Goal: Task Accomplishment & Management: Manage account settings

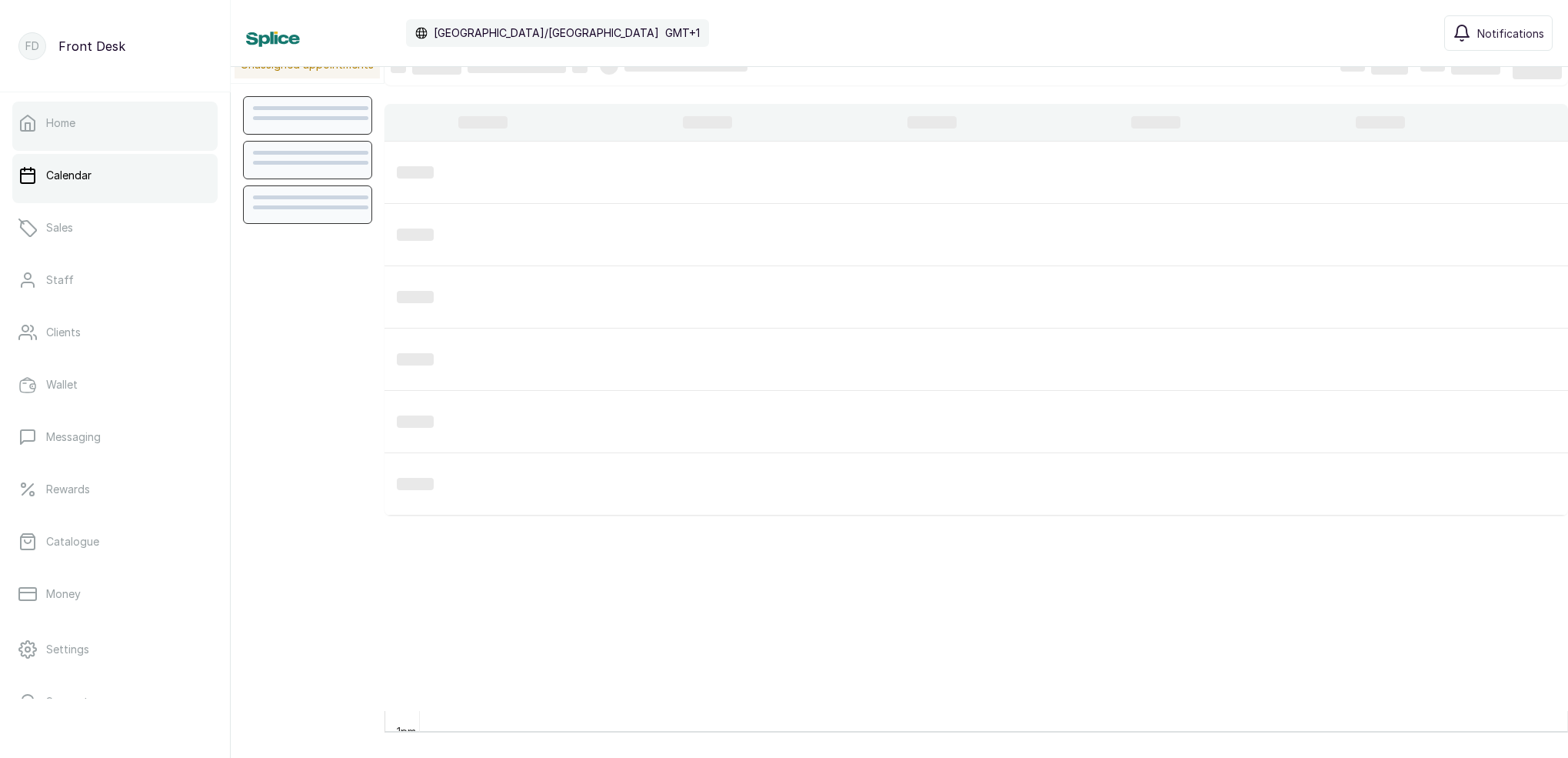
click at [78, 132] on link "Home" at bounding box center [115, 123] width 206 height 43
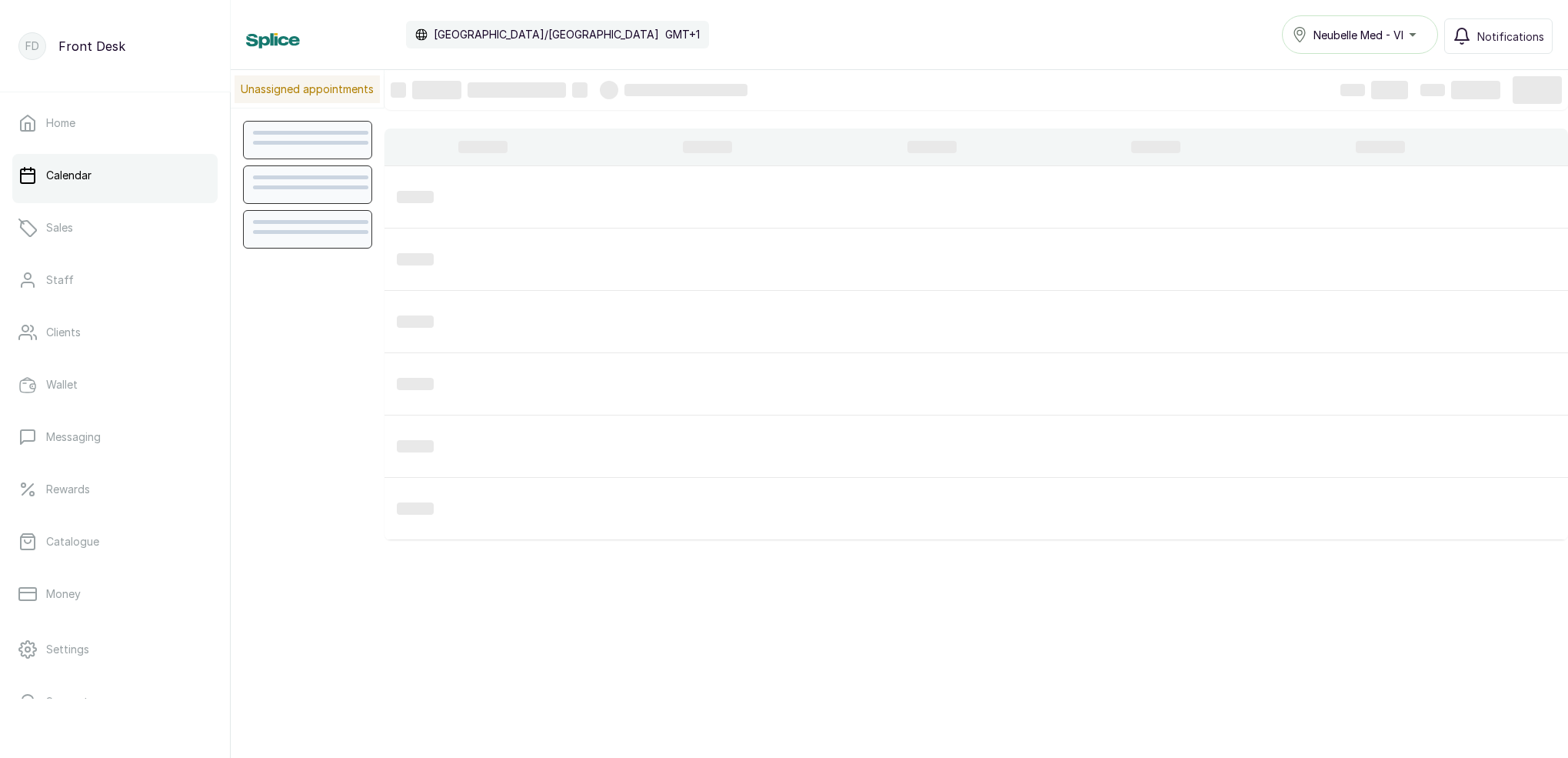
scroll to position [518, 0]
drag, startPoint x: 0, startPoint y: 0, endPoint x: 1104, endPoint y: 39, distance: 1104.7
click at [1106, 38] on div "Calendar [GEOGRAPHIC_DATA]/[GEOGRAPHIC_DATA] GMT+1 Neubelle Med - VI Notificati…" at bounding box center [899, 34] width 1307 height 39
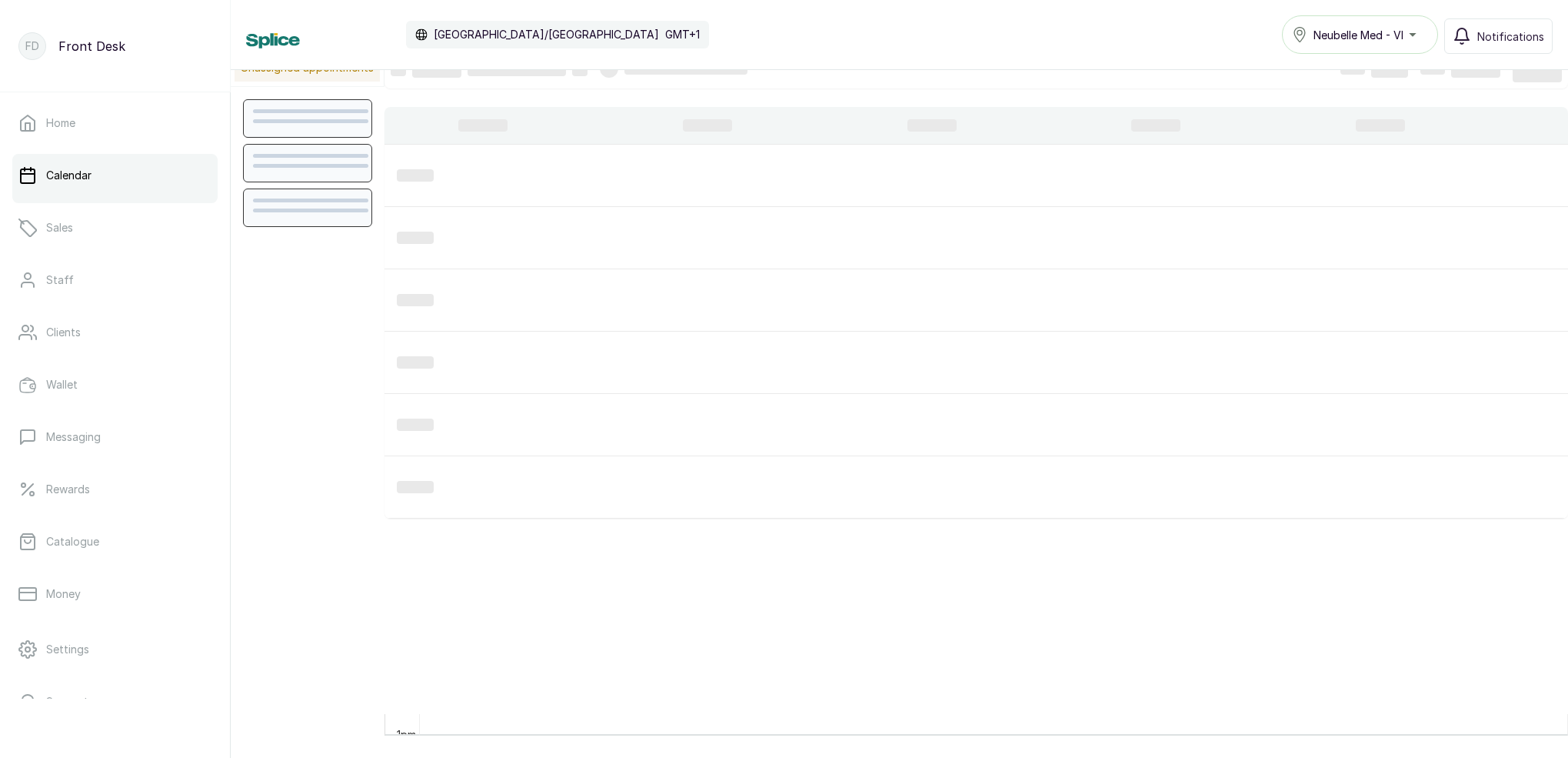
scroll to position [0, 0]
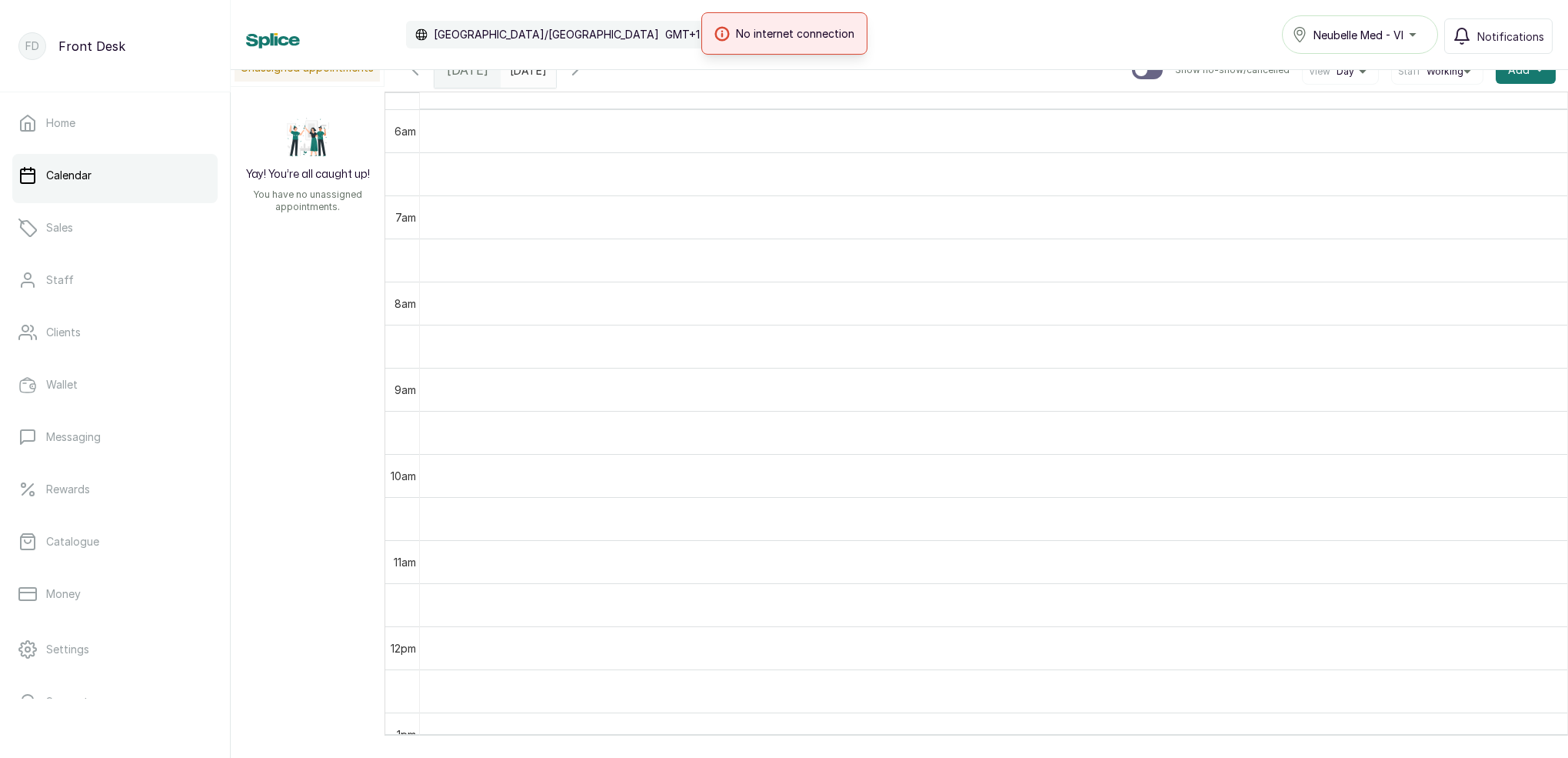
drag, startPoint x: 1342, startPoint y: 12, endPoint x: 1176, endPoint y: 24, distance: 166.4
click at [1116, 30] on div "No internet connection" at bounding box center [784, 34] width 1568 height 43
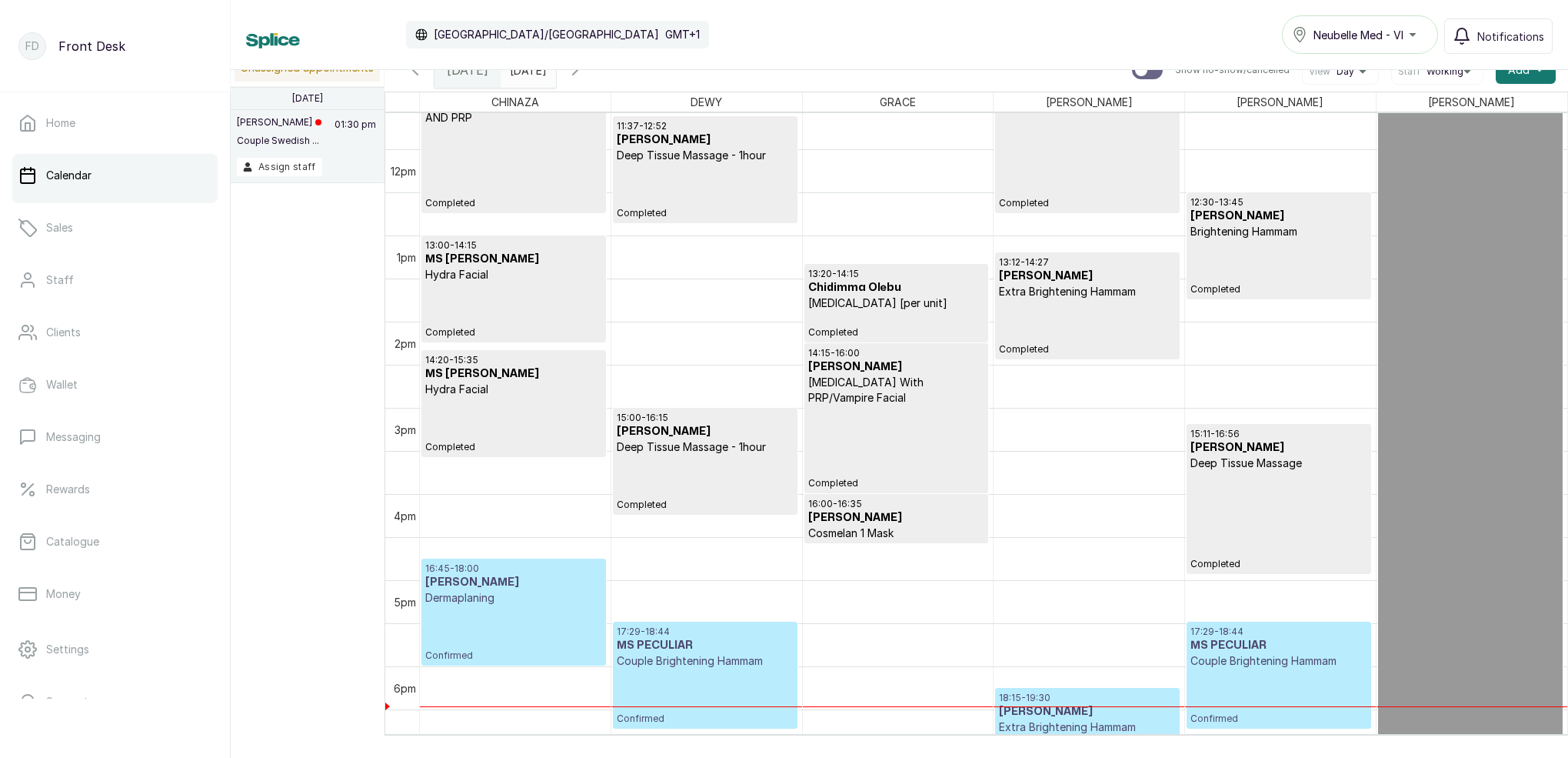
type input "dd/MM/yyyy"
click at [526, 79] on input "dd/MM/yyyy" at bounding box center [514, 66] width 25 height 26
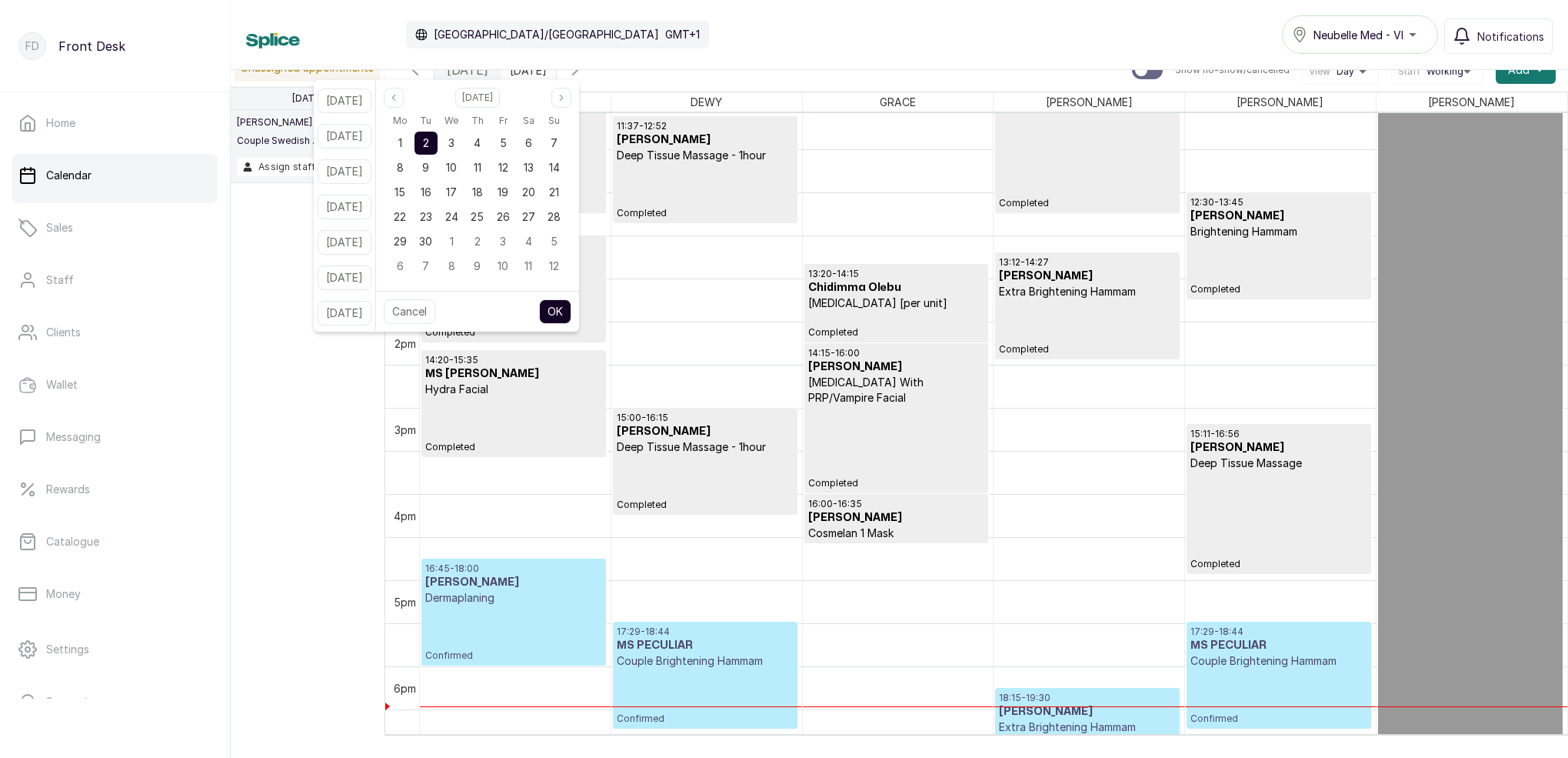
drag, startPoint x: 413, startPoint y: 107, endPoint x: 421, endPoint y: 110, distance: 8.5
click at [404, 107] on button "Previous month" at bounding box center [393, 98] width 20 height 20
drag, startPoint x: 465, startPoint y: 245, endPoint x: 514, endPoint y: 272, distance: 55.9
click at [458, 245] on span "27" at bounding box center [452, 241] width 13 height 13
click at [571, 316] on button "OK" at bounding box center [555, 311] width 32 height 25
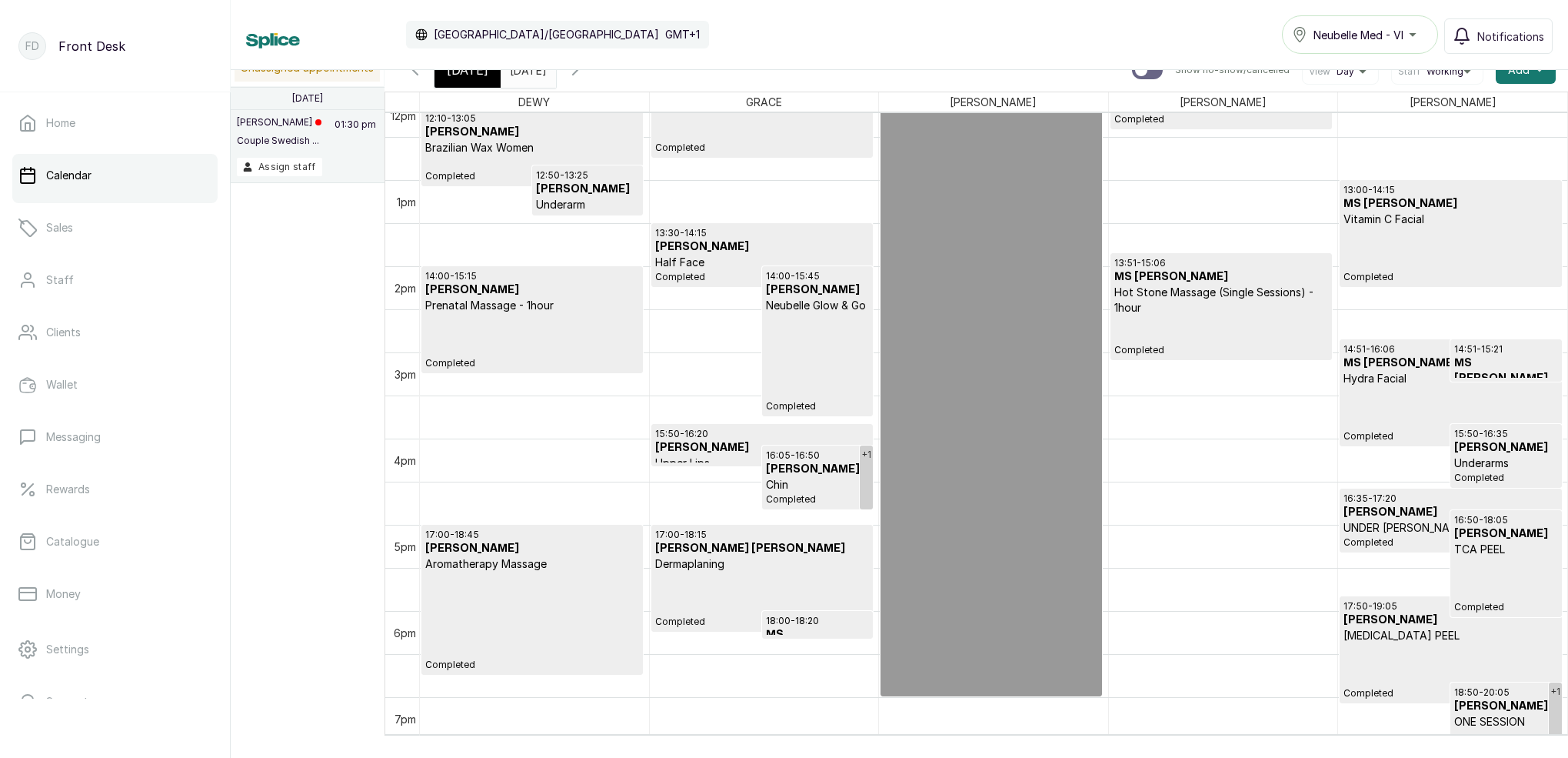
scroll to position [1066, 0]
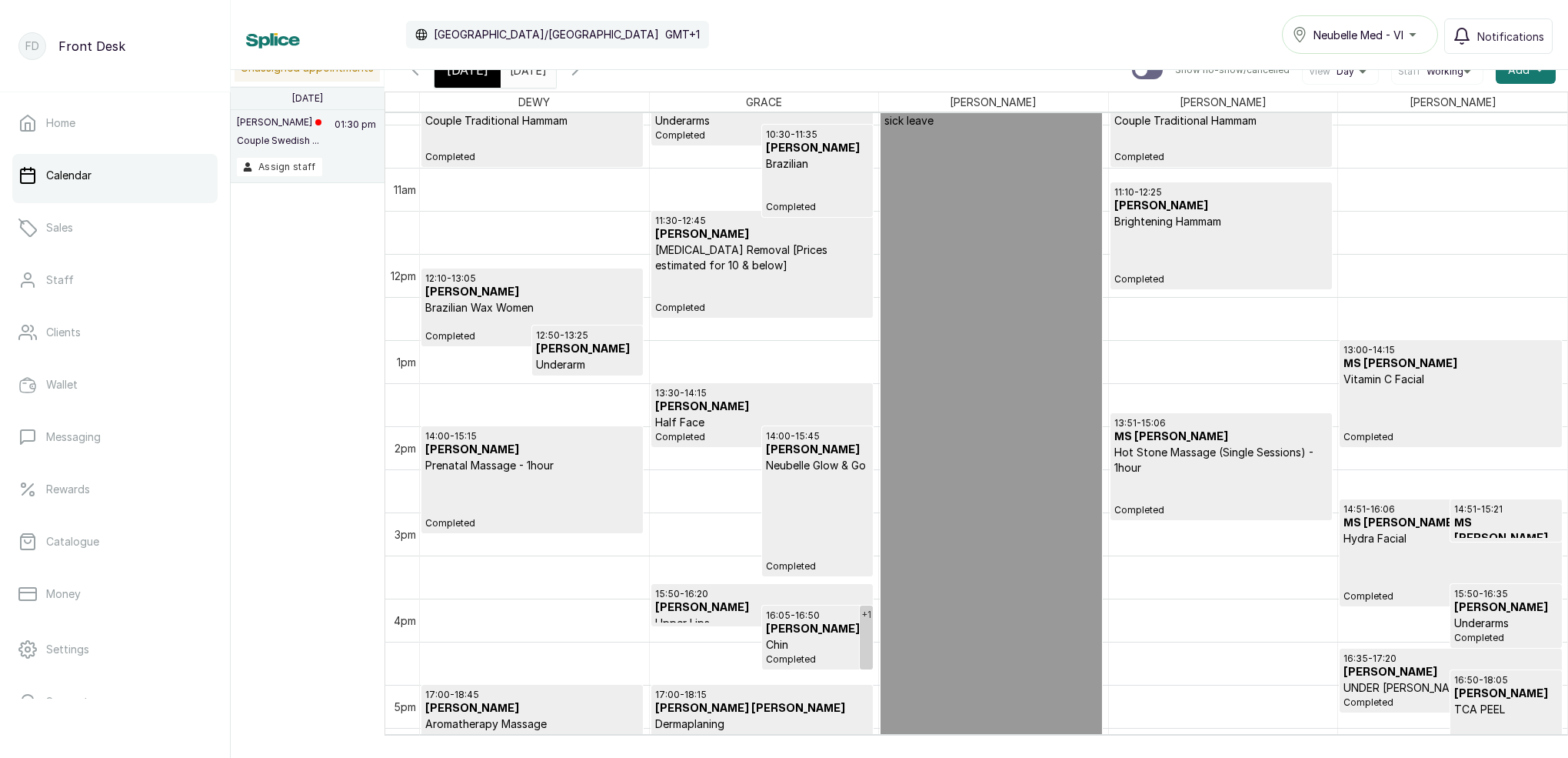
click at [587, 329] on p "12:50 - 13:25" at bounding box center [587, 335] width 103 height 12
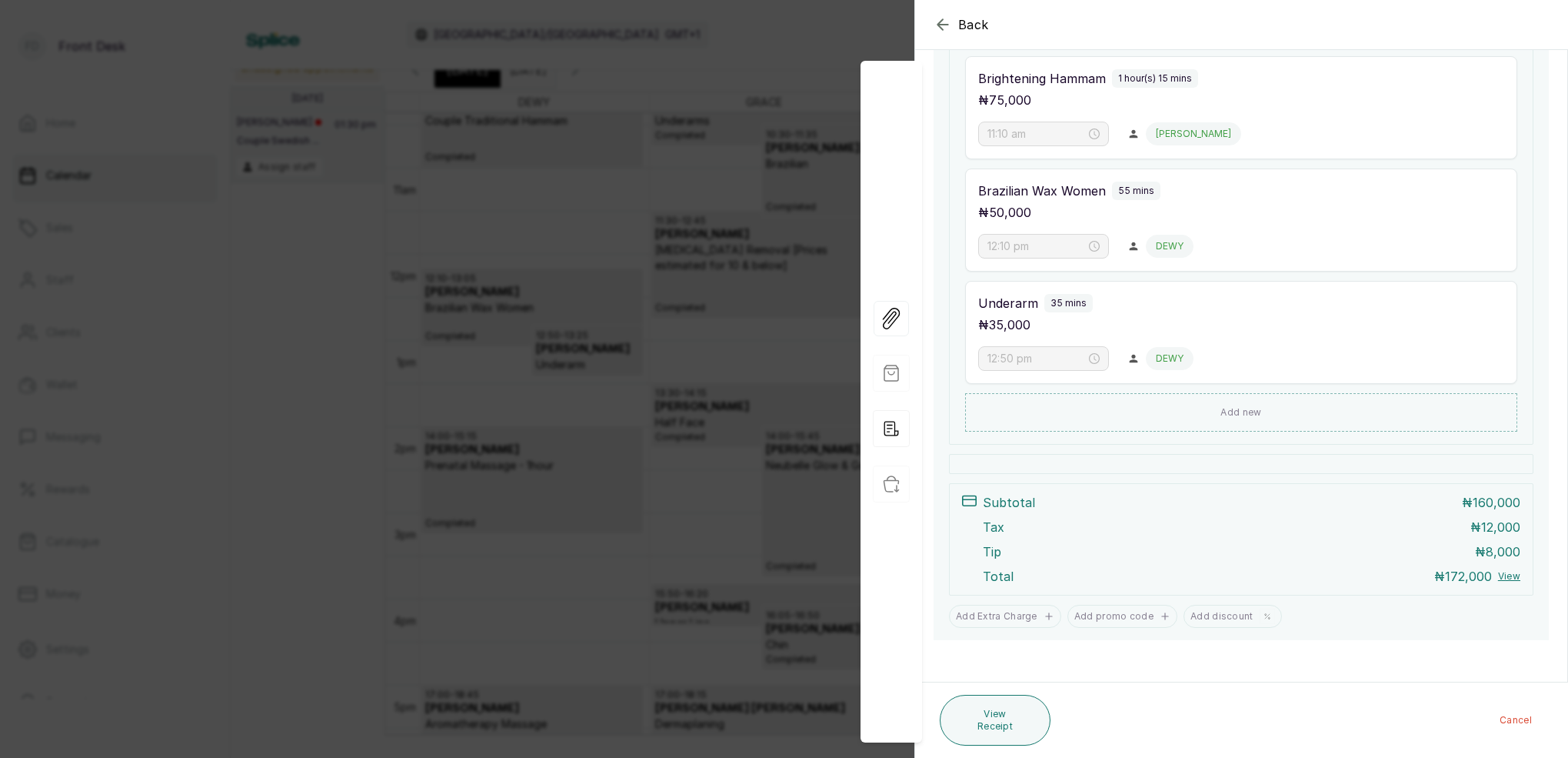
click at [718, 237] on div "Back Appointment Details Edit appointment 🚶 Walk-in (booked by Front Desk) Make…" at bounding box center [784, 379] width 1568 height 758
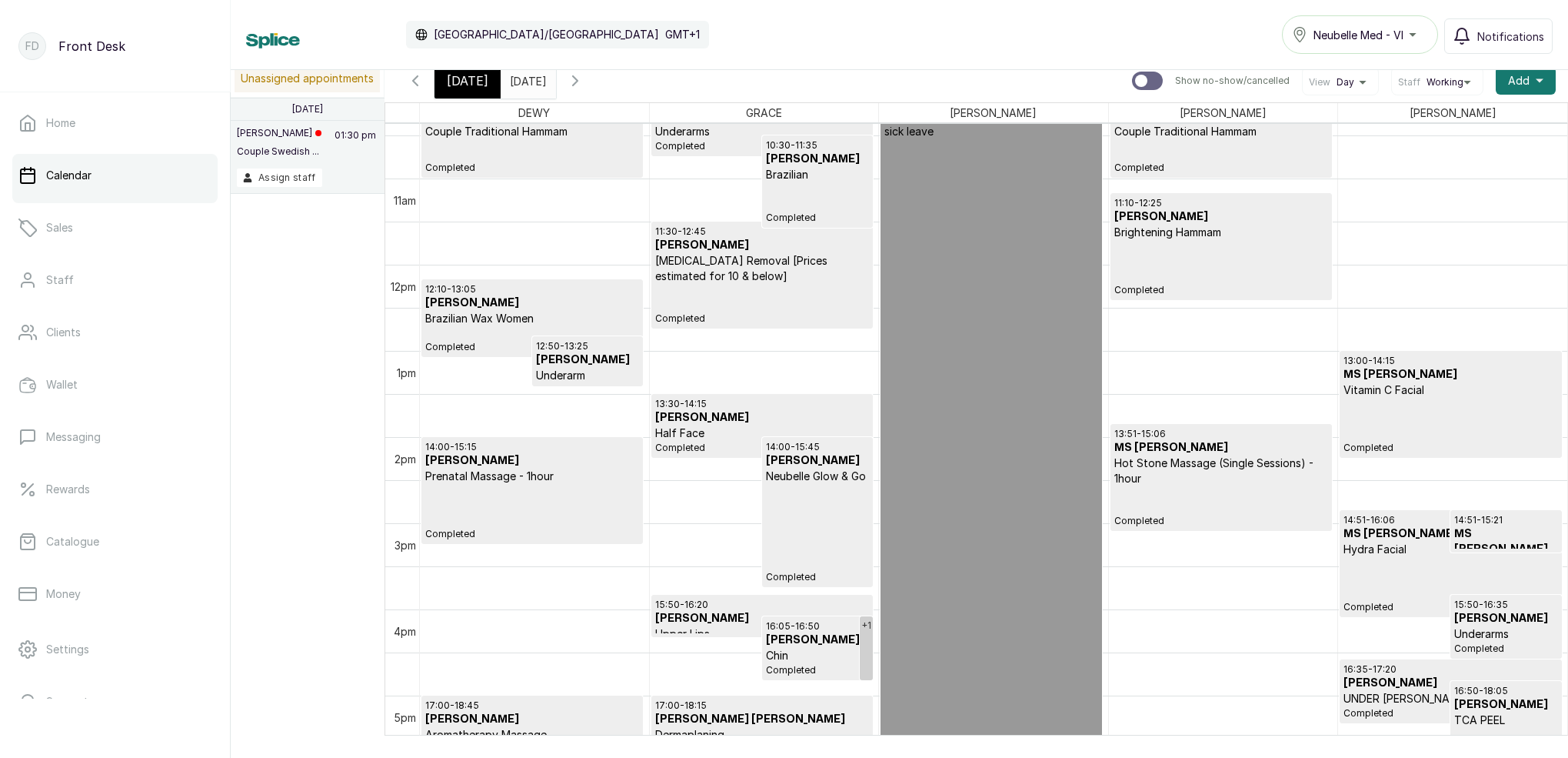
click at [463, 89] on span "[DATE]" at bounding box center [467, 80] width 42 height 19
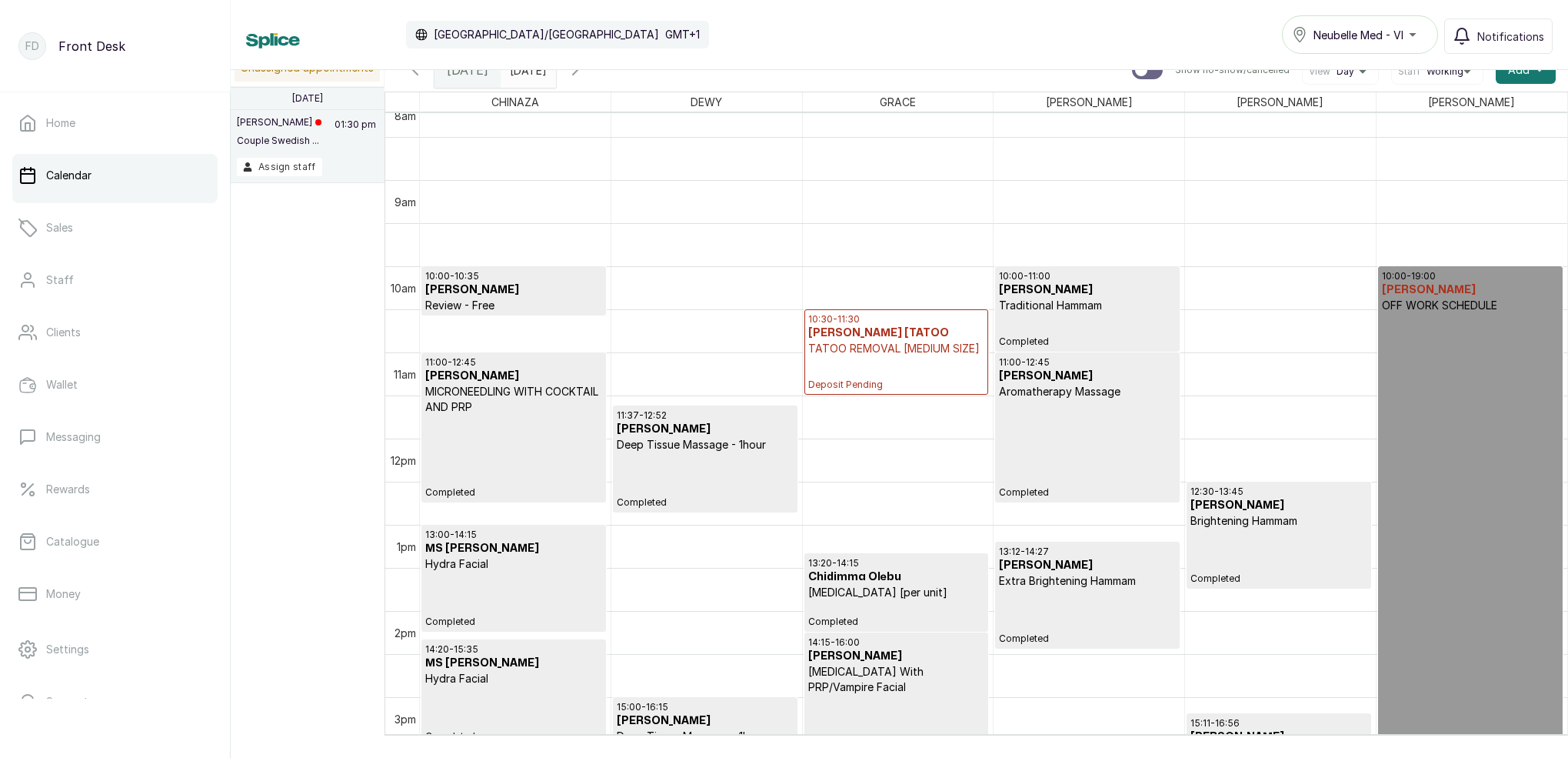
click at [526, 75] on input "[DATE]" at bounding box center [514, 66] width 25 height 26
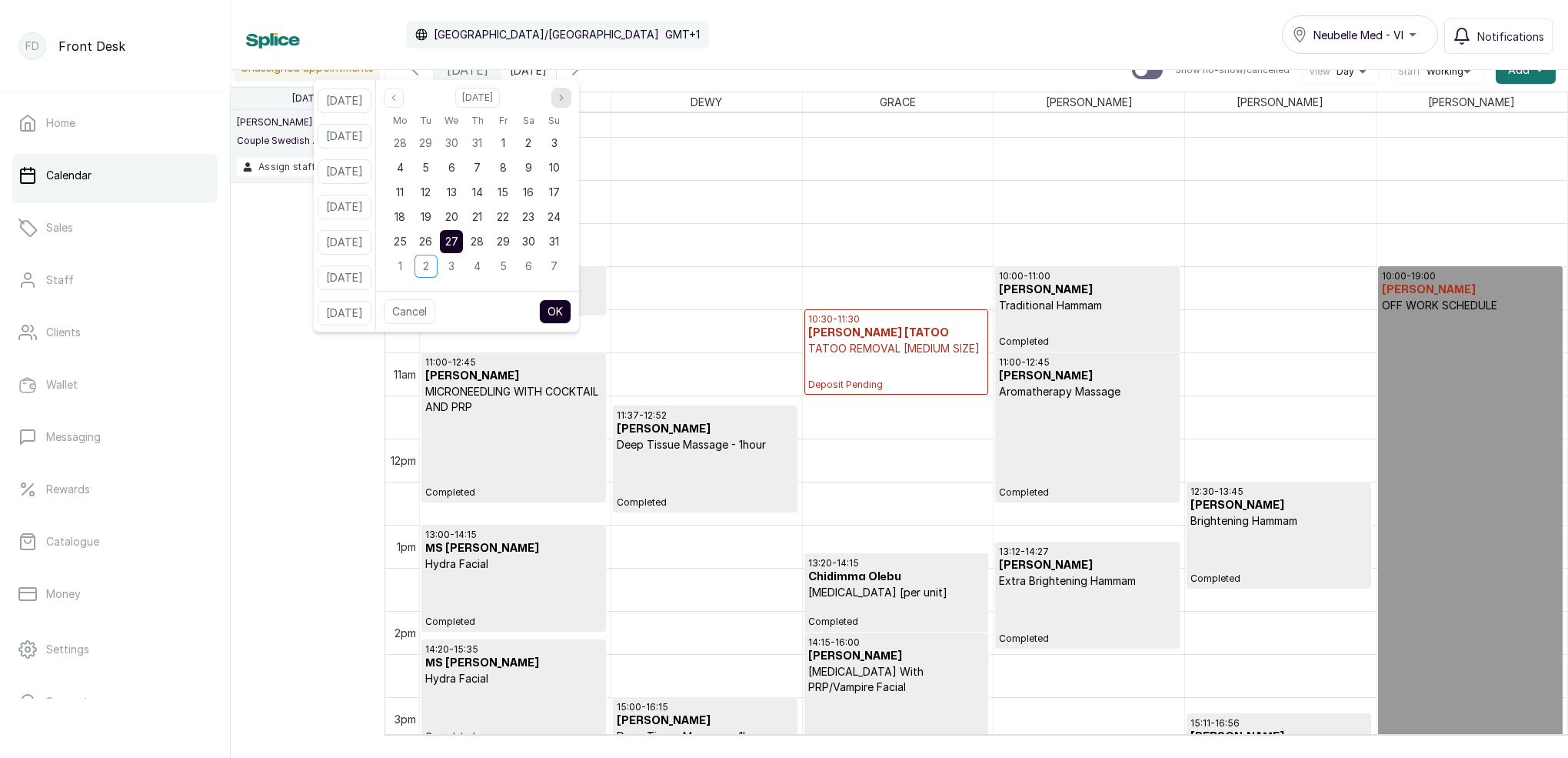
click at [571, 93] on button "Next month" at bounding box center [561, 98] width 20 height 20
click at [489, 223] on div "25" at bounding box center [478, 217] width 23 height 23
click at [560, 304] on button "OK" at bounding box center [555, 311] width 32 height 25
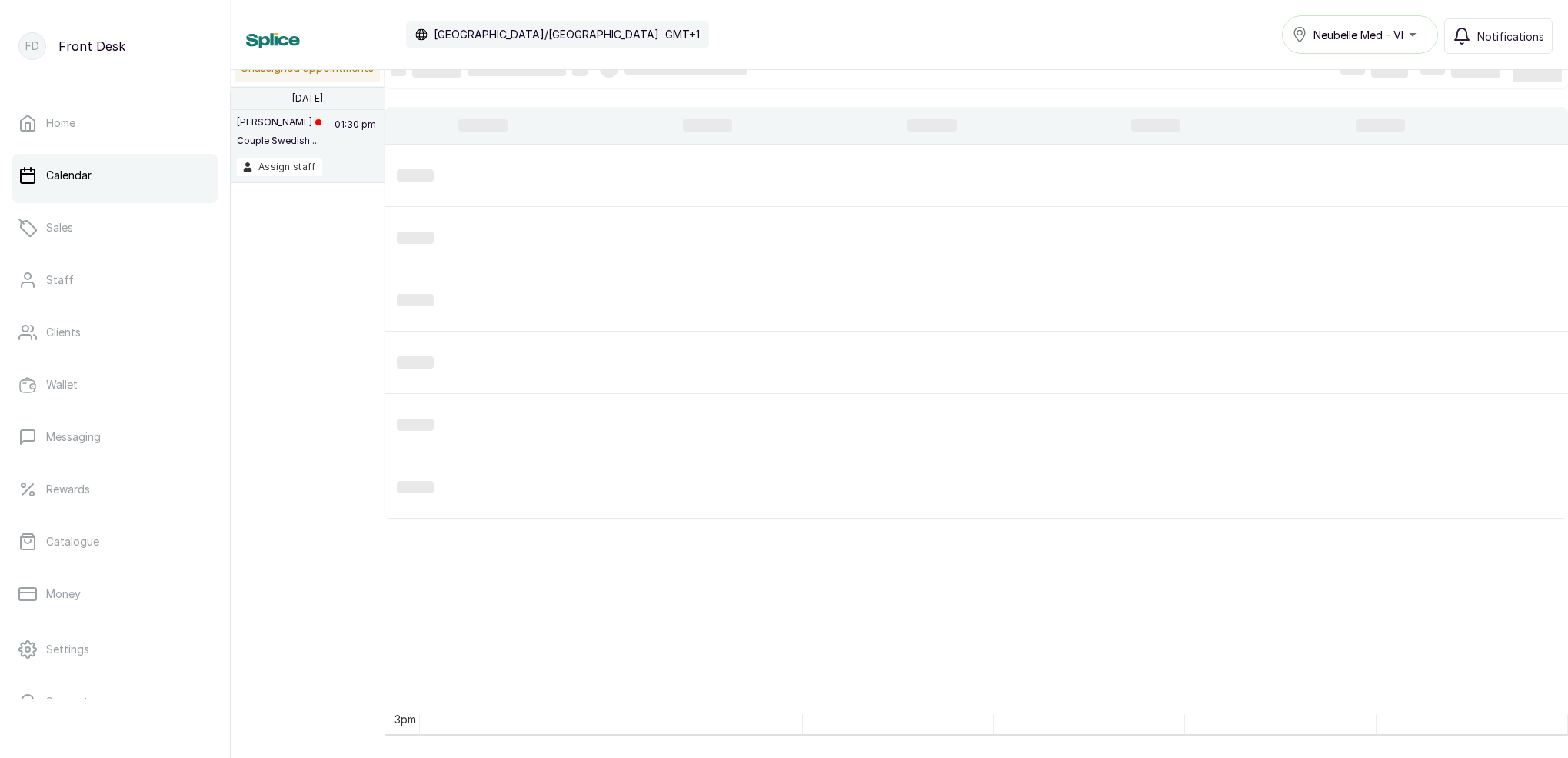
type input "[DATE]"
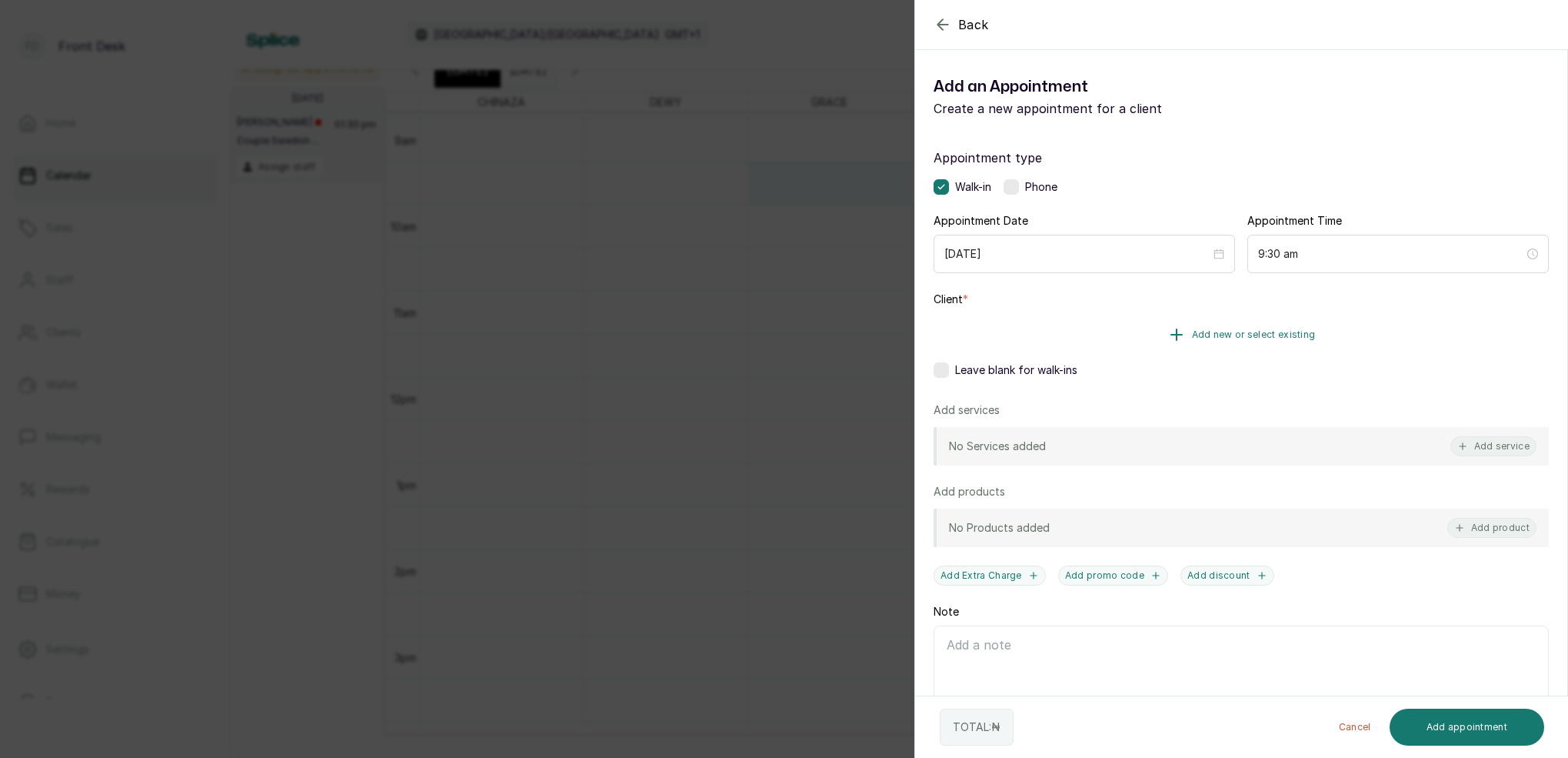
drag, startPoint x: 1299, startPoint y: 332, endPoint x: 1290, endPoint y: 332, distance: 9.0
click at [1290, 332] on span "Add new or select existing" at bounding box center [1253, 334] width 124 height 12
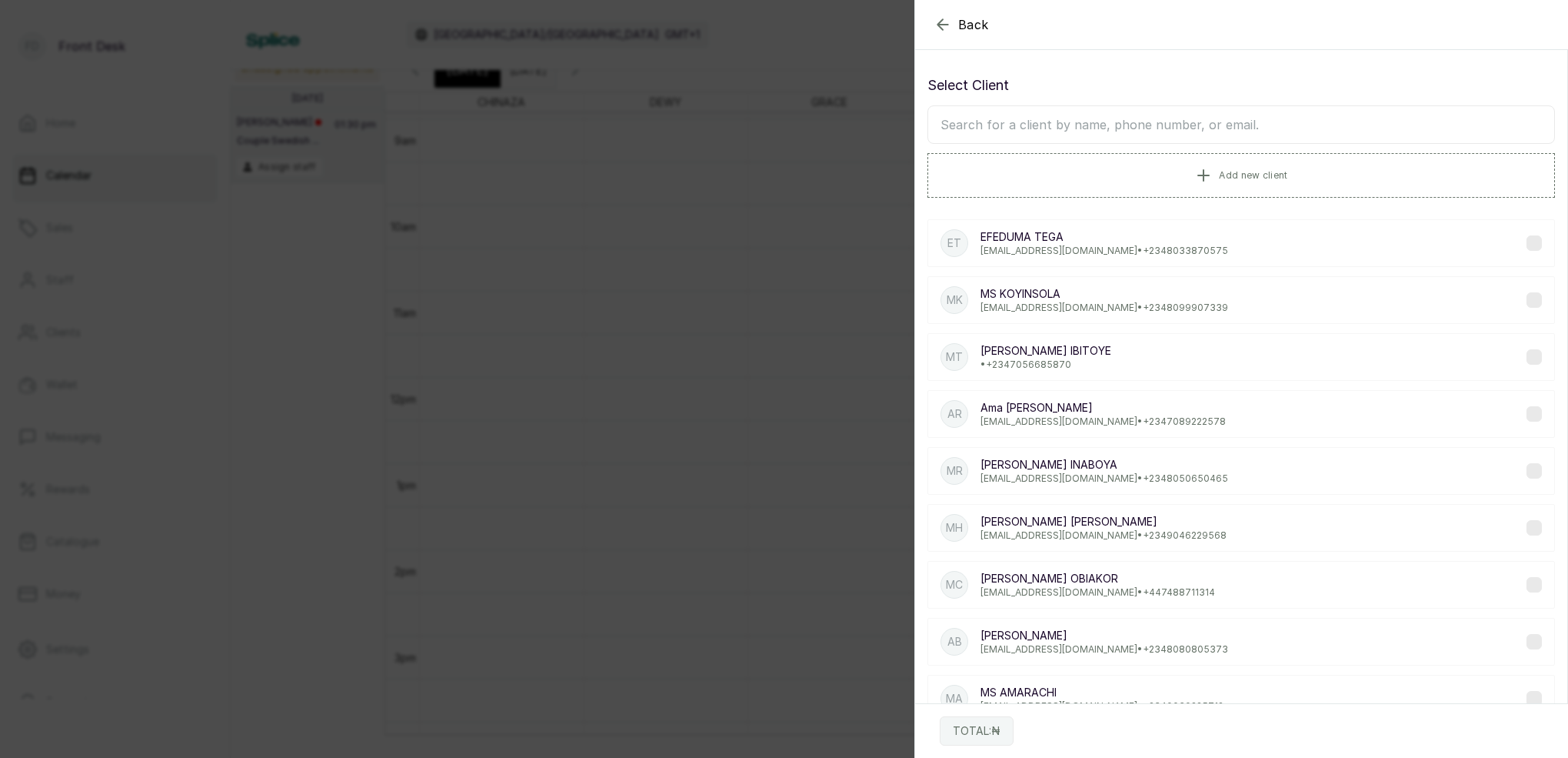
click at [1213, 131] on input "text" at bounding box center [1241, 125] width 628 height 39
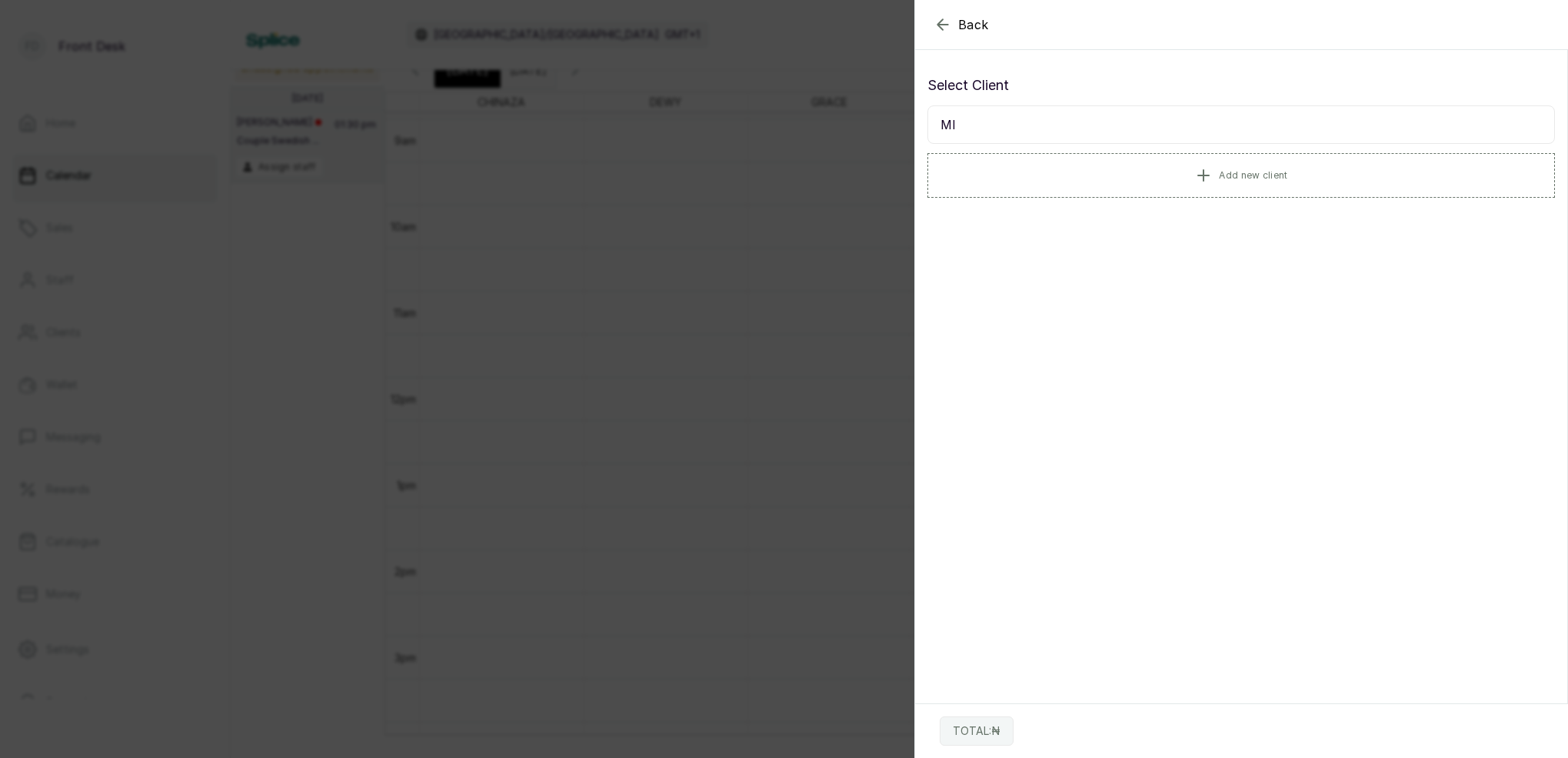
type input "M"
click at [1271, 164] on button "Add new client" at bounding box center [1241, 175] width 628 height 43
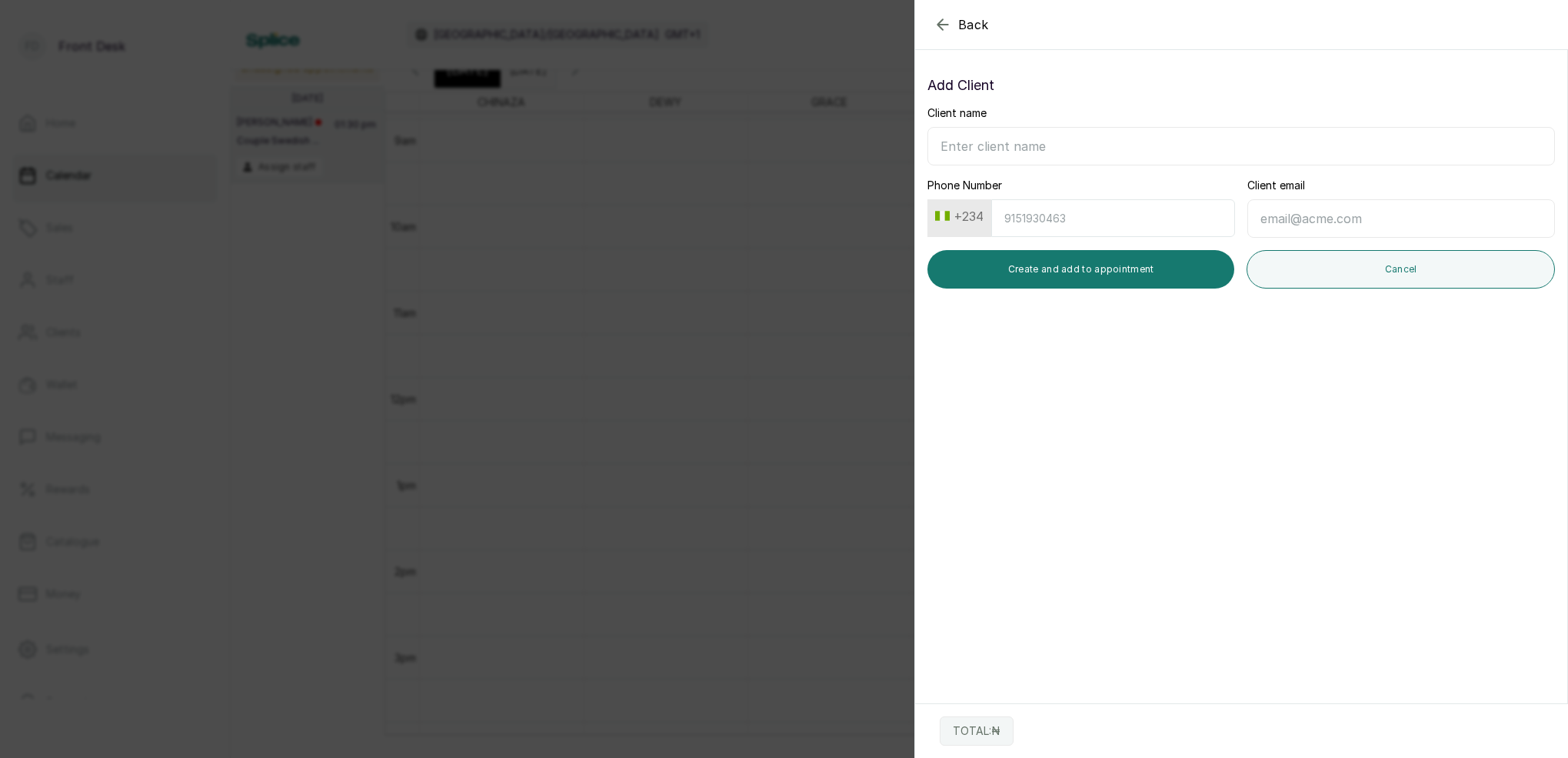
click at [940, 19] on icon "button" at bounding box center [943, 25] width 19 height 19
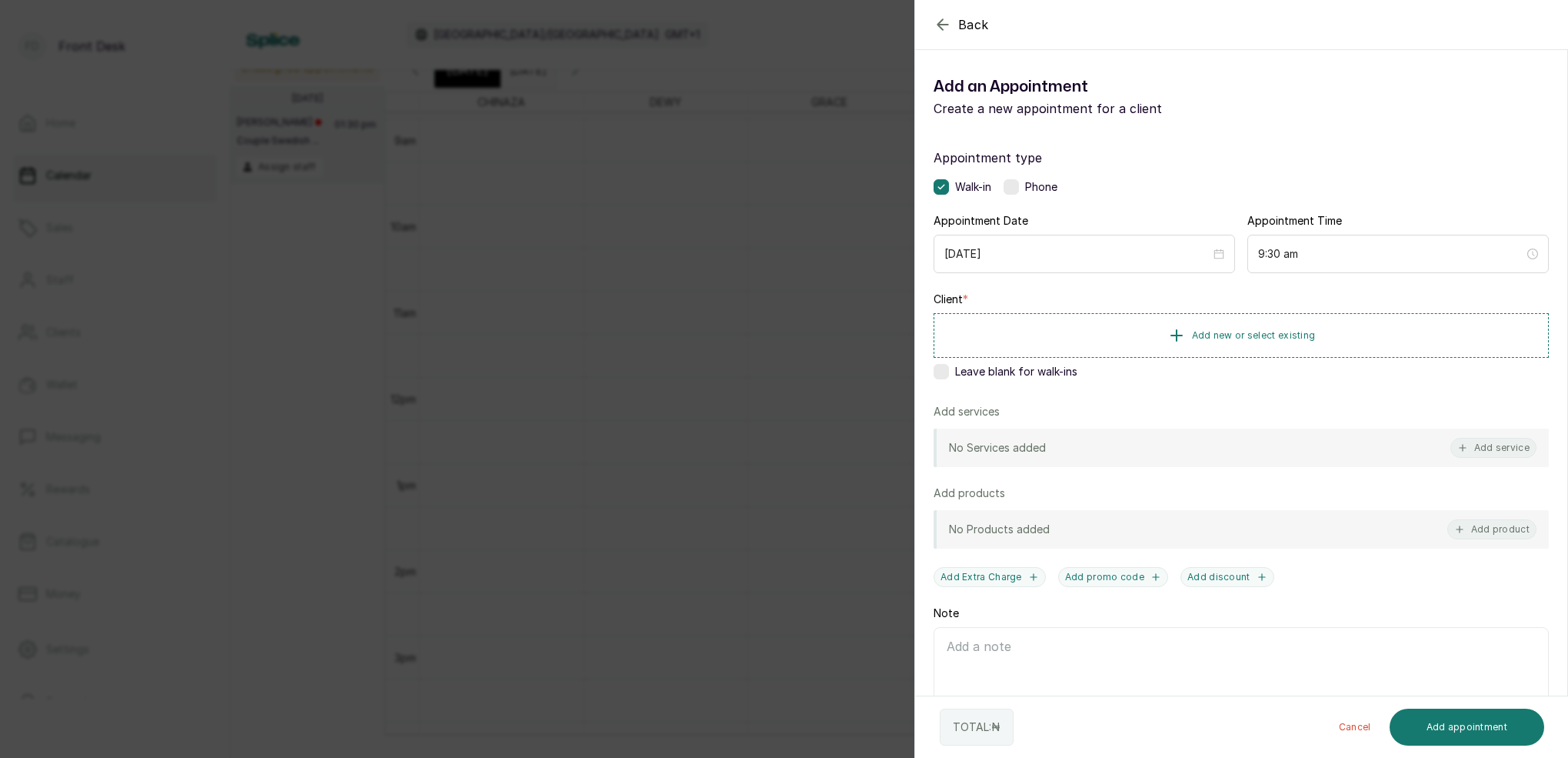
click at [942, 19] on icon "button" at bounding box center [942, 24] width 10 height 10
click at [1268, 333] on span "Add new or select existing" at bounding box center [1253, 334] width 124 height 12
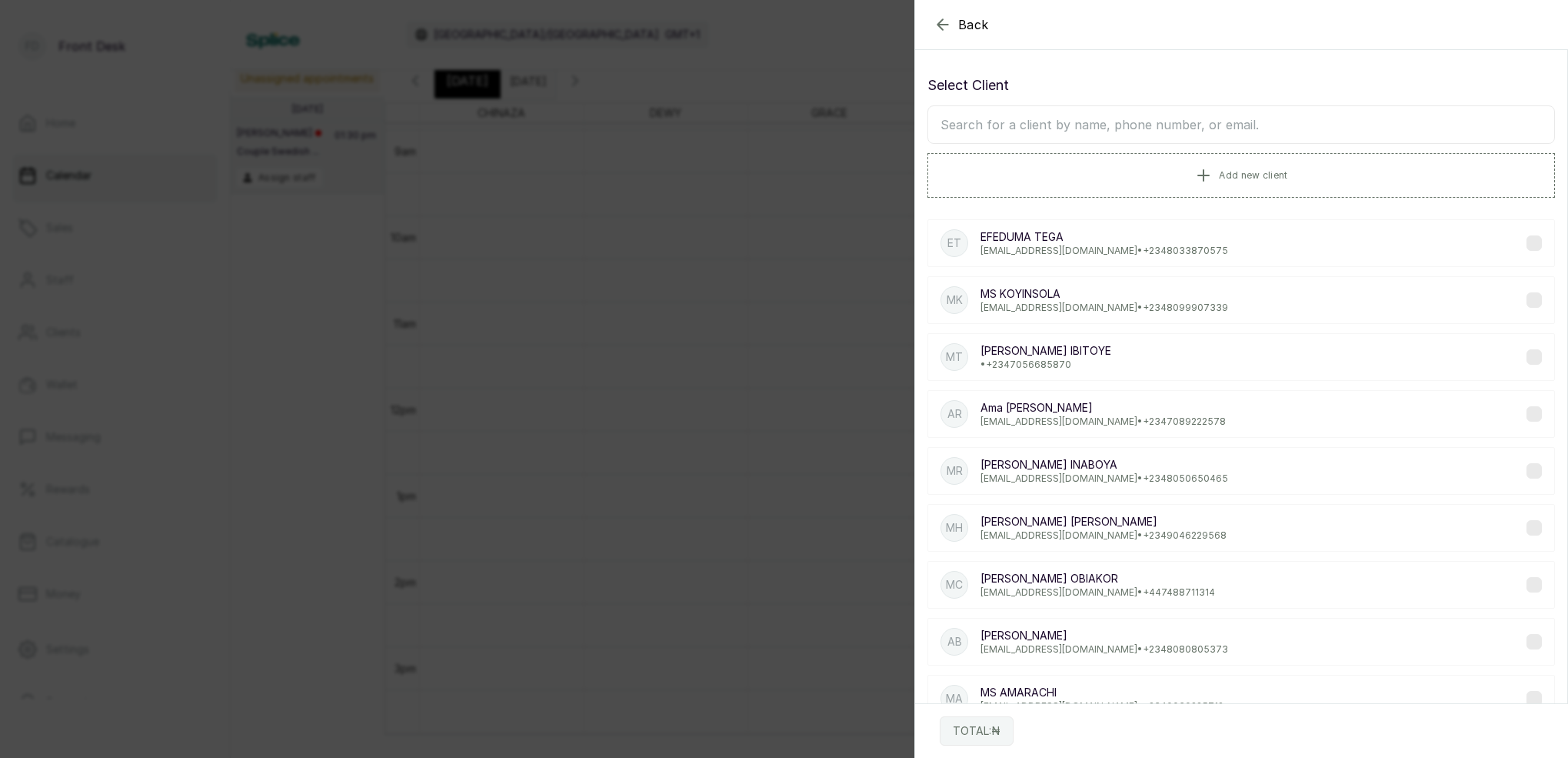
click at [1214, 127] on input "text" at bounding box center [1241, 125] width 628 height 39
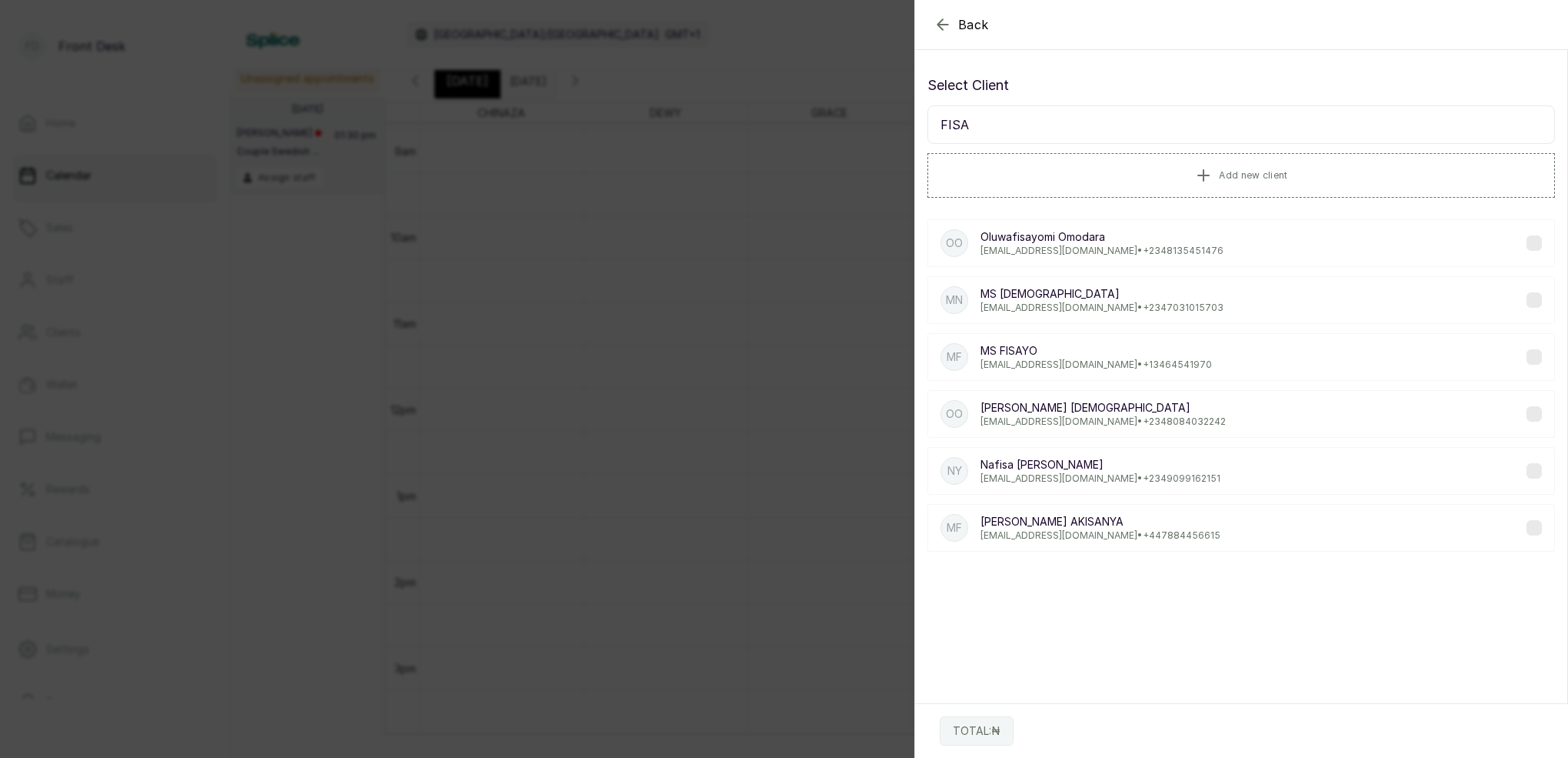
type input "FISA"
click at [1036, 357] on p "[PERSON_NAME]" at bounding box center [1096, 351] width 232 height 16
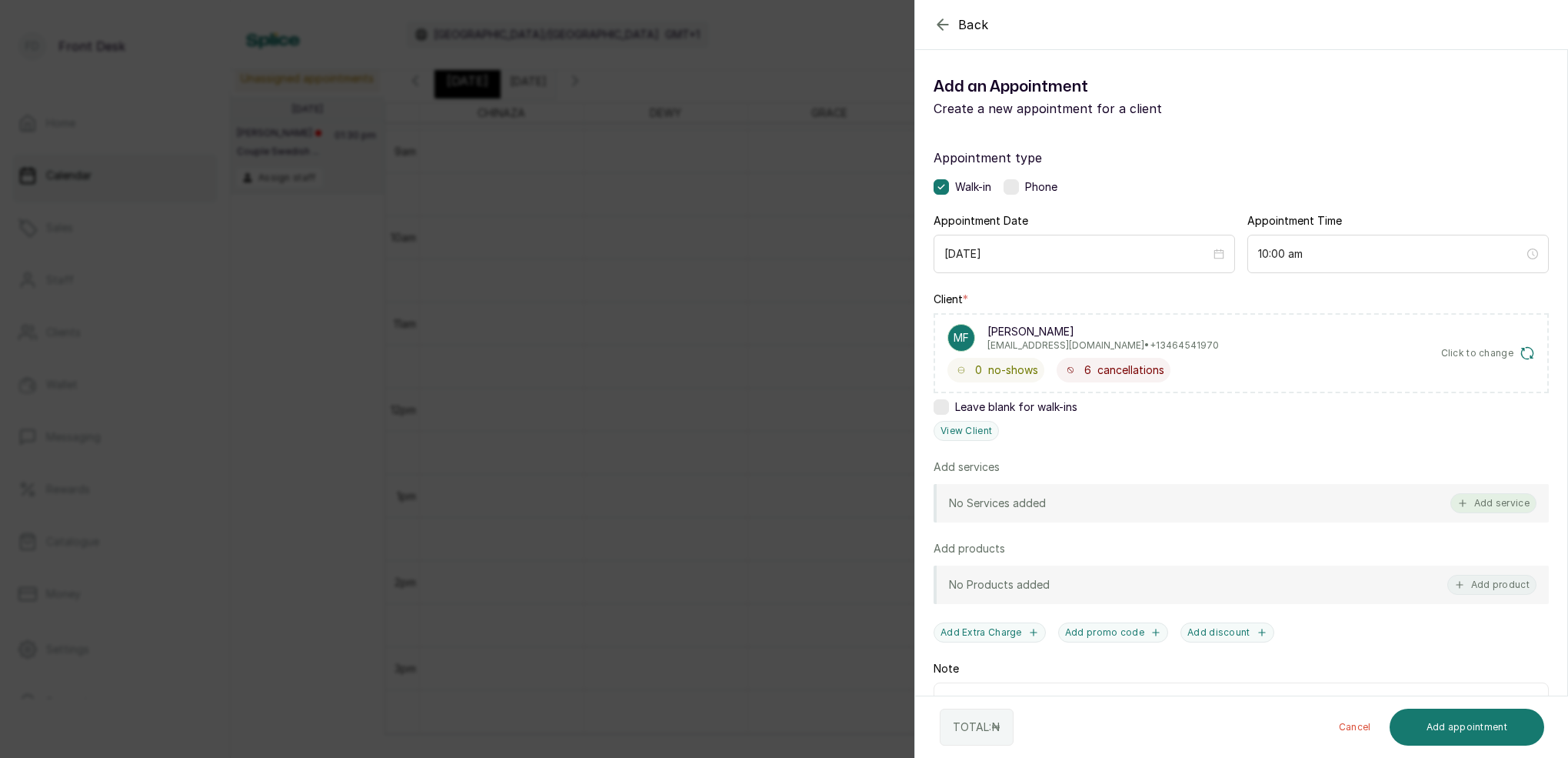
click at [1492, 502] on button "Add service" at bounding box center [1493, 503] width 86 height 20
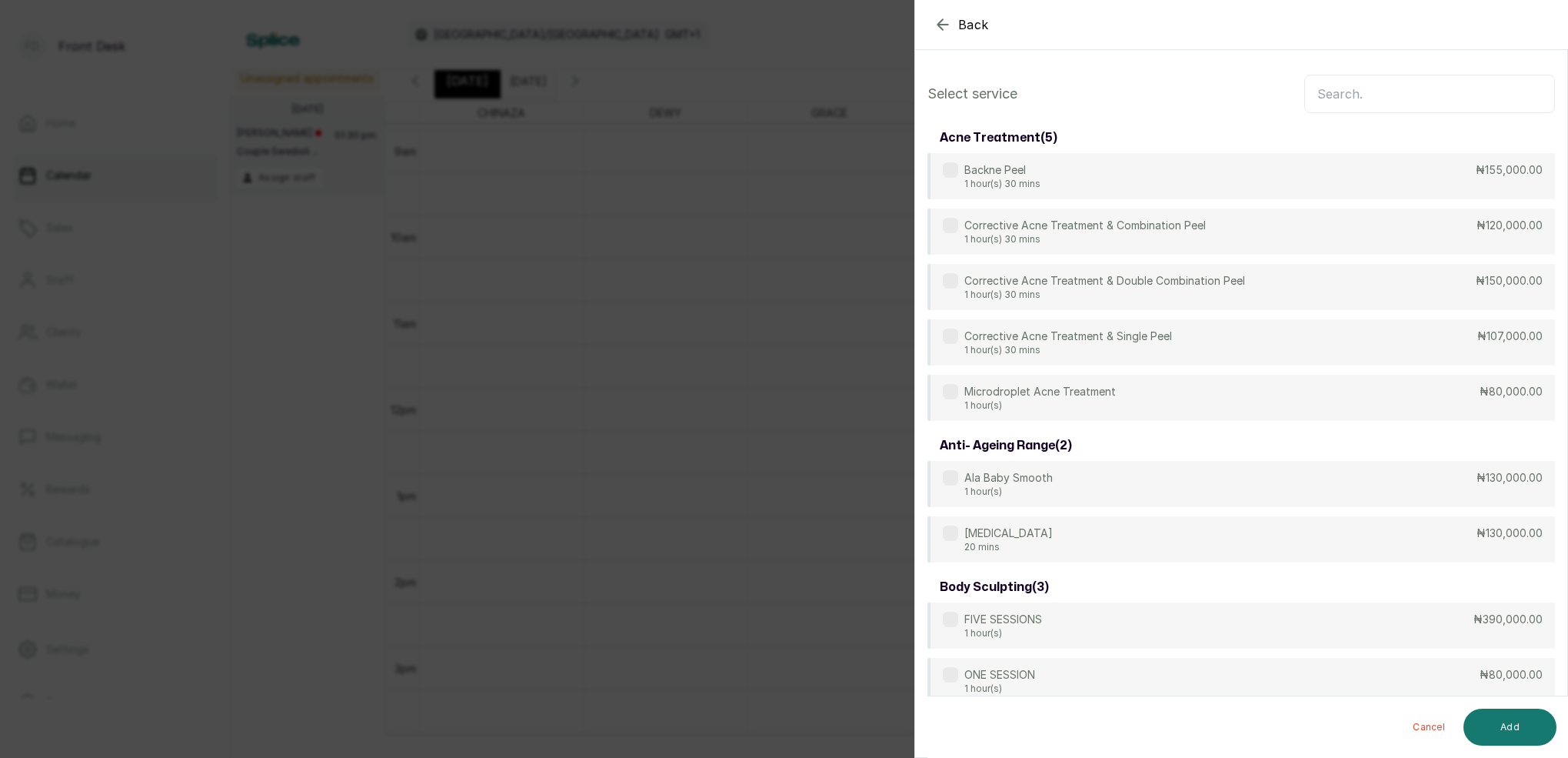
scroll to position [-1, 0]
click at [1419, 94] on input "text" at bounding box center [1430, 93] width 251 height 39
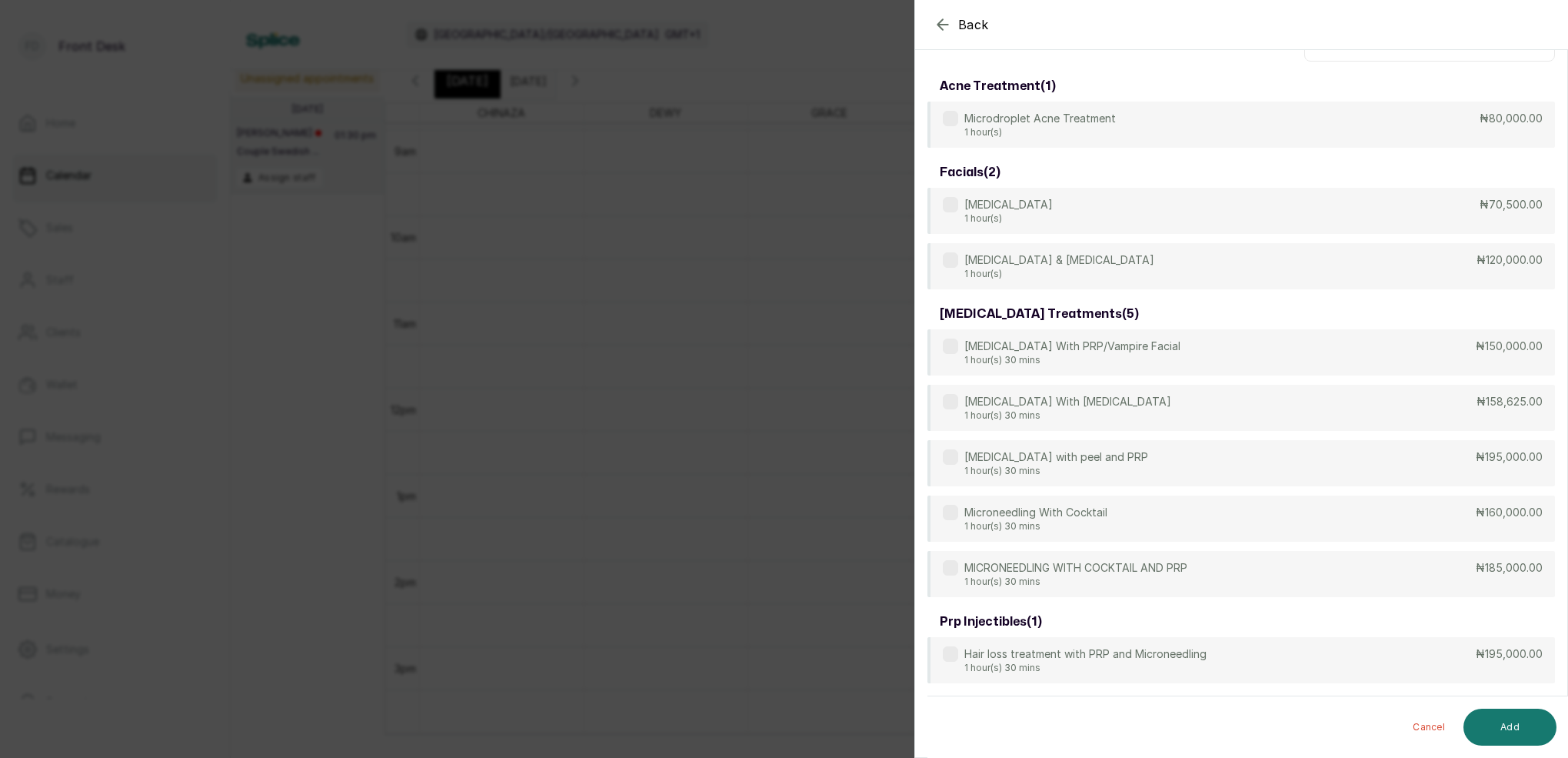
scroll to position [52, 0]
type input "MICR"
click at [1190, 365] on div "[MEDICAL_DATA] With PRP/Vampire Facial 1 hour(s) 30 mins ₦150,000.00" at bounding box center [1241, 353] width 628 height 48
click at [1510, 716] on button "Add" at bounding box center [1510, 727] width 93 height 37
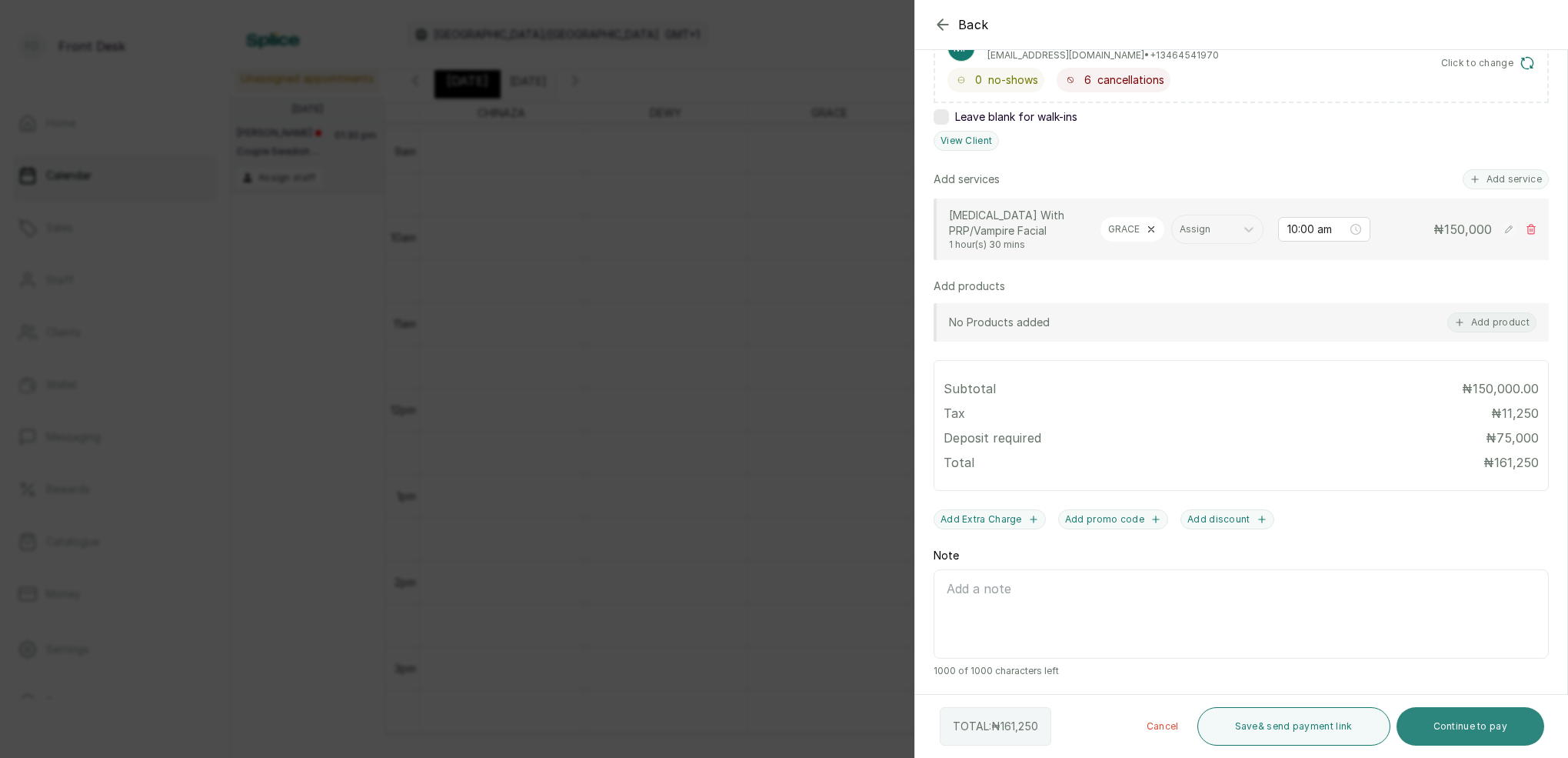
click at [1475, 728] on button "Continue to pay" at bounding box center [1471, 726] width 148 height 39
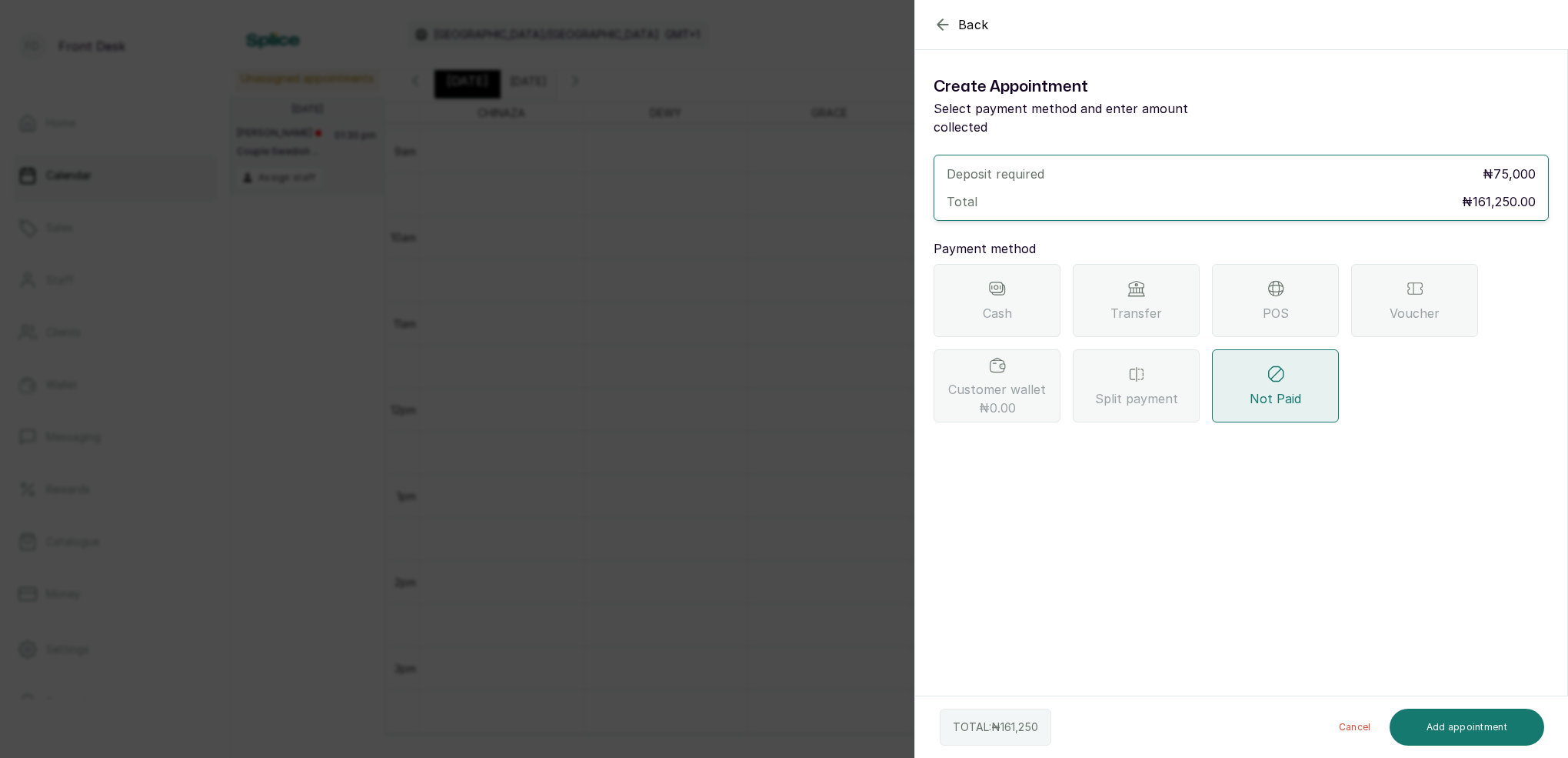
drag, startPoint x: 1121, startPoint y: 284, endPoint x: 1164, endPoint y: 290, distance: 43.4
click at [1121, 284] on div "Transfer" at bounding box center [1135, 300] width 127 height 73
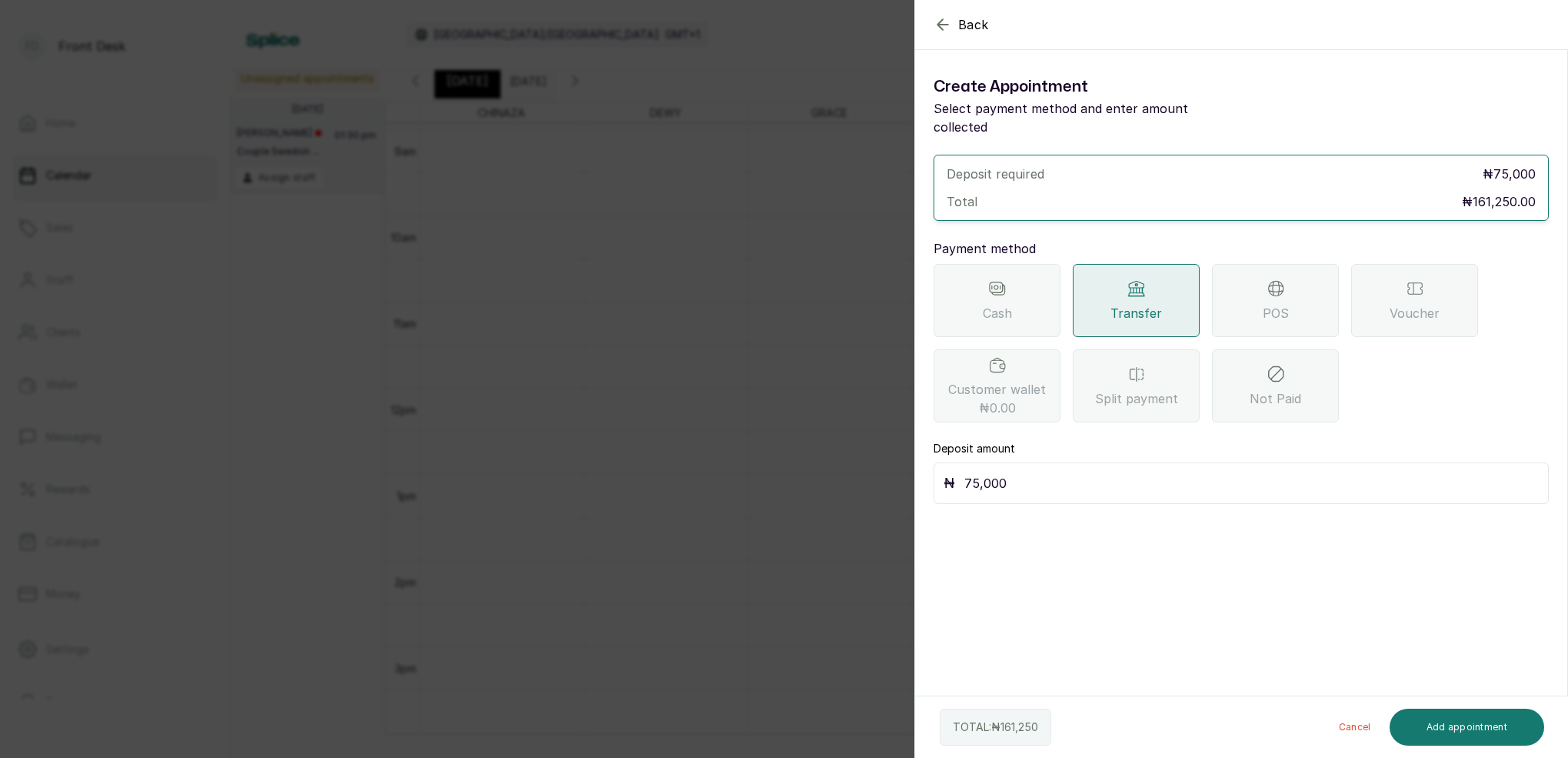
click at [1018, 472] on input "75,000" at bounding box center [1251, 483] width 574 height 21
type input "7"
type input "161,250"
click at [1468, 728] on button "Add appointment" at bounding box center [1467, 727] width 156 height 37
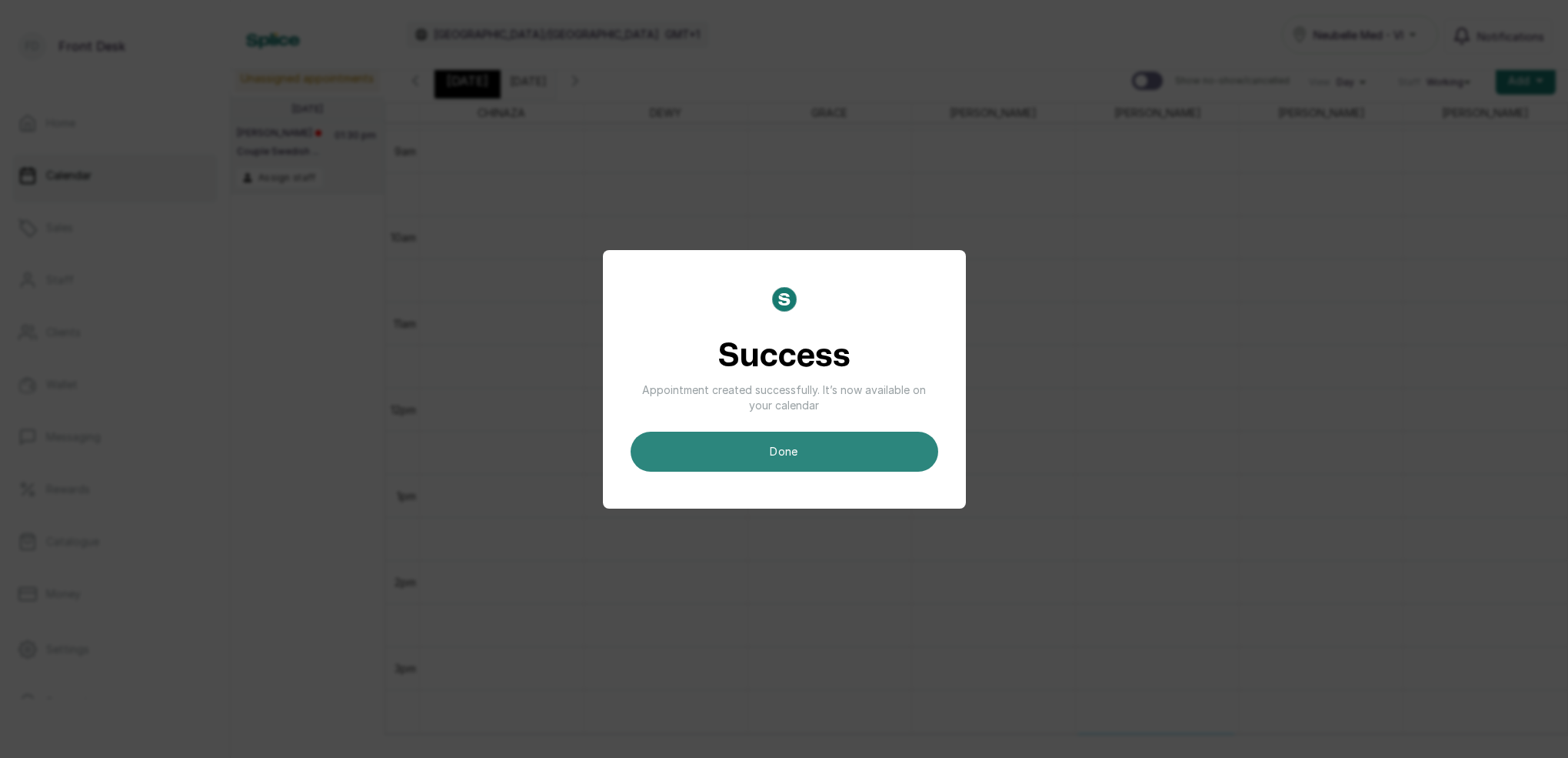
click at [874, 443] on button "done" at bounding box center [784, 452] width 307 height 40
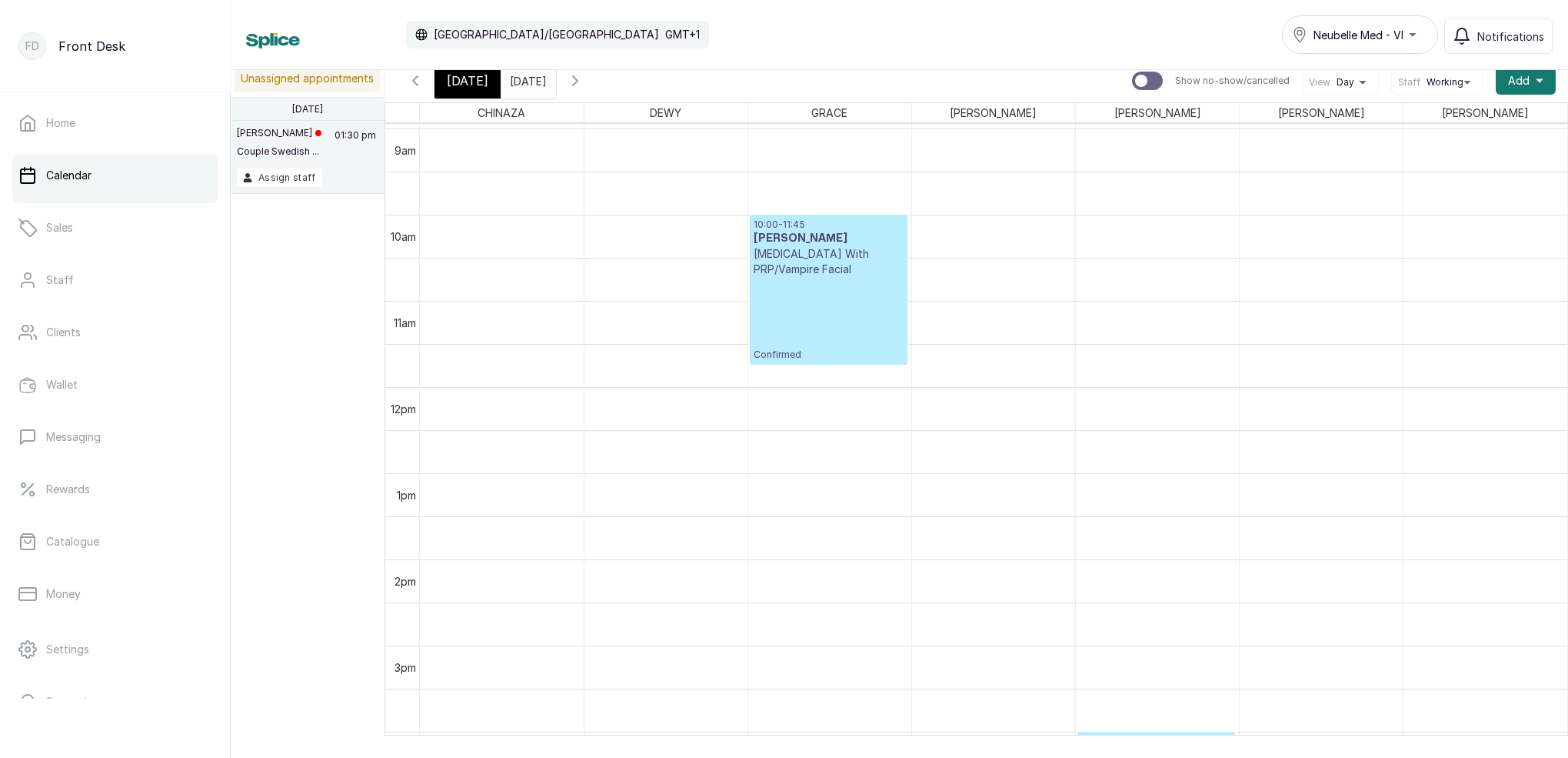
scroll to position [518, 0]
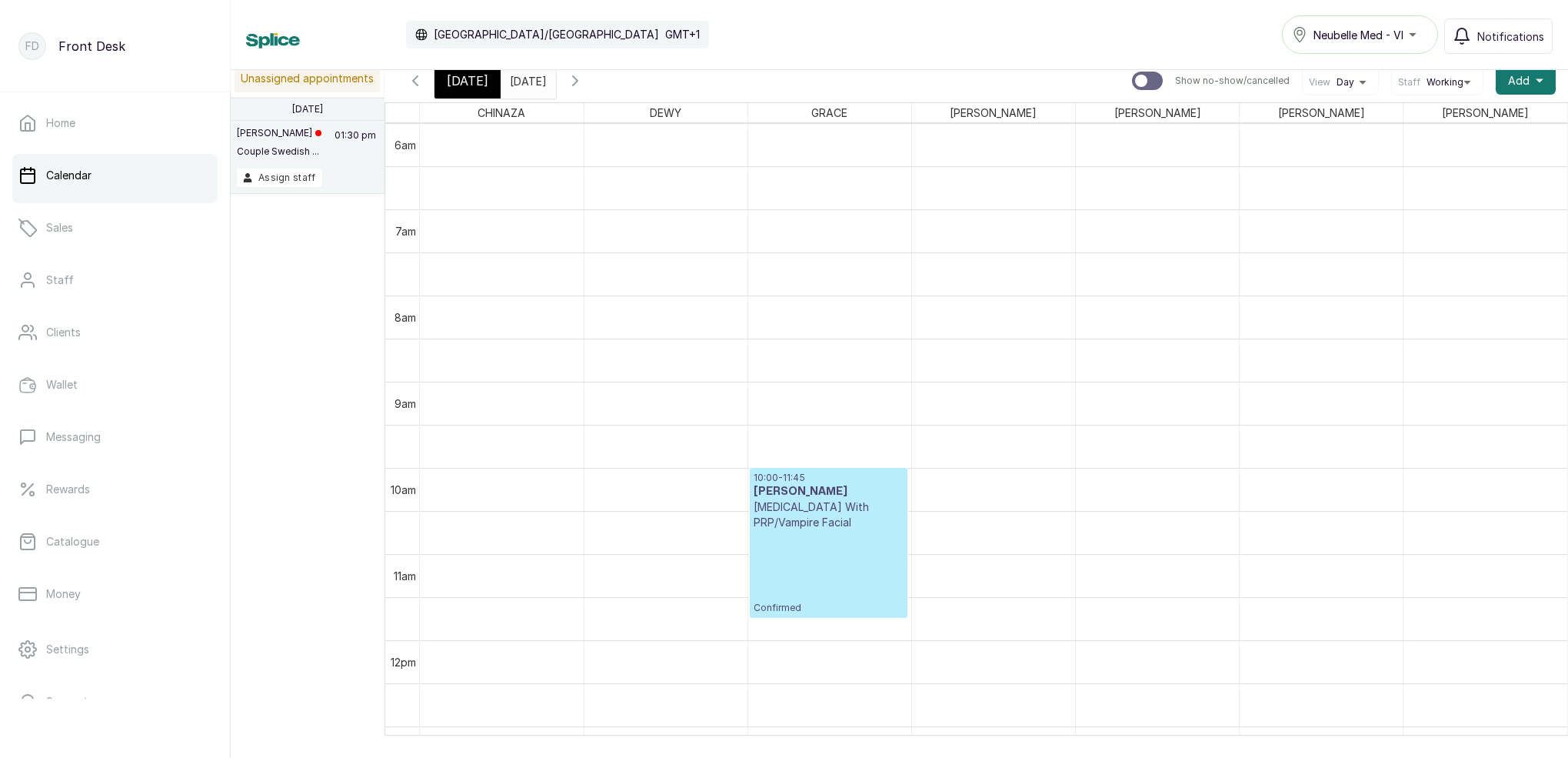
click at [476, 82] on span "[DATE]" at bounding box center [467, 80] width 42 height 19
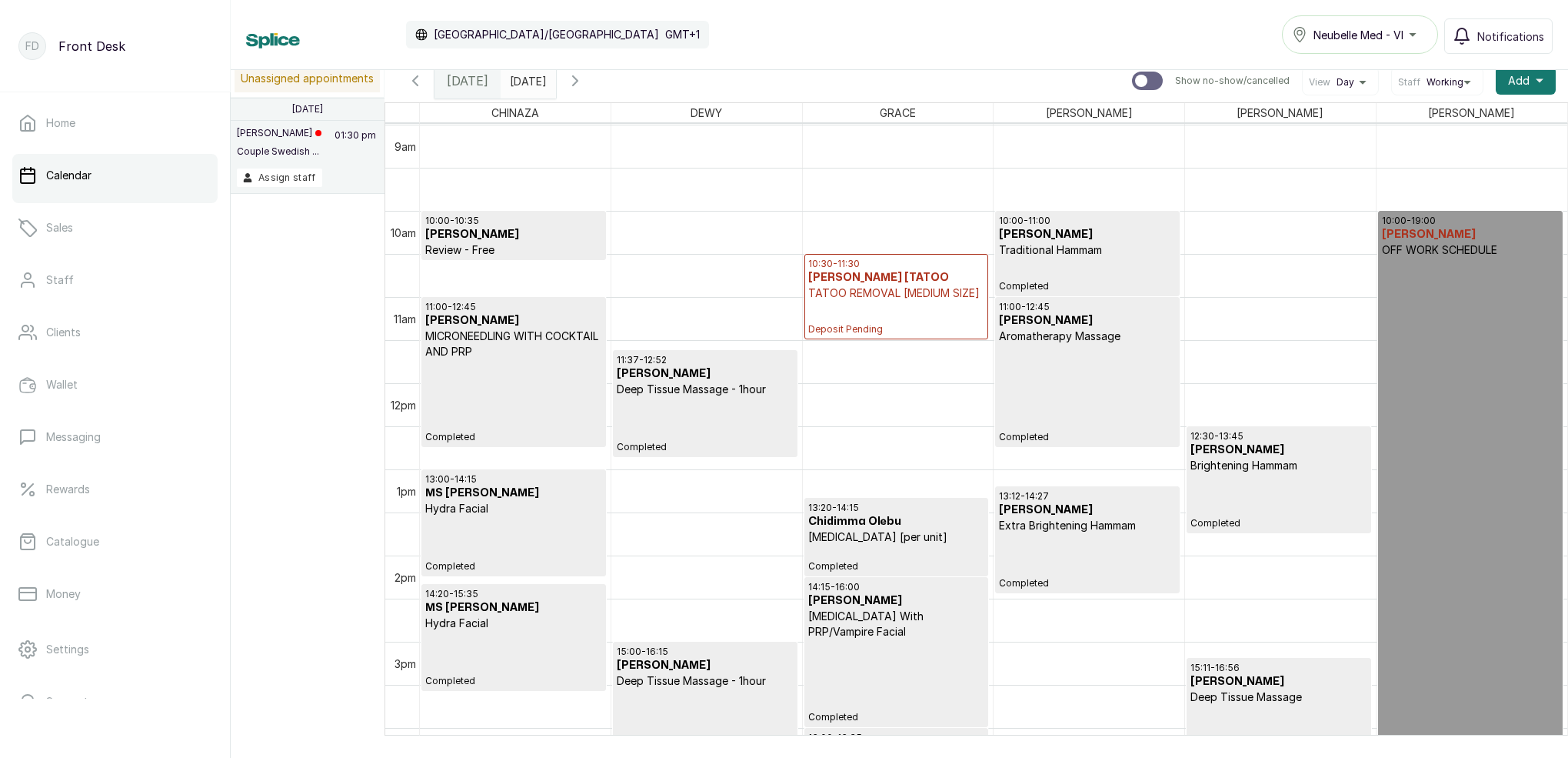
scroll to position [784, 0]
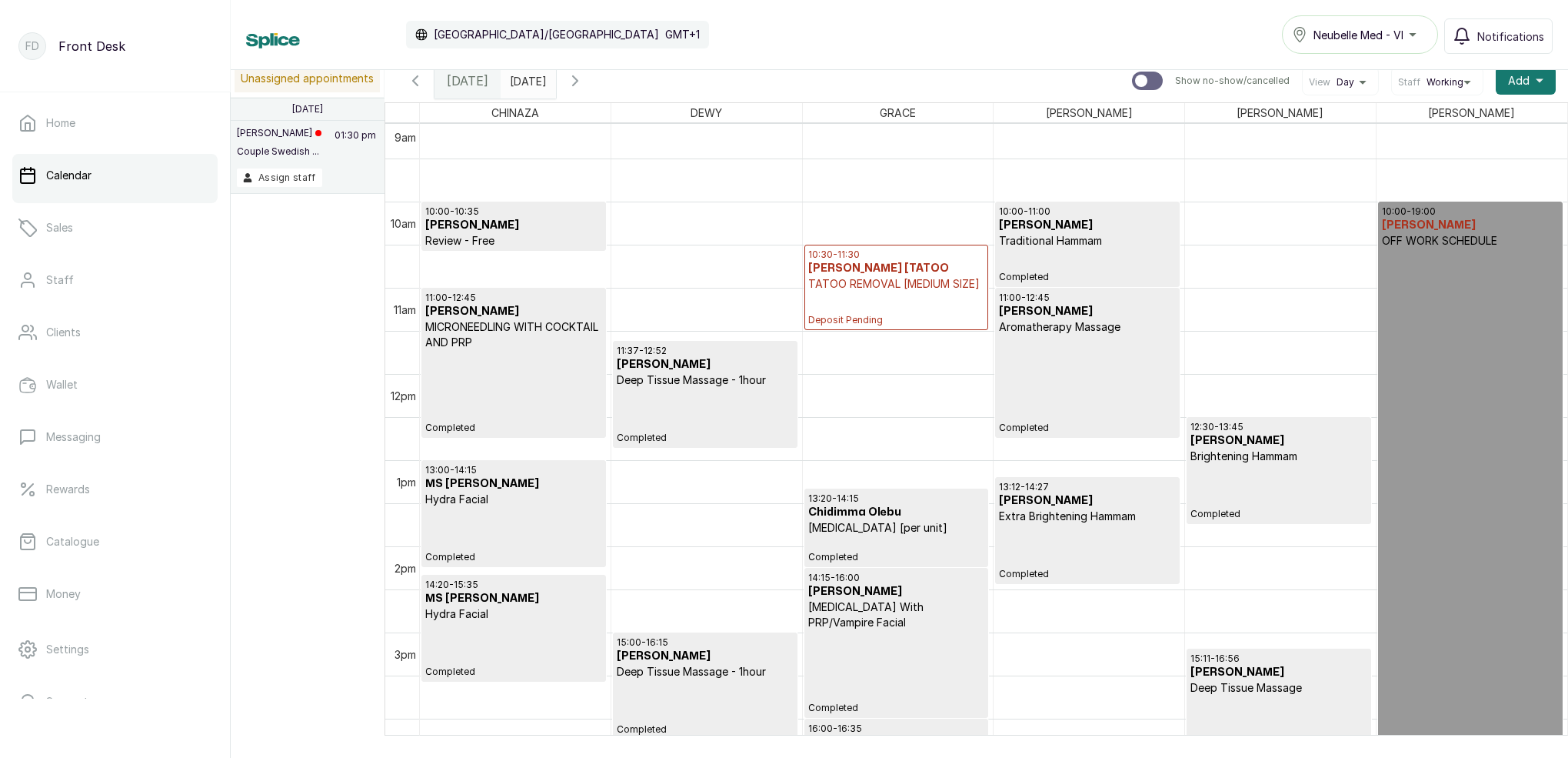
click at [526, 79] on input "[DATE]" at bounding box center [514, 77] width 25 height 26
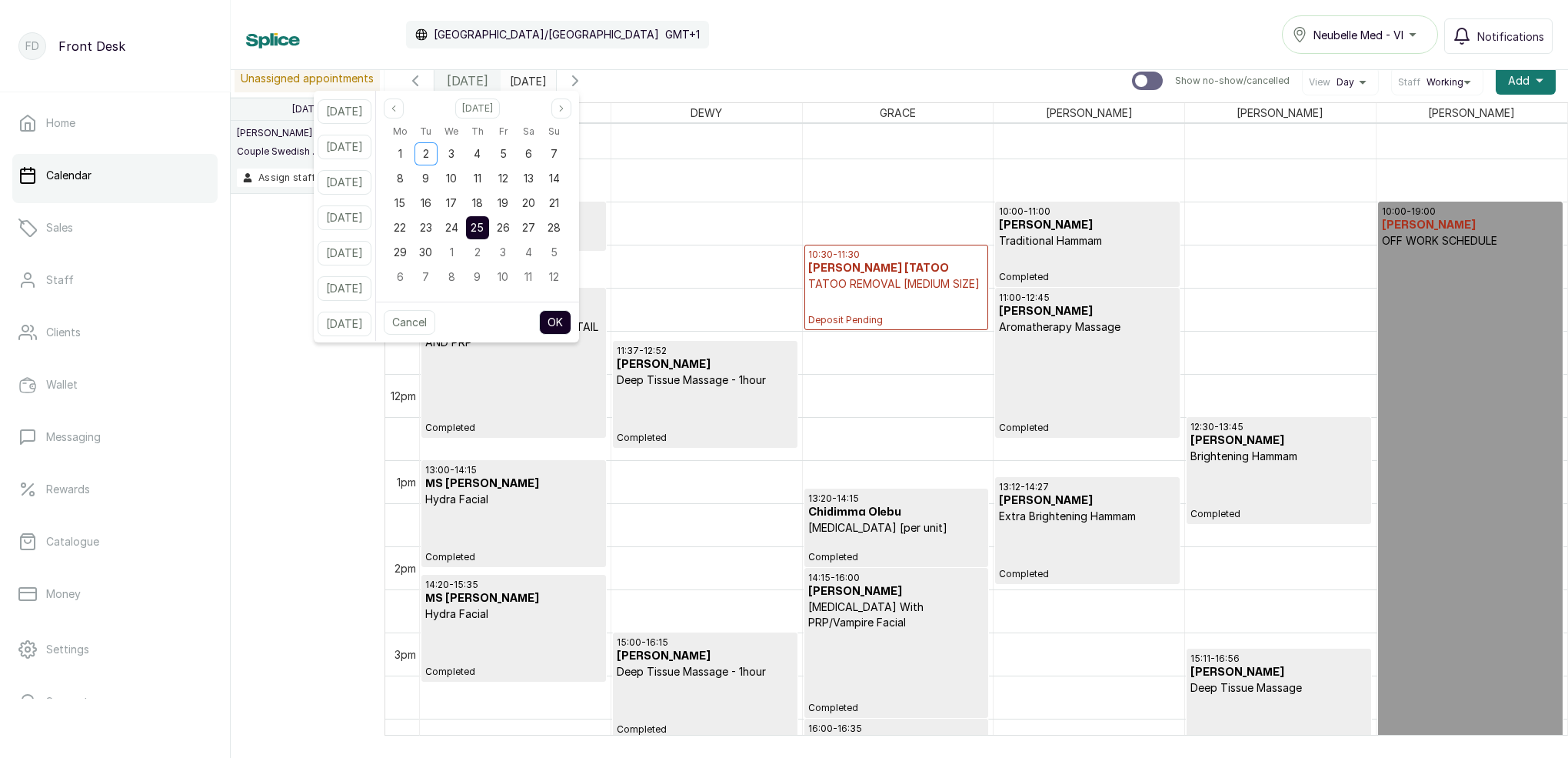
click at [458, 229] on span "24" at bounding box center [452, 227] width 13 height 13
drag, startPoint x: 504, startPoint y: 150, endPoint x: 508, endPoint y: 161, distance: 11.7
click at [489, 150] on div "4" at bounding box center [478, 154] width 23 height 23
click at [571, 320] on button "OK" at bounding box center [555, 322] width 32 height 25
type input "[DATE]"
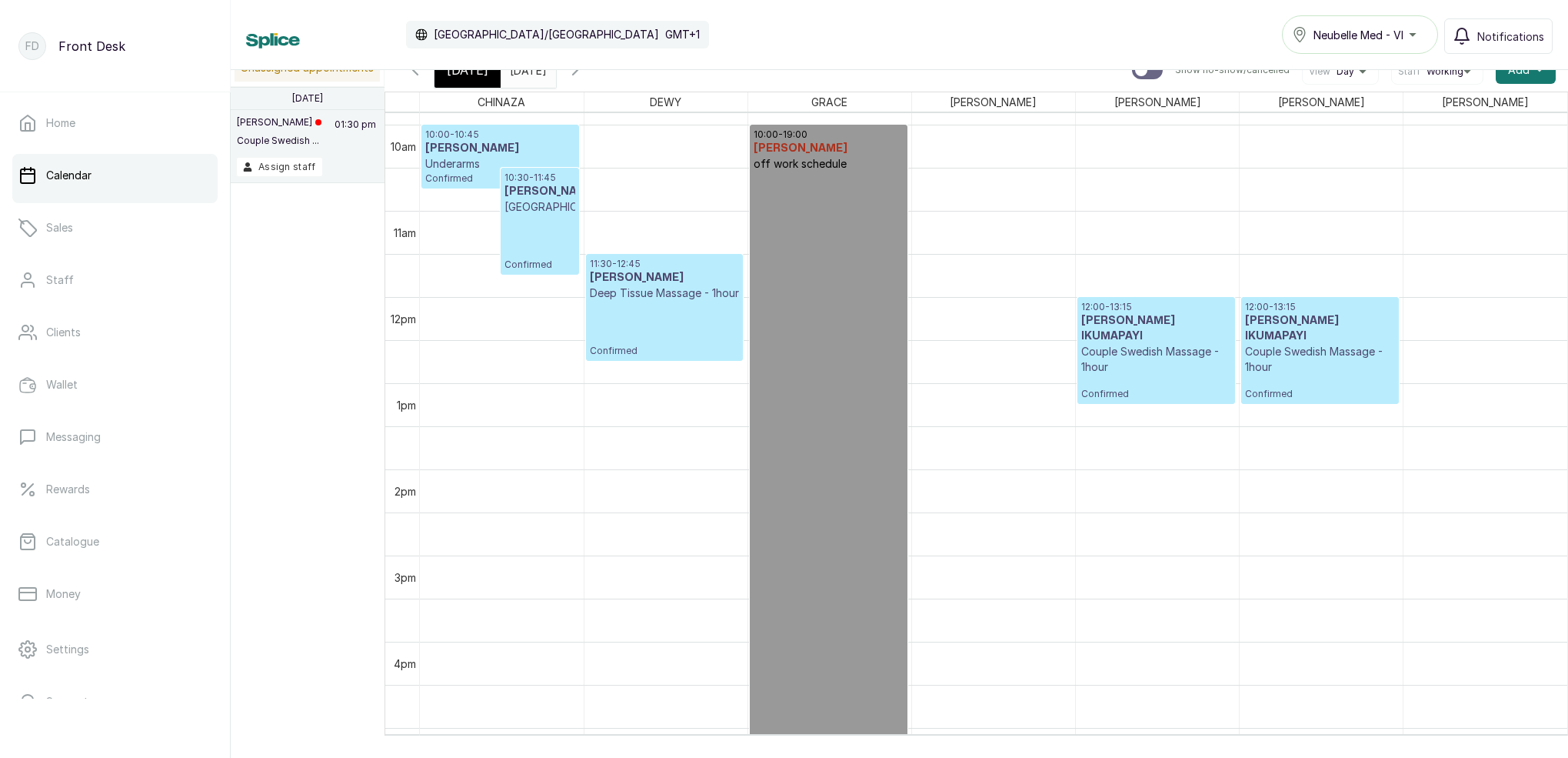
scroll to position [850, 0]
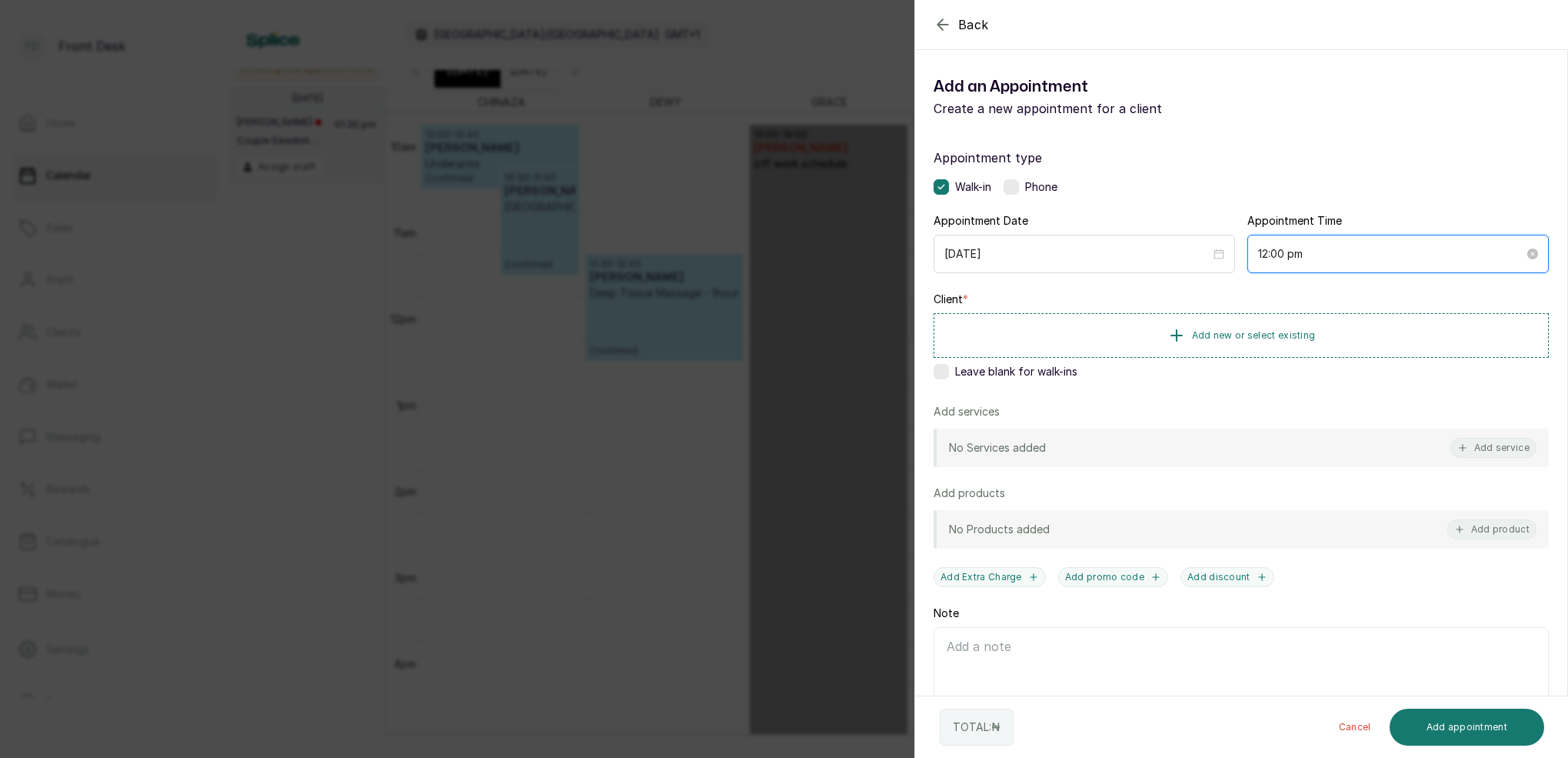
click at [1278, 255] on input "12:00 pm" at bounding box center [1391, 253] width 266 height 17
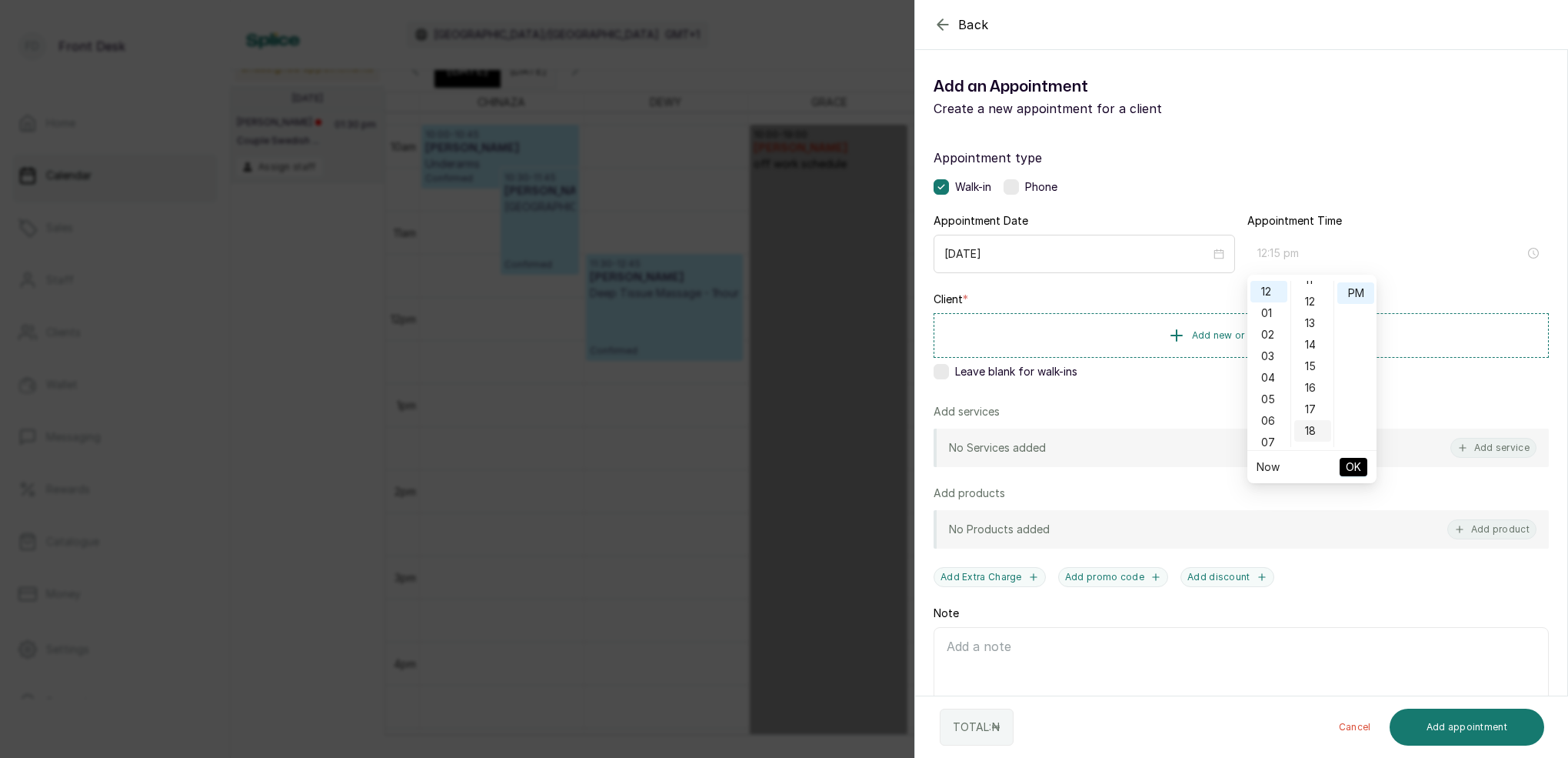
click at [1307, 368] on div "15" at bounding box center [1312, 366] width 37 height 21
type input "12:15 pm"
click at [1358, 294] on div "PM" at bounding box center [1355, 293] width 37 height 21
drag, startPoint x: 1353, startPoint y: 463, endPoint x: 1346, endPoint y: 452, distance: 13.0
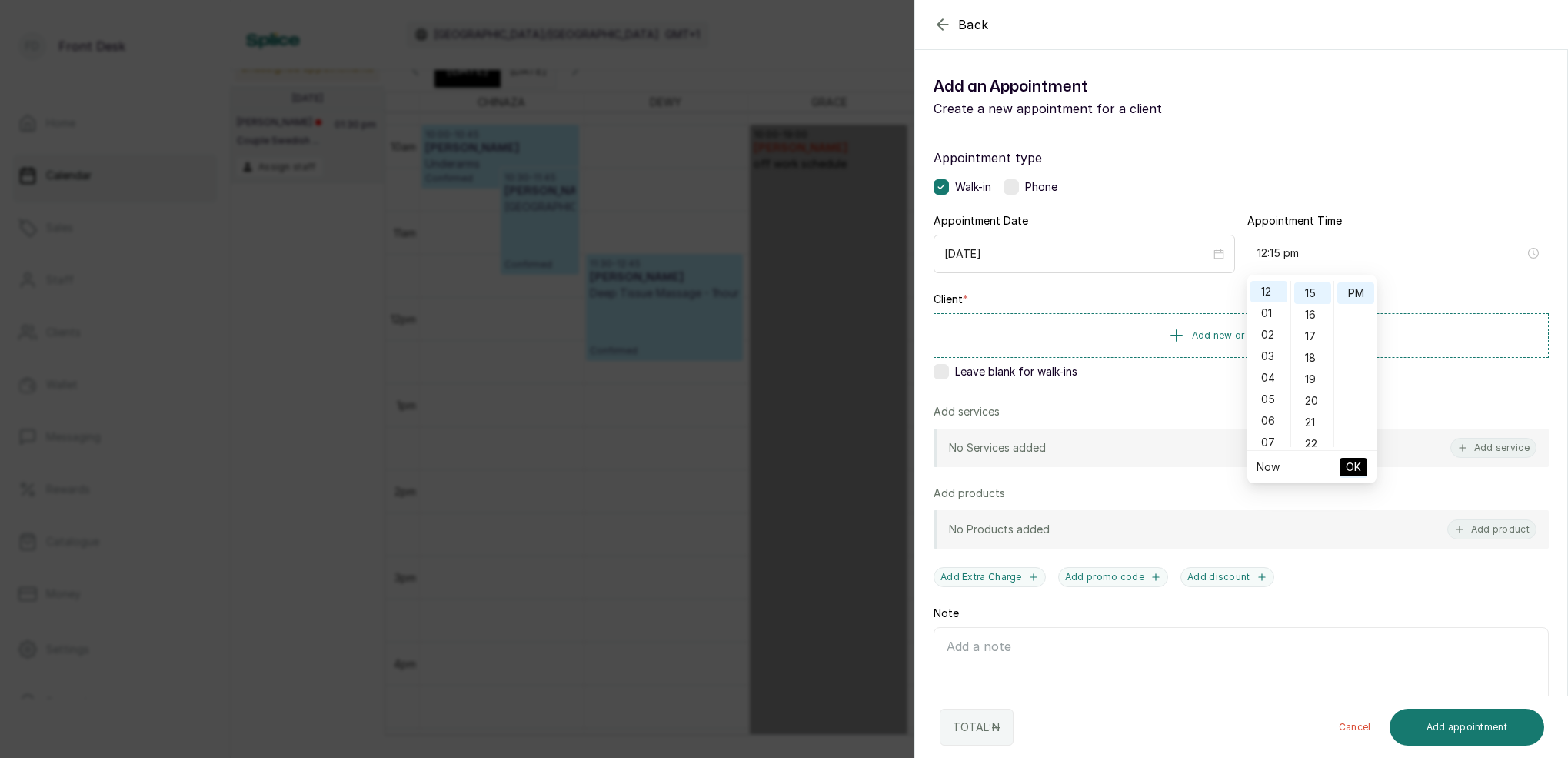
click at [1353, 462] on span "OK" at bounding box center [1353, 467] width 16 height 30
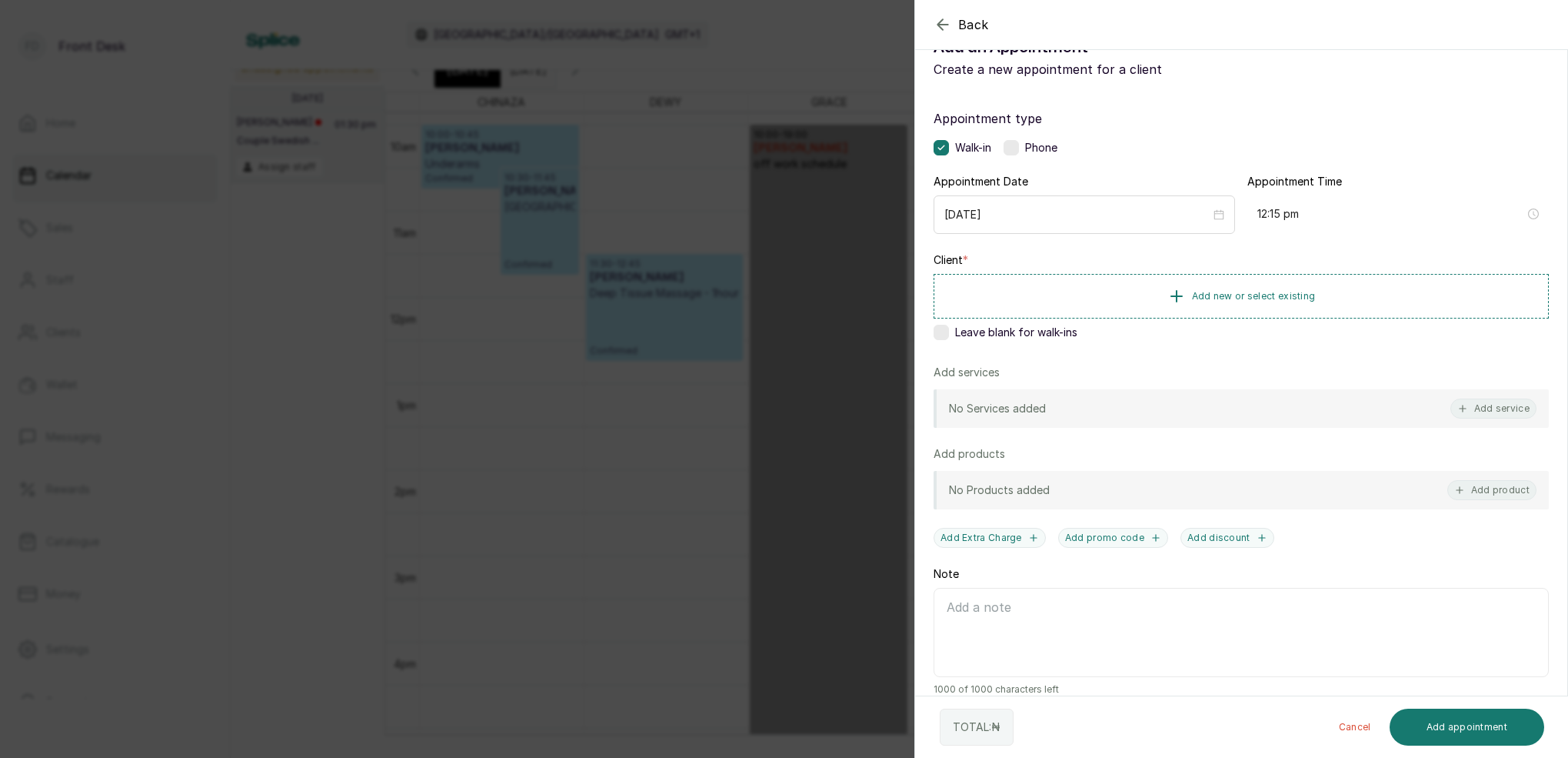
scroll to position [48, 0]
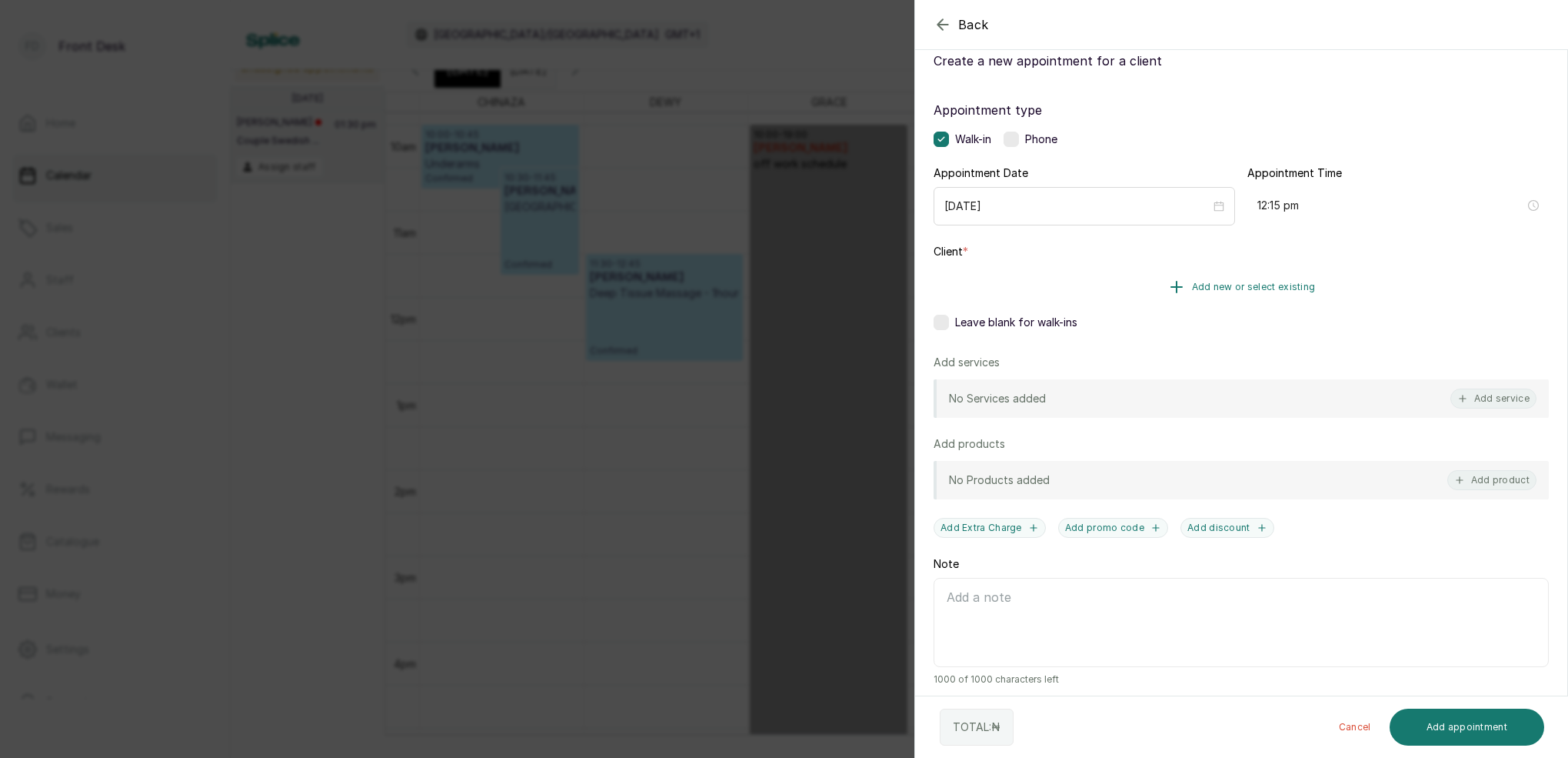
click at [1216, 286] on span "Add new or select existing" at bounding box center [1253, 287] width 124 height 12
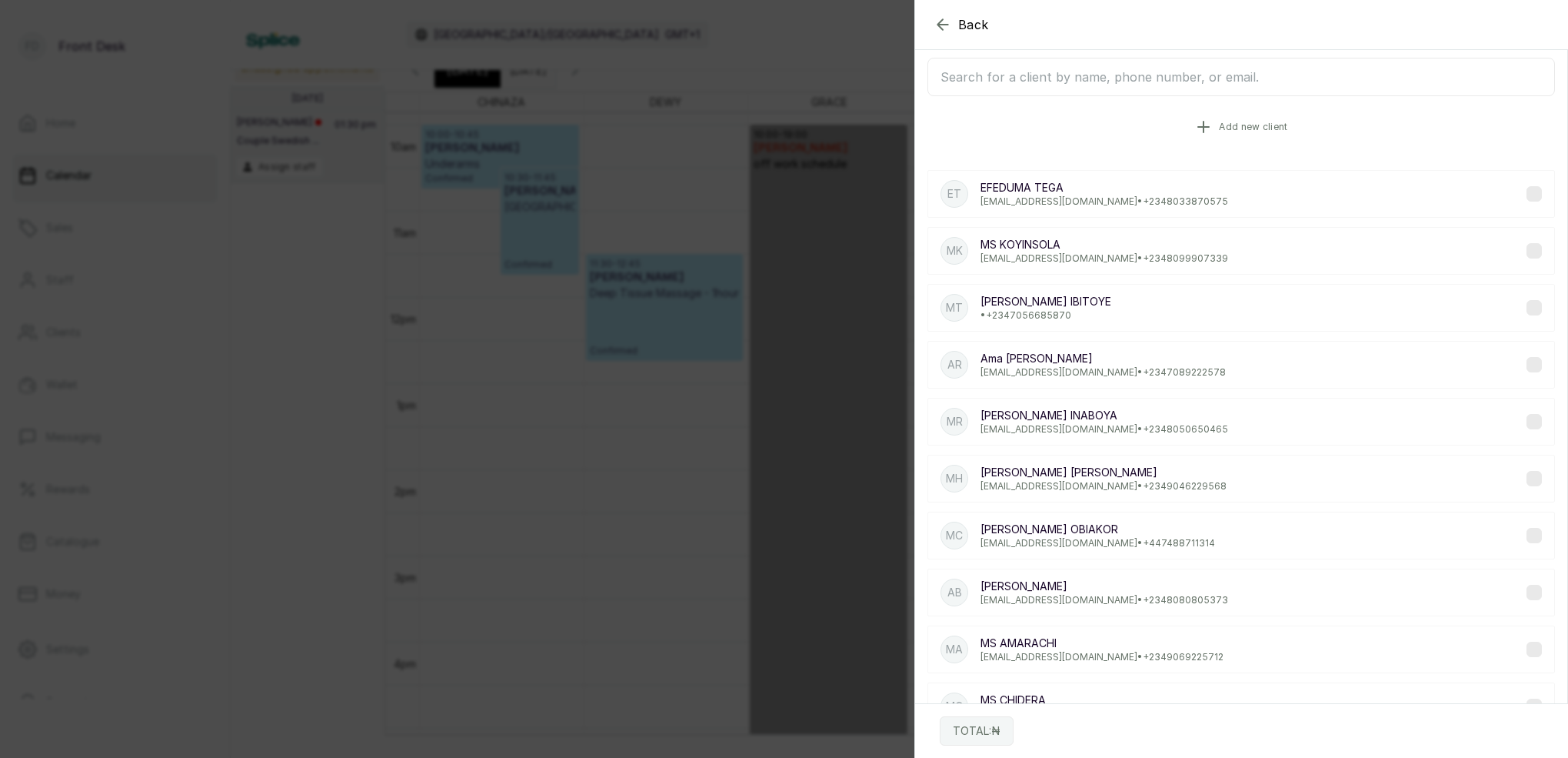
click at [1236, 129] on span "Add new client" at bounding box center [1253, 126] width 69 height 12
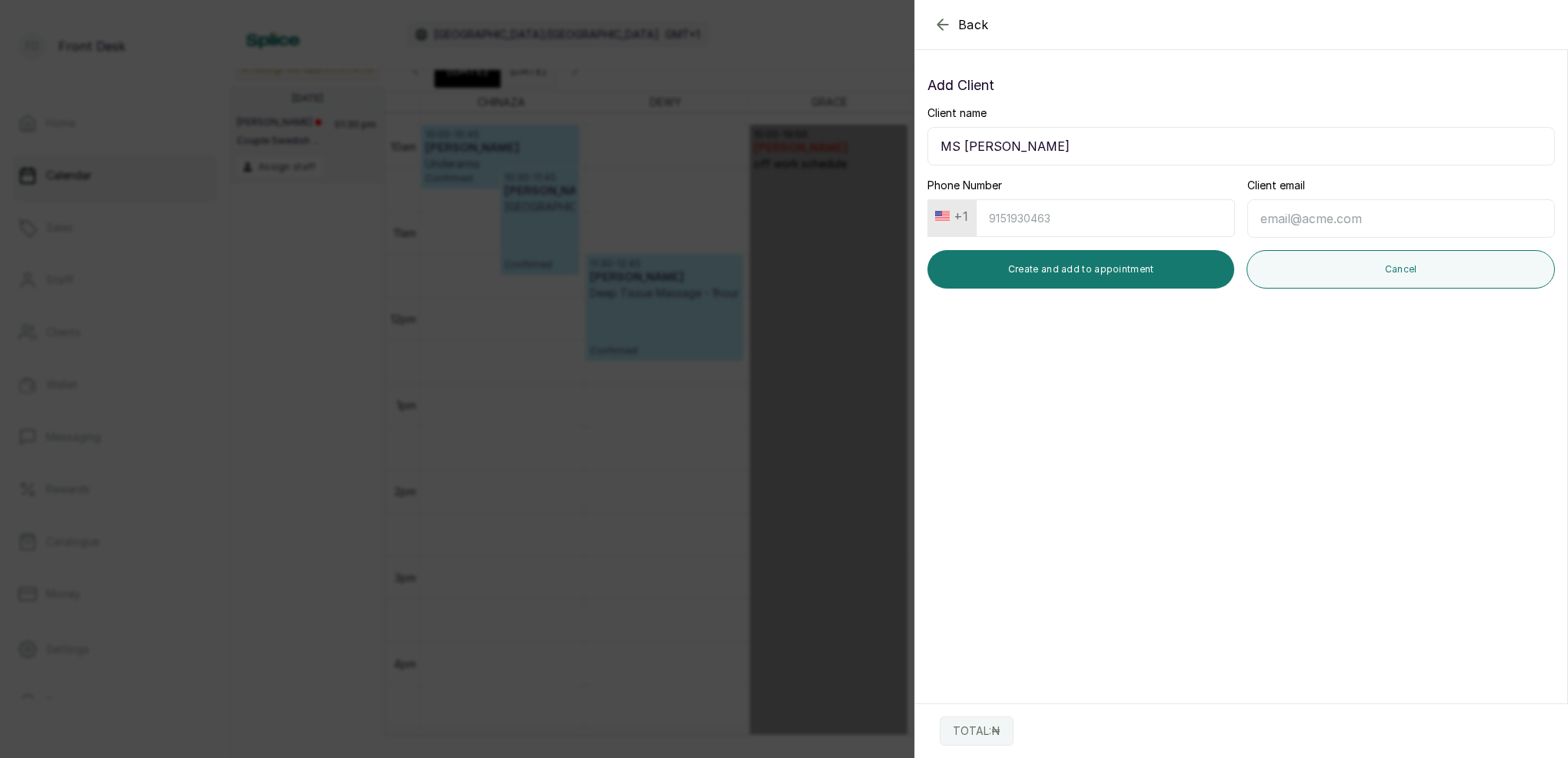
type input "MS [PERSON_NAME]"
type input "8123828169"
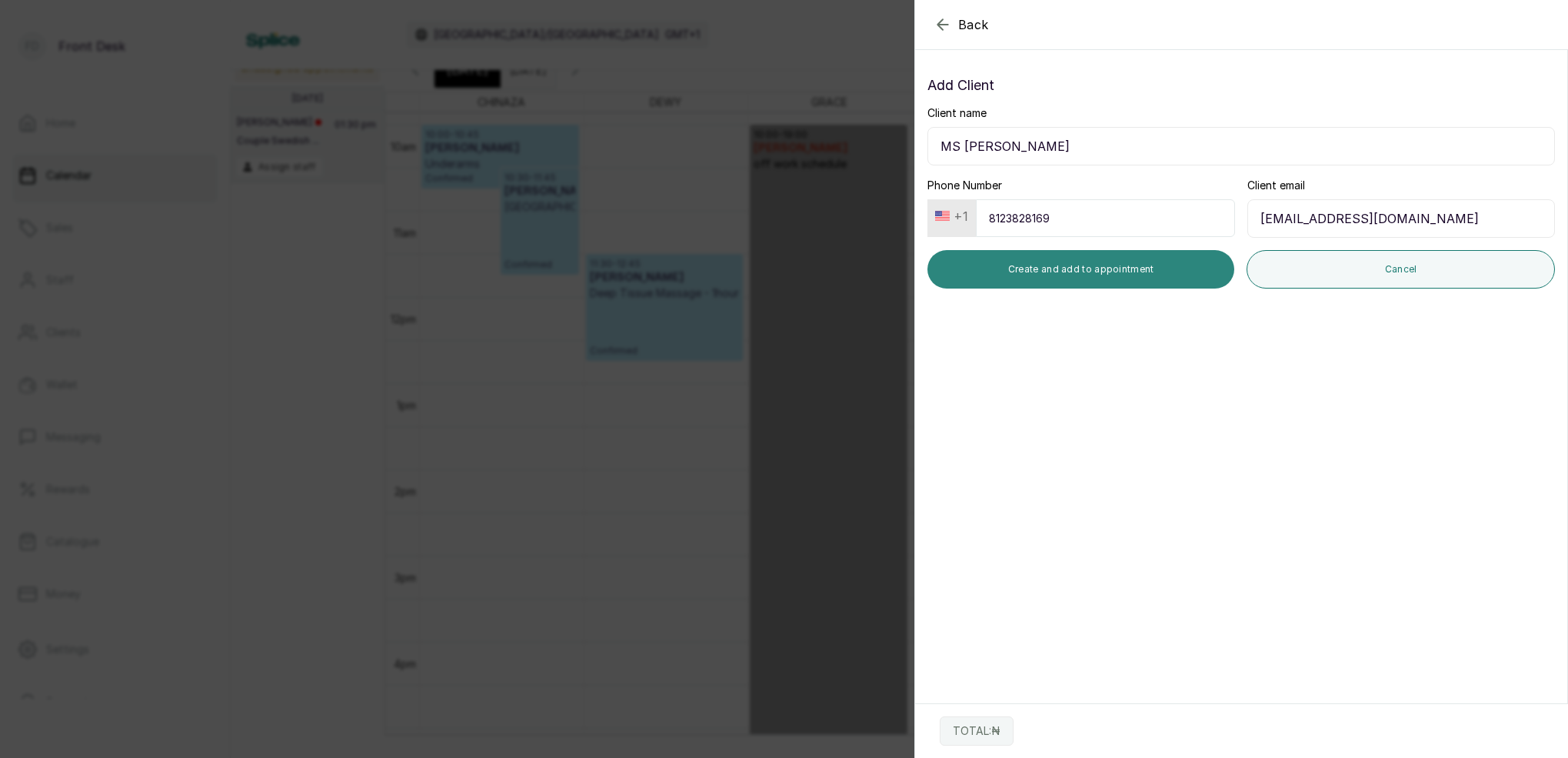
type input "[EMAIL_ADDRESS][DOMAIN_NAME]"
click at [1153, 265] on button "Create and add to appointment" at bounding box center [1081, 269] width 307 height 39
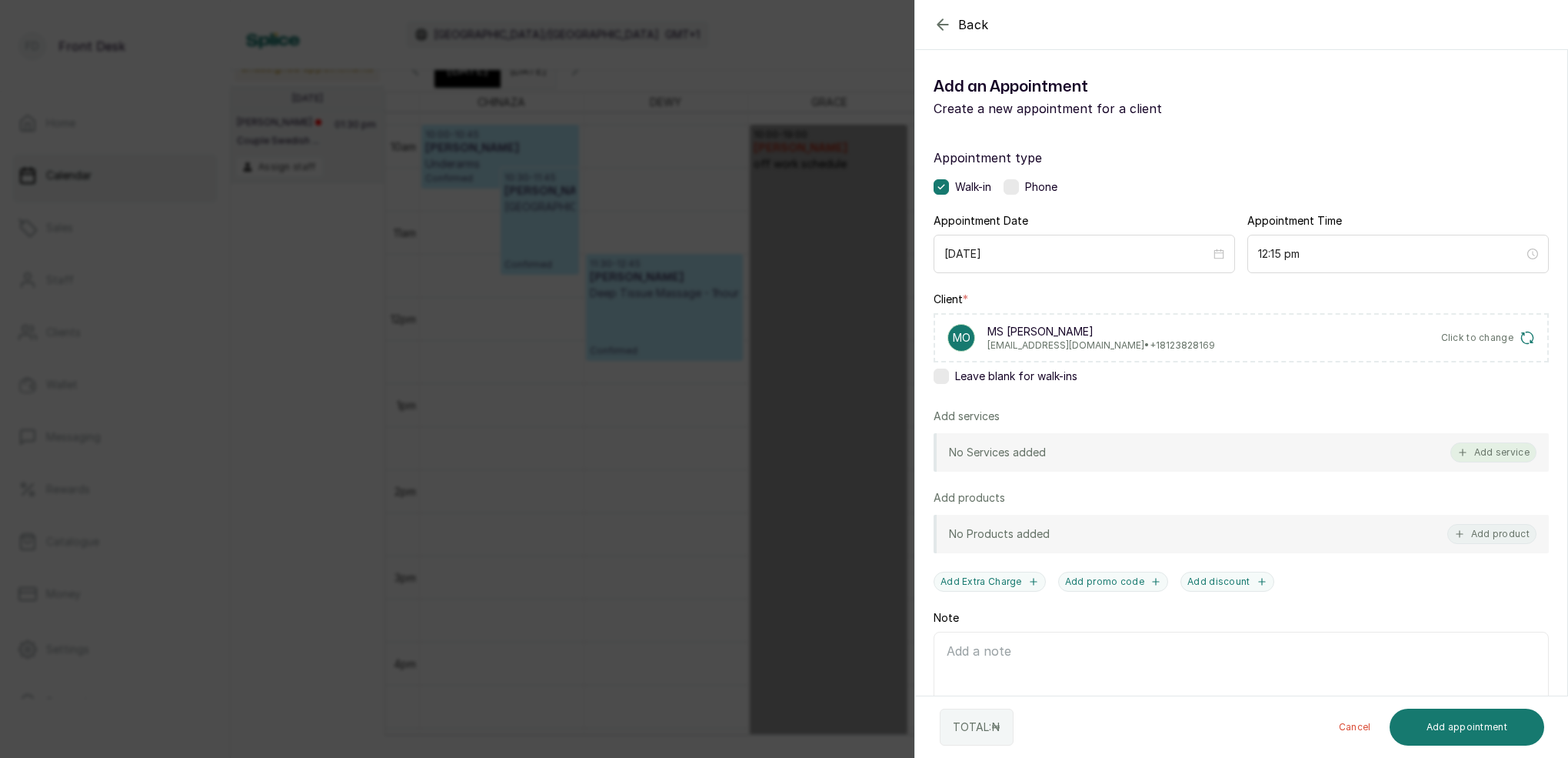
click at [1487, 451] on button "Add service" at bounding box center [1493, 452] width 86 height 20
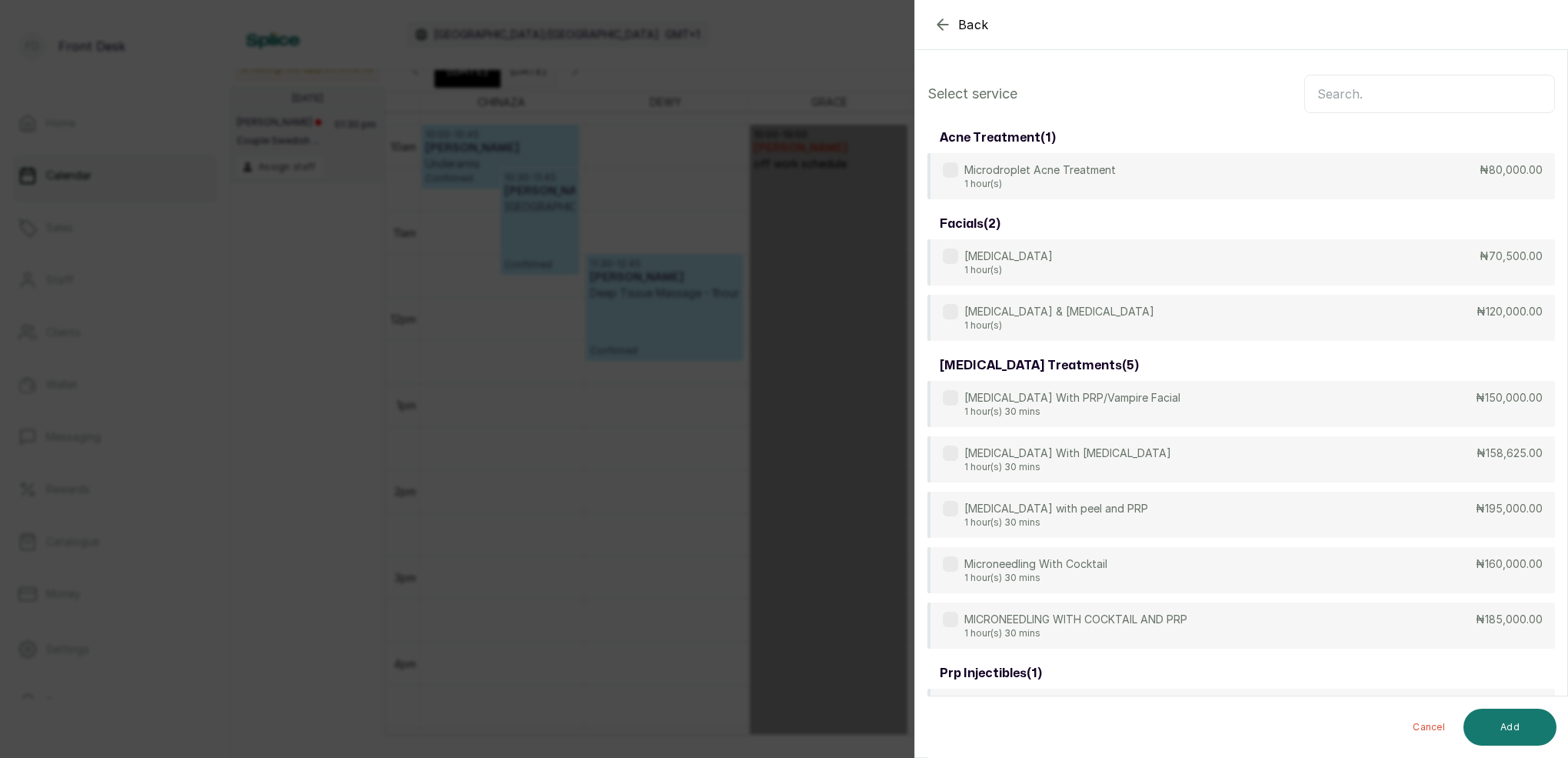
scroll to position [-1, 0]
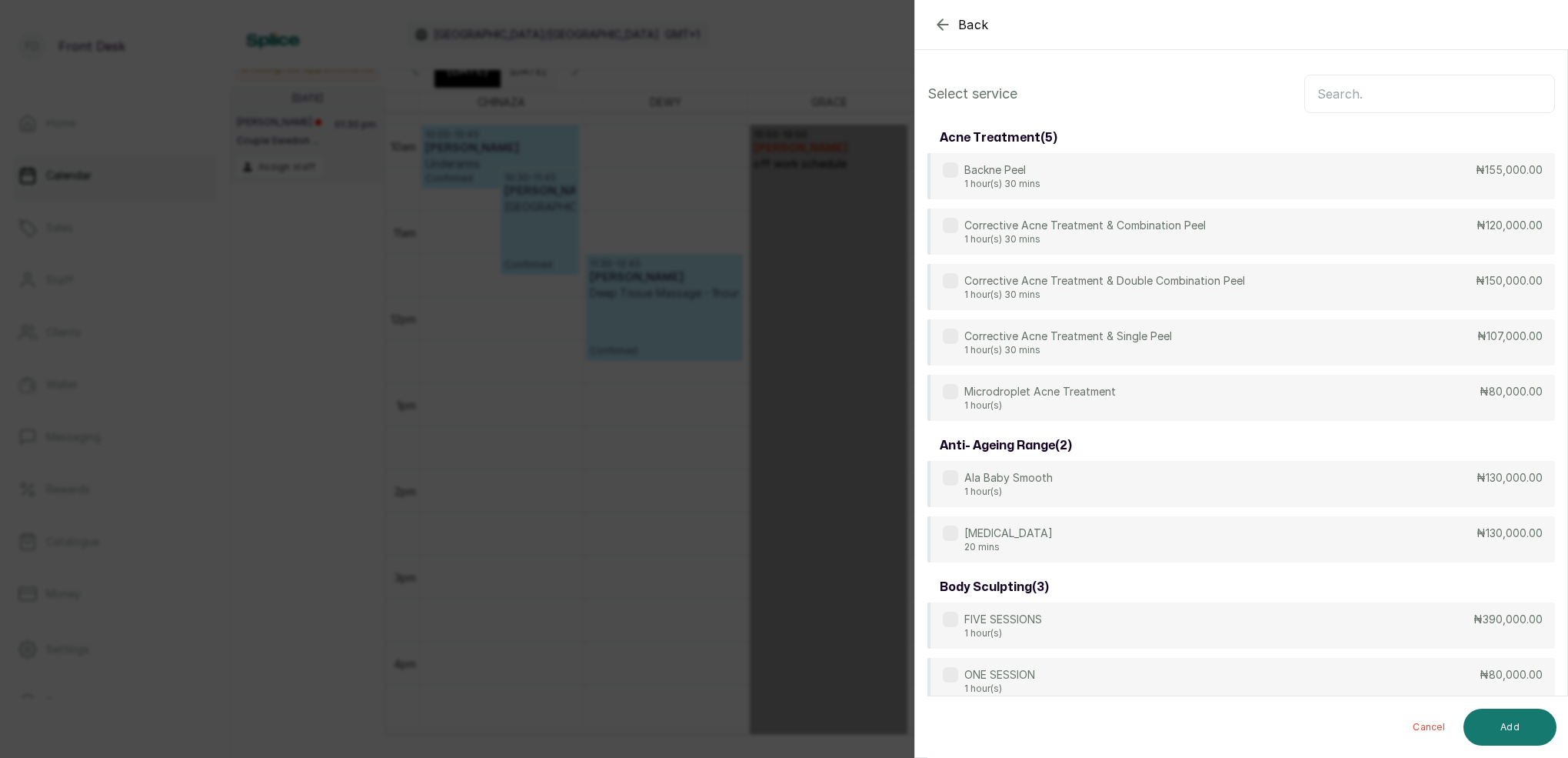
click at [1392, 96] on input "text" at bounding box center [1430, 93] width 251 height 39
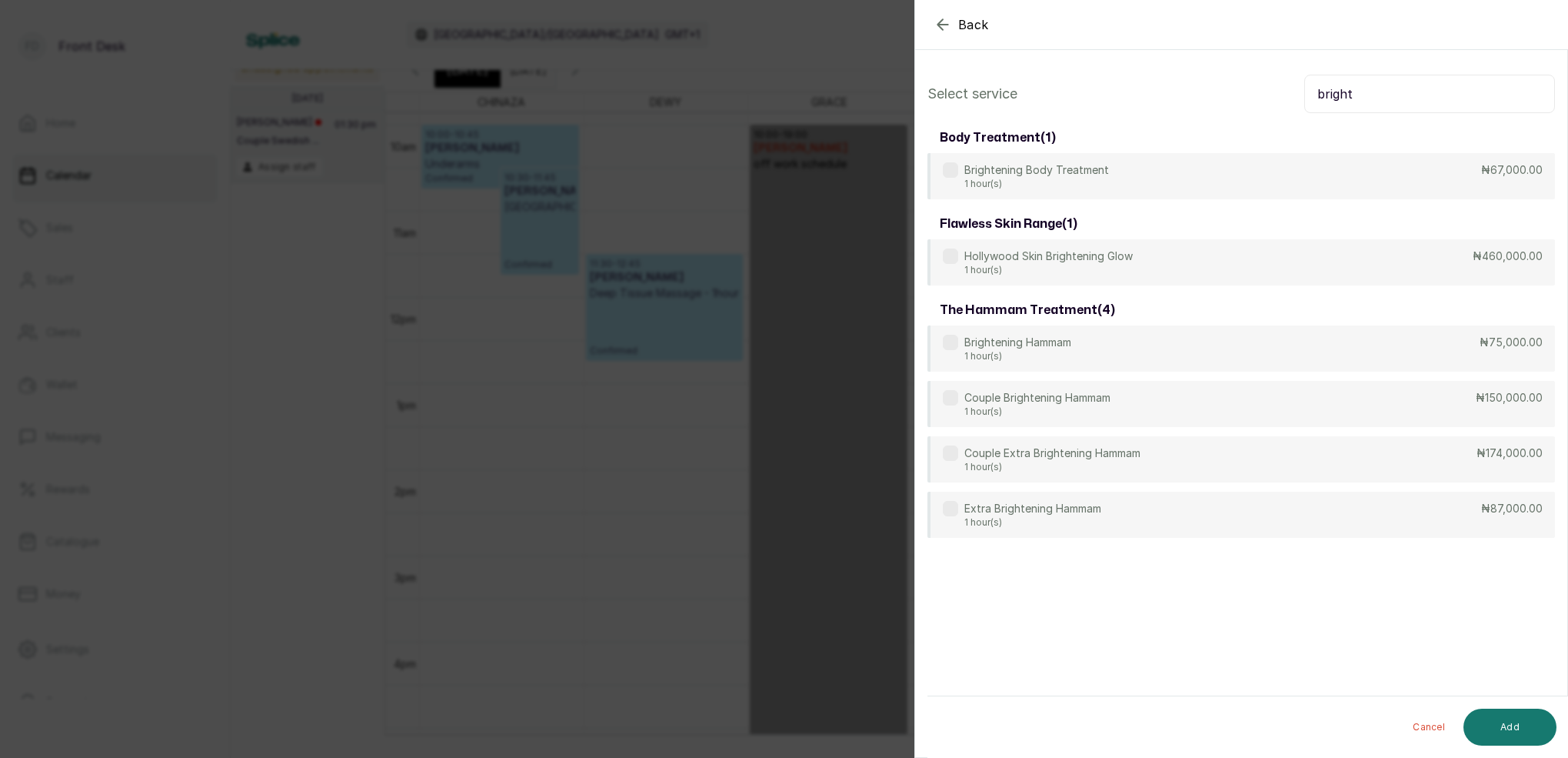
type input "bright"
drag, startPoint x: 1392, startPoint y: 96, endPoint x: 1081, endPoint y: 398, distance: 433.5
click at [1032, 364] on div "Brightening Hammam 1 hour(s) ₦75,000.00" at bounding box center [1241, 348] width 628 height 46
click at [1518, 723] on button "Add" at bounding box center [1510, 727] width 93 height 37
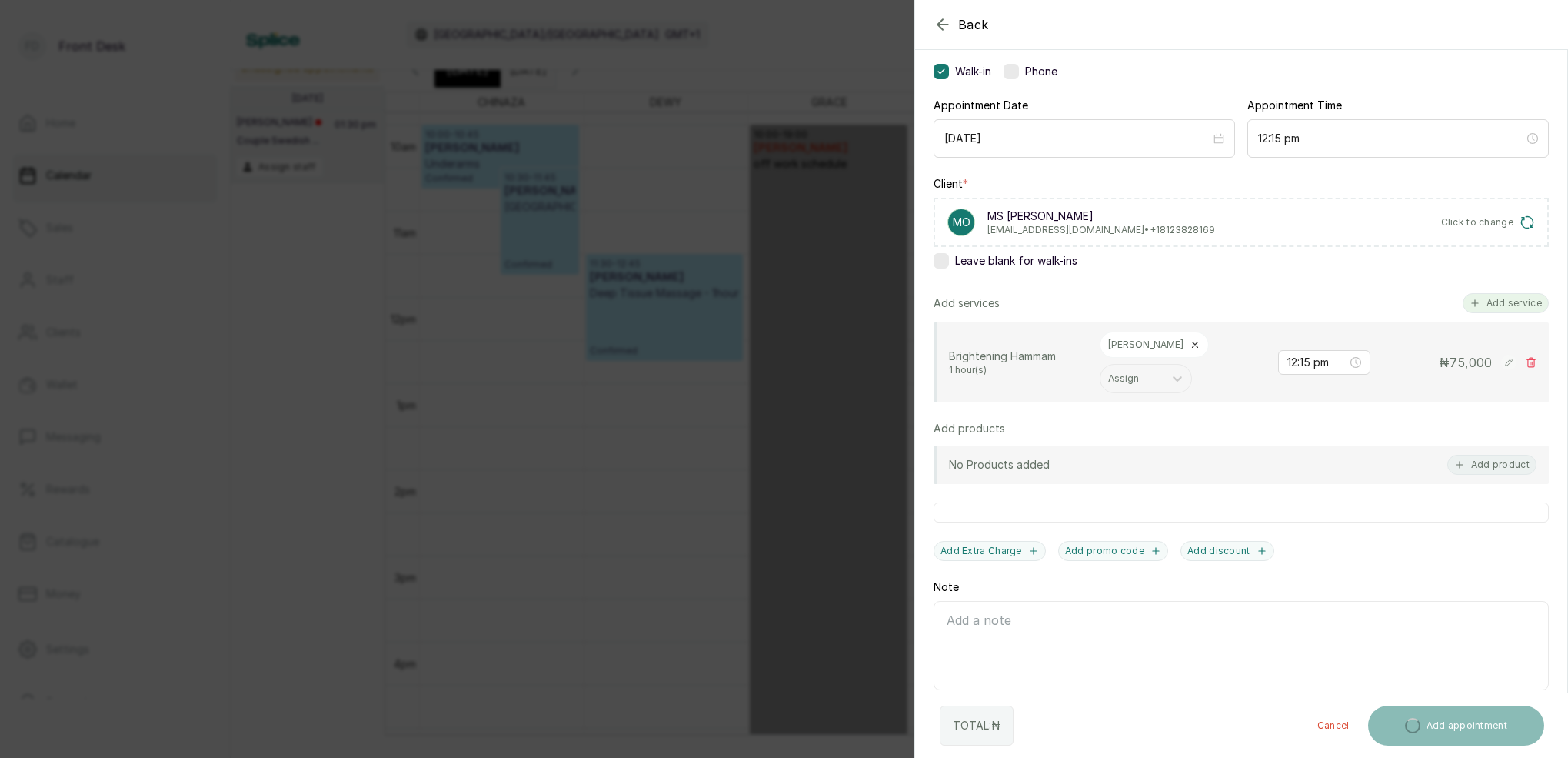
scroll to position [115, 0]
click at [1507, 300] on button "Add service" at bounding box center [1505, 304] width 86 height 20
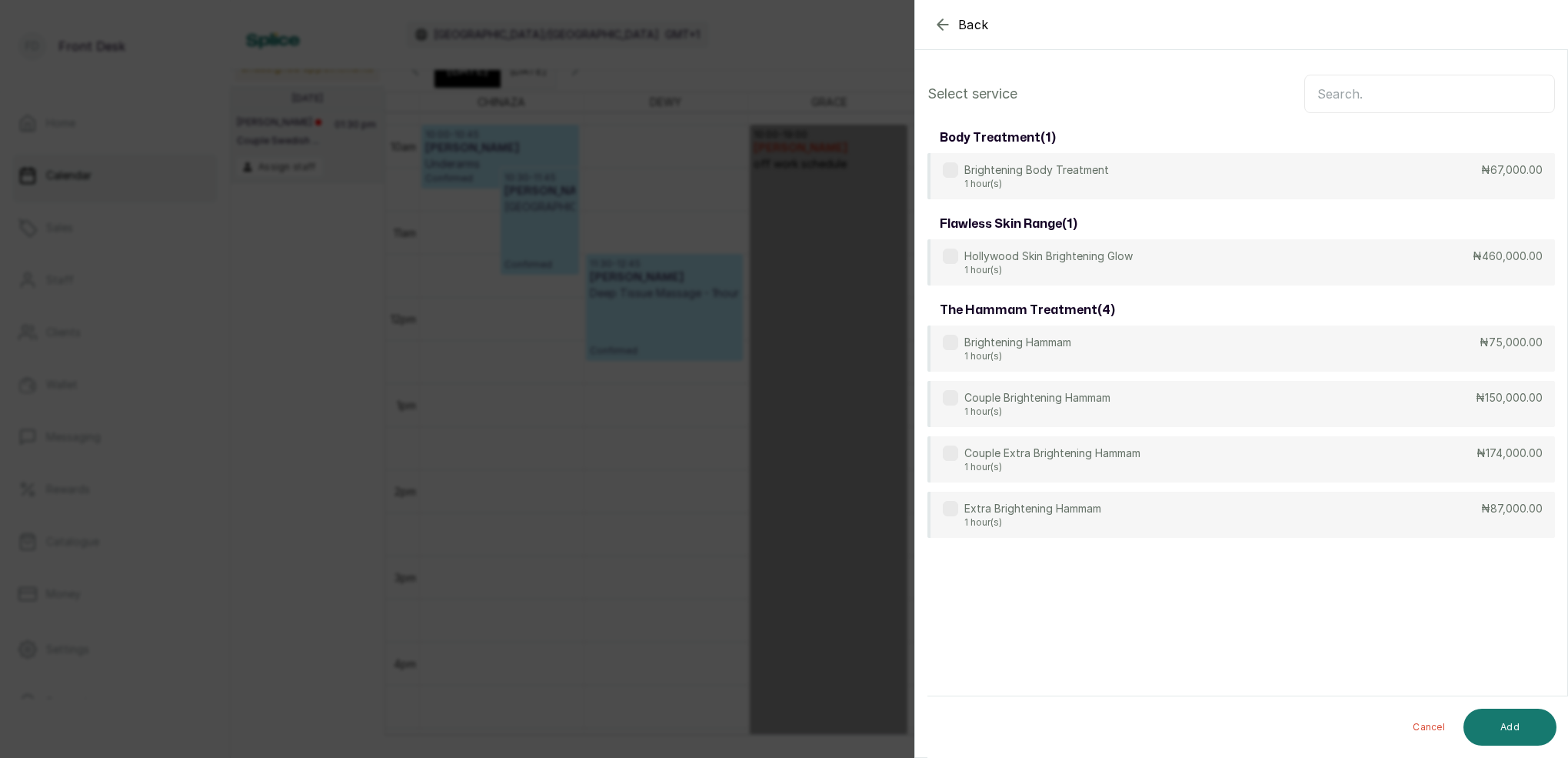
click at [1414, 86] on input "text" at bounding box center [1430, 93] width 251 height 39
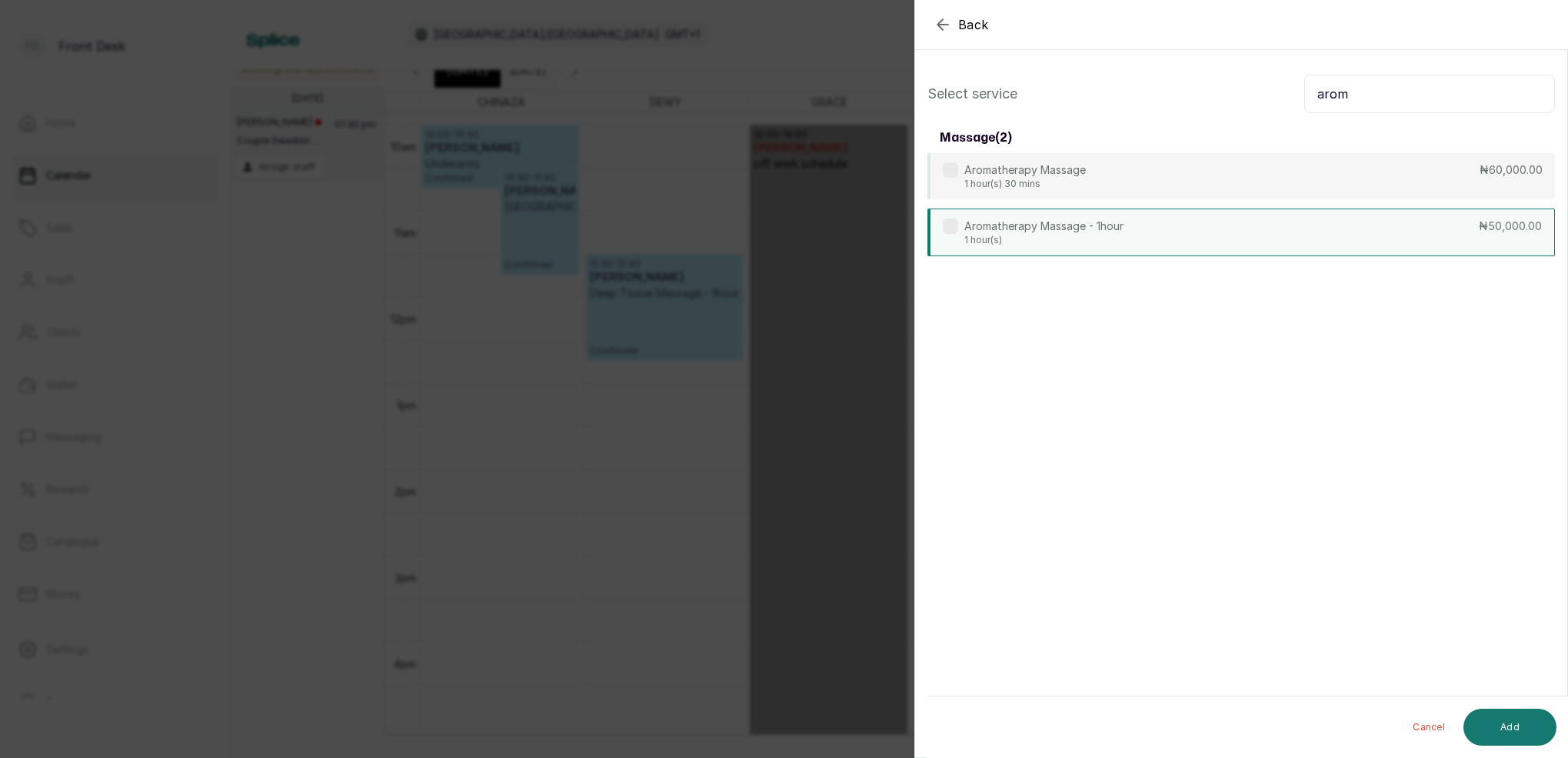
type input "arom"
click at [1049, 228] on p "Aromatherapy Massage - 1hour" at bounding box center [1044, 226] width 159 height 16
click at [1525, 732] on button "Add" at bounding box center [1510, 727] width 93 height 37
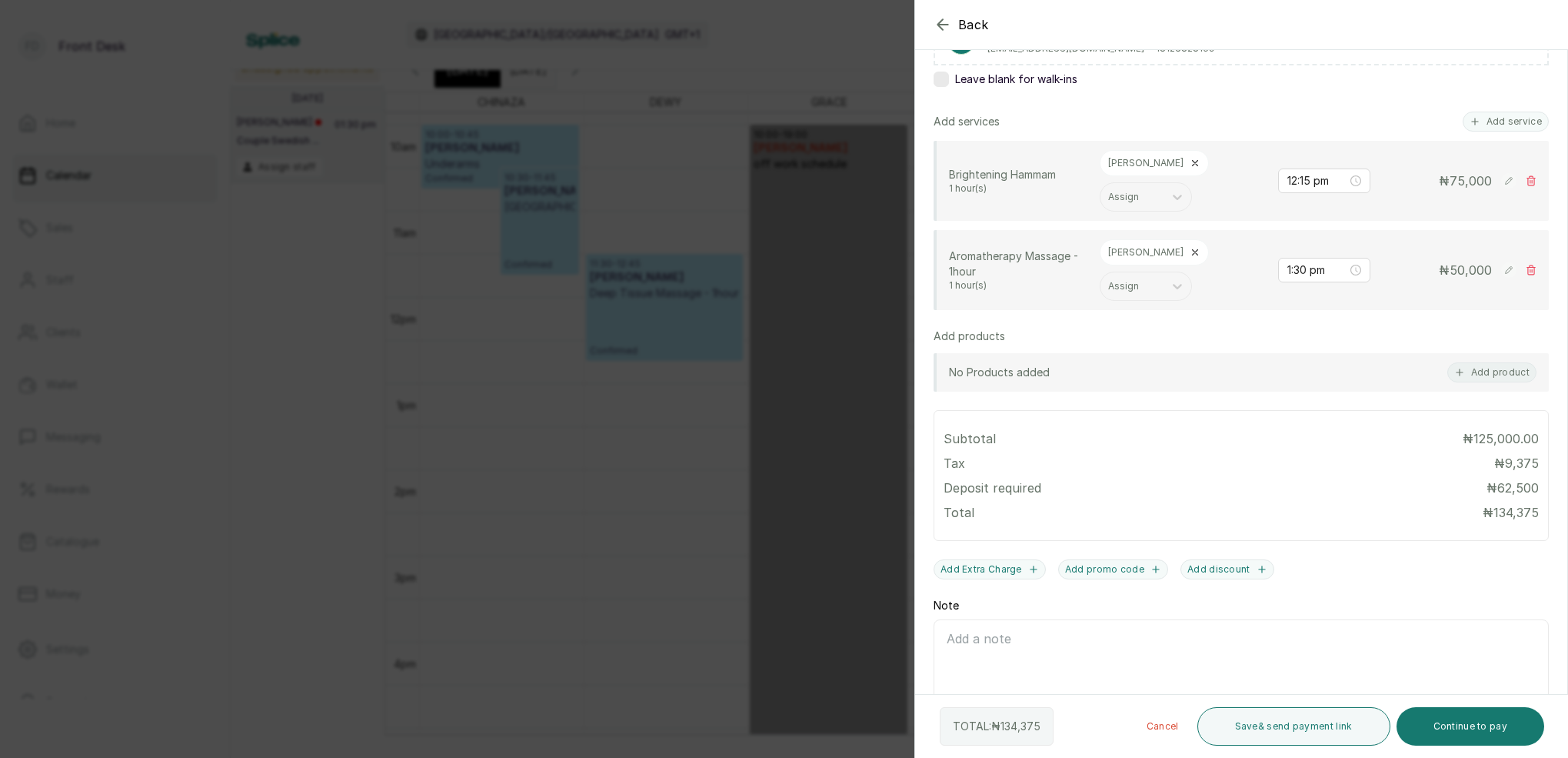
scroll to position [296, 0]
click at [1190, 247] on icon at bounding box center [1194, 252] width 11 height 11
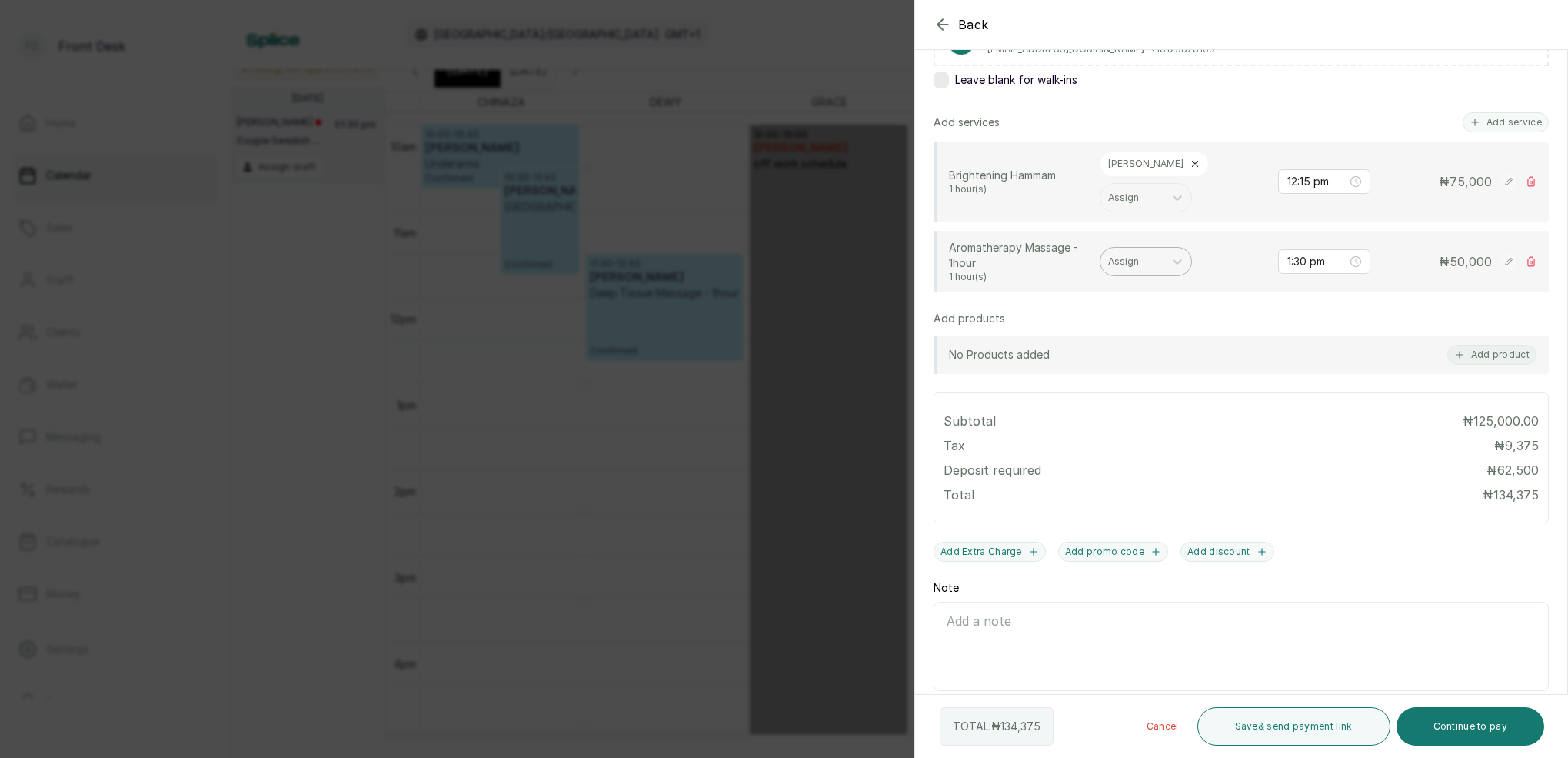
click at [1127, 252] on div "Assign" at bounding box center [1131, 261] width 63 height 20
click at [1110, 301] on div "[PERSON_NAME]" at bounding box center [1146, 311] width 154 height 29
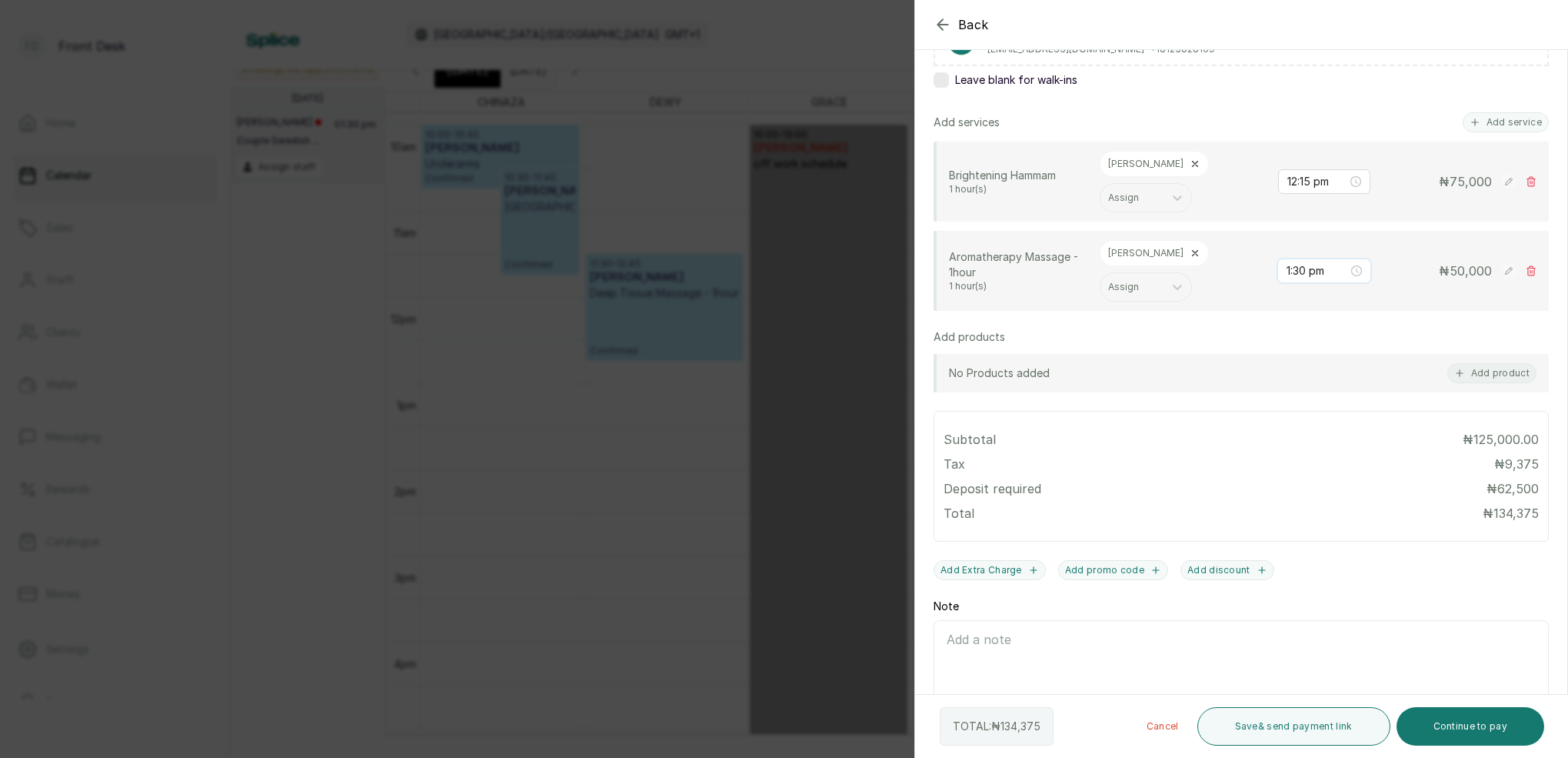
drag, startPoint x: 1312, startPoint y: 222, endPoint x: 1316, endPoint y: 242, distance: 20.4
click at [1312, 262] on input "1:30 pm" at bounding box center [1316, 270] width 61 height 17
click at [1348, 333] on div "15" at bounding box center [1343, 334] width 37 height 21
type input "1:15 pm"
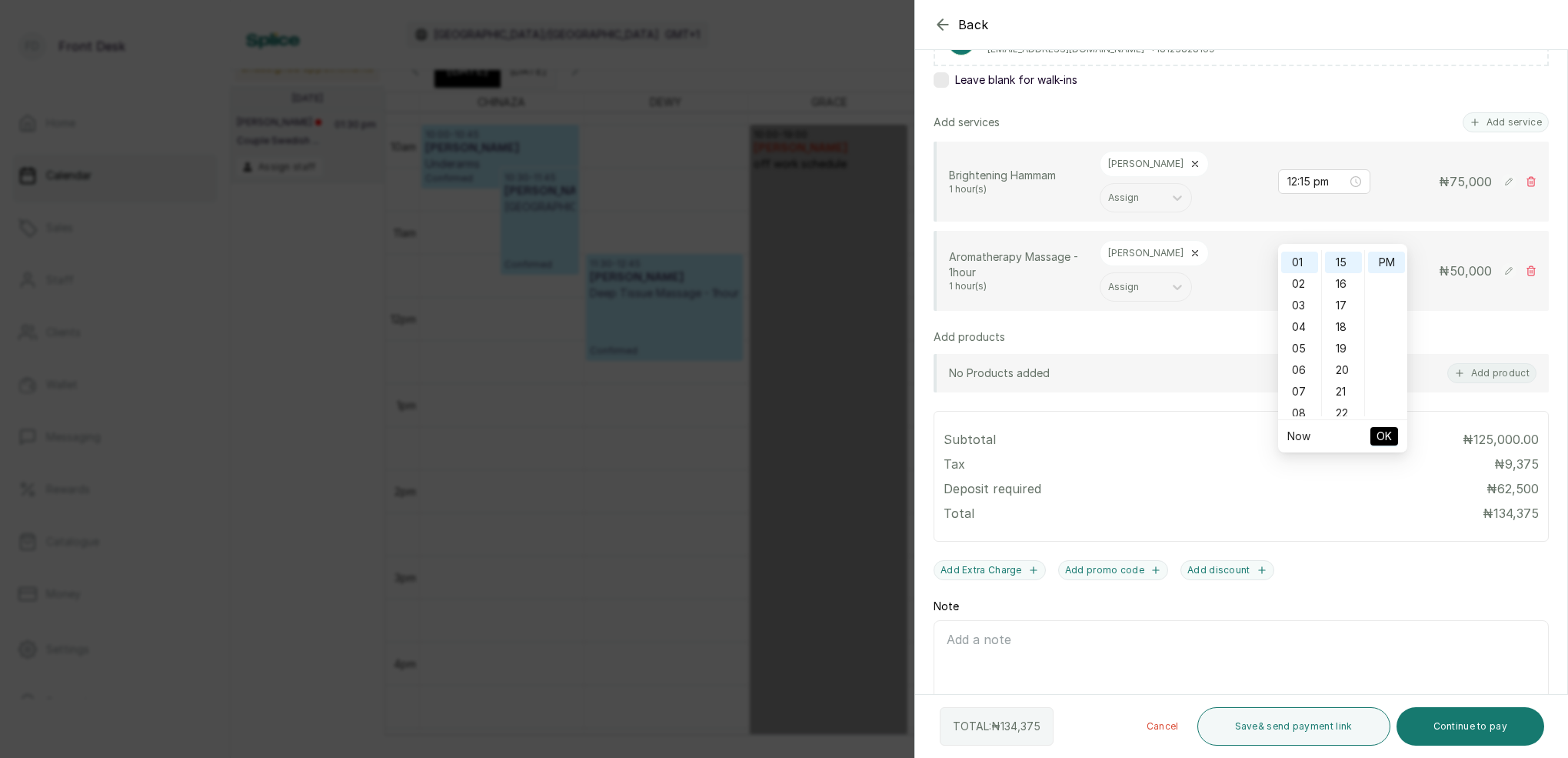
scroll to position [321, 0]
drag, startPoint x: 1381, startPoint y: 263, endPoint x: 1382, endPoint y: 307, distance: 44.0
click at [1380, 263] on div "PM" at bounding box center [1386, 262] width 37 height 21
click at [1384, 431] on span "OK" at bounding box center [1384, 436] width 16 height 30
drag, startPoint x: 1467, startPoint y: 729, endPoint x: 1455, endPoint y: 710, distance: 22.5
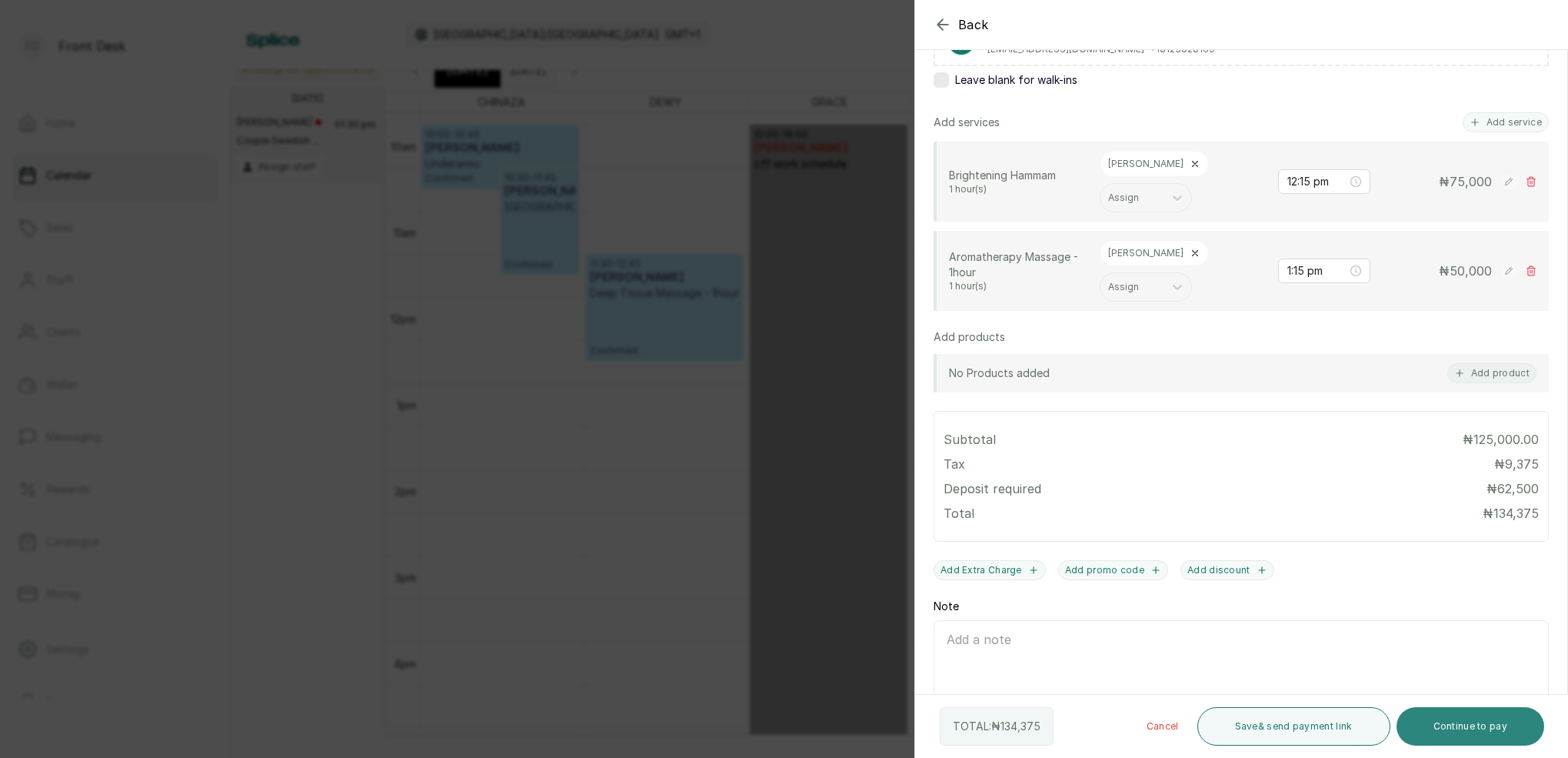
click at [1466, 726] on button "Continue to pay" at bounding box center [1471, 726] width 148 height 39
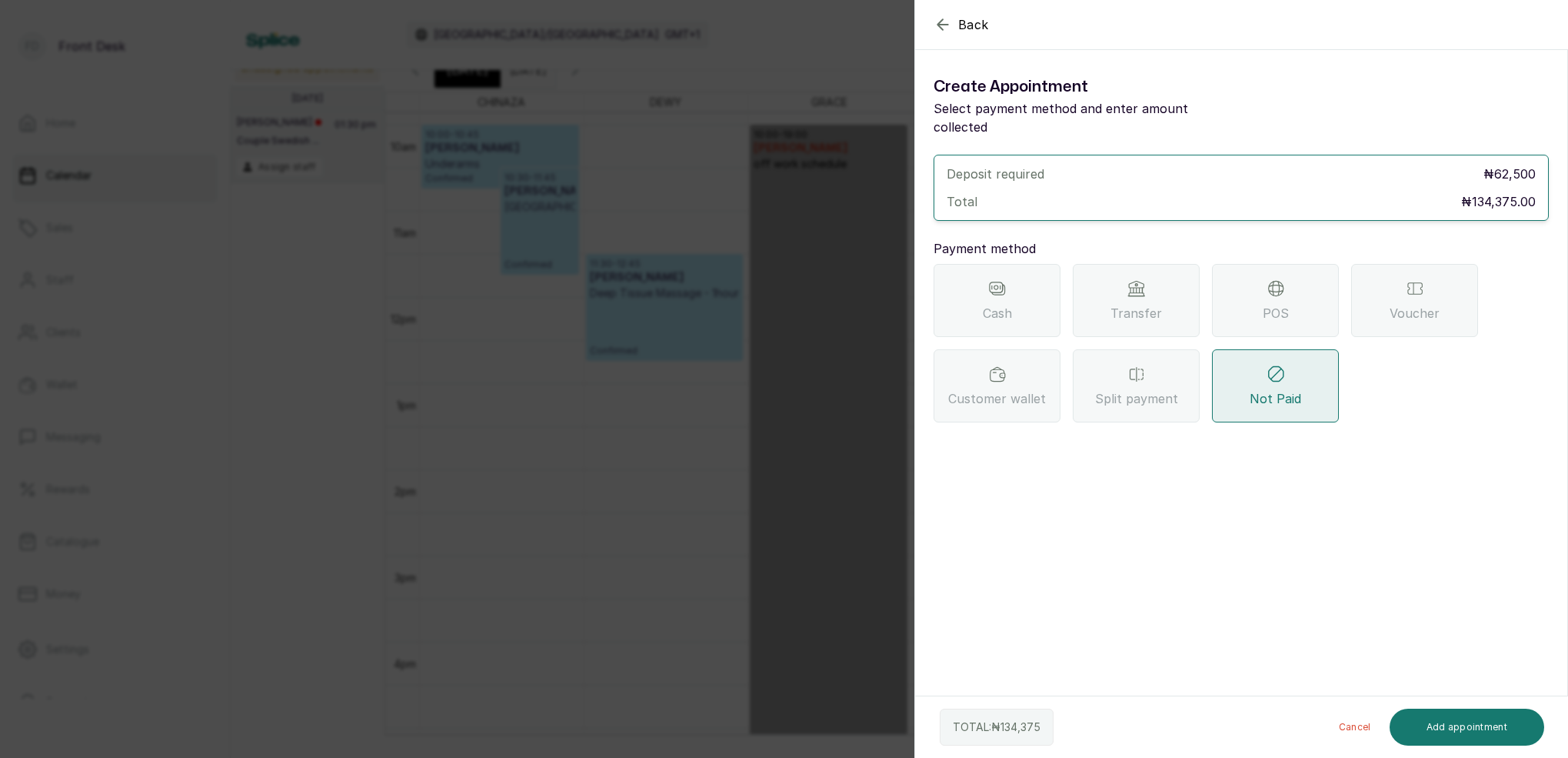
click at [1137, 279] on icon at bounding box center [1136, 288] width 19 height 19
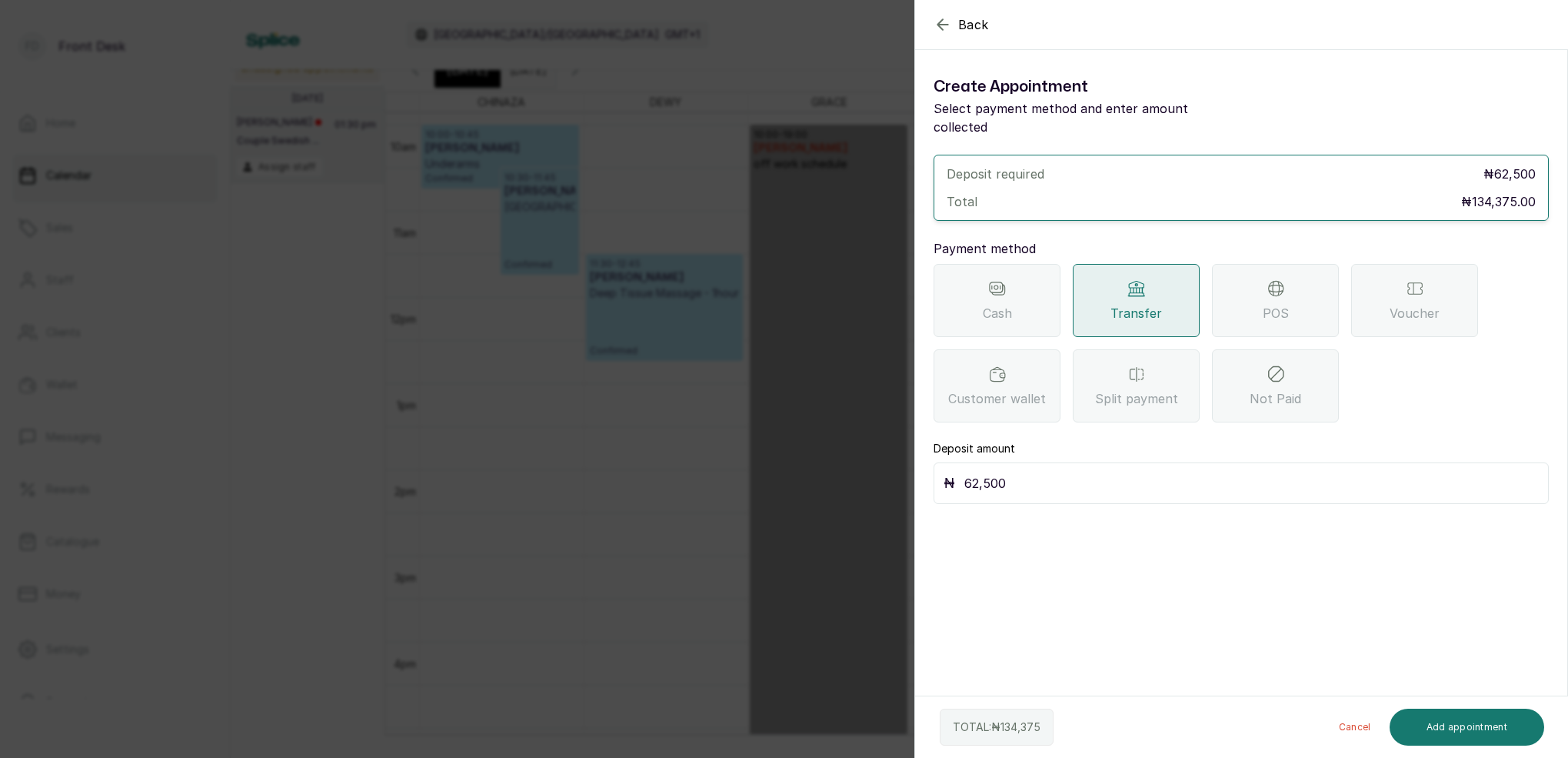
click at [1072, 472] on input "62,500" at bounding box center [1251, 483] width 574 height 21
type input "6"
type input "134,375"
click at [1467, 719] on button "Add appointment" at bounding box center [1467, 727] width 156 height 37
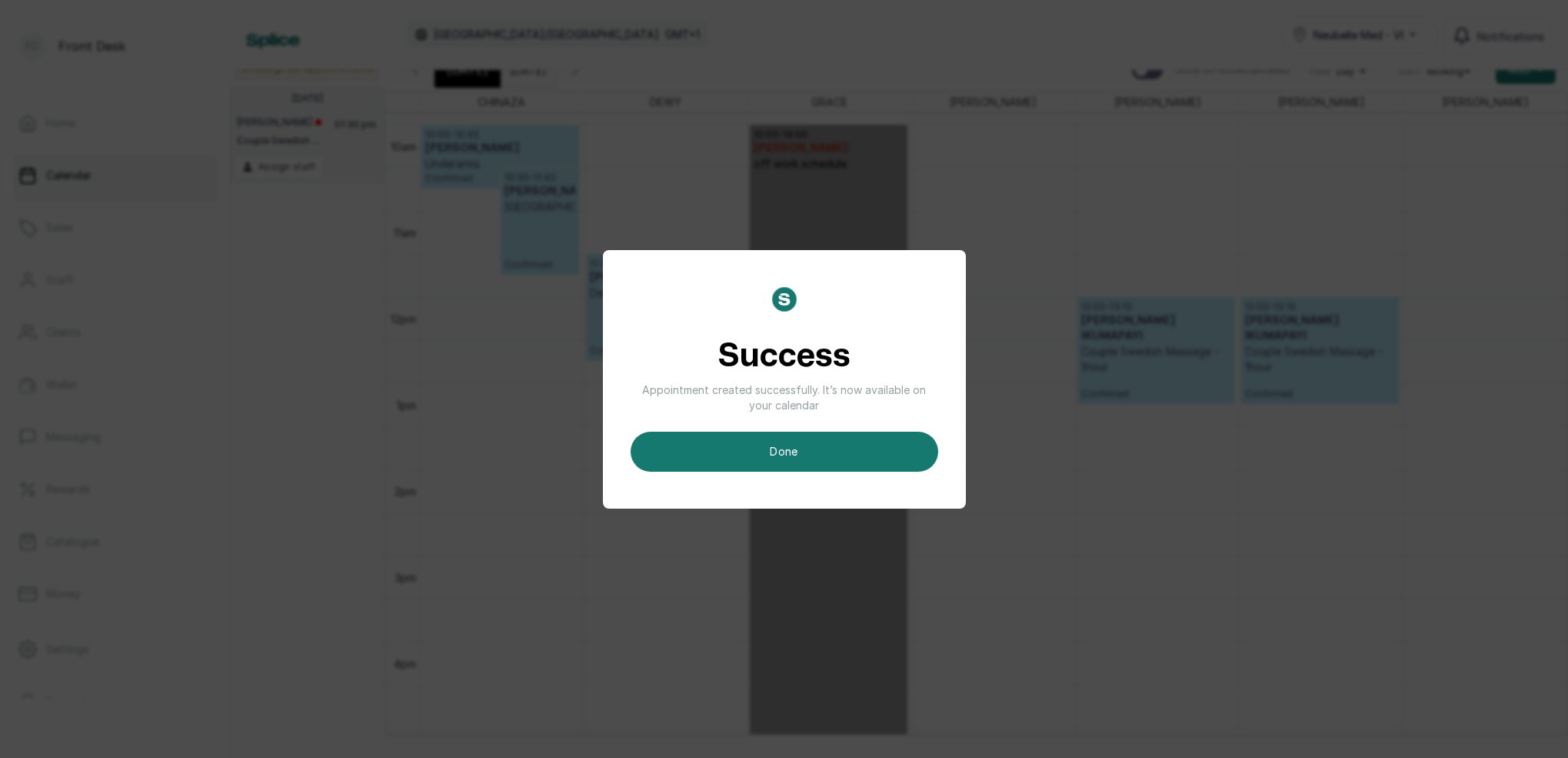
scroll to position [11, 0]
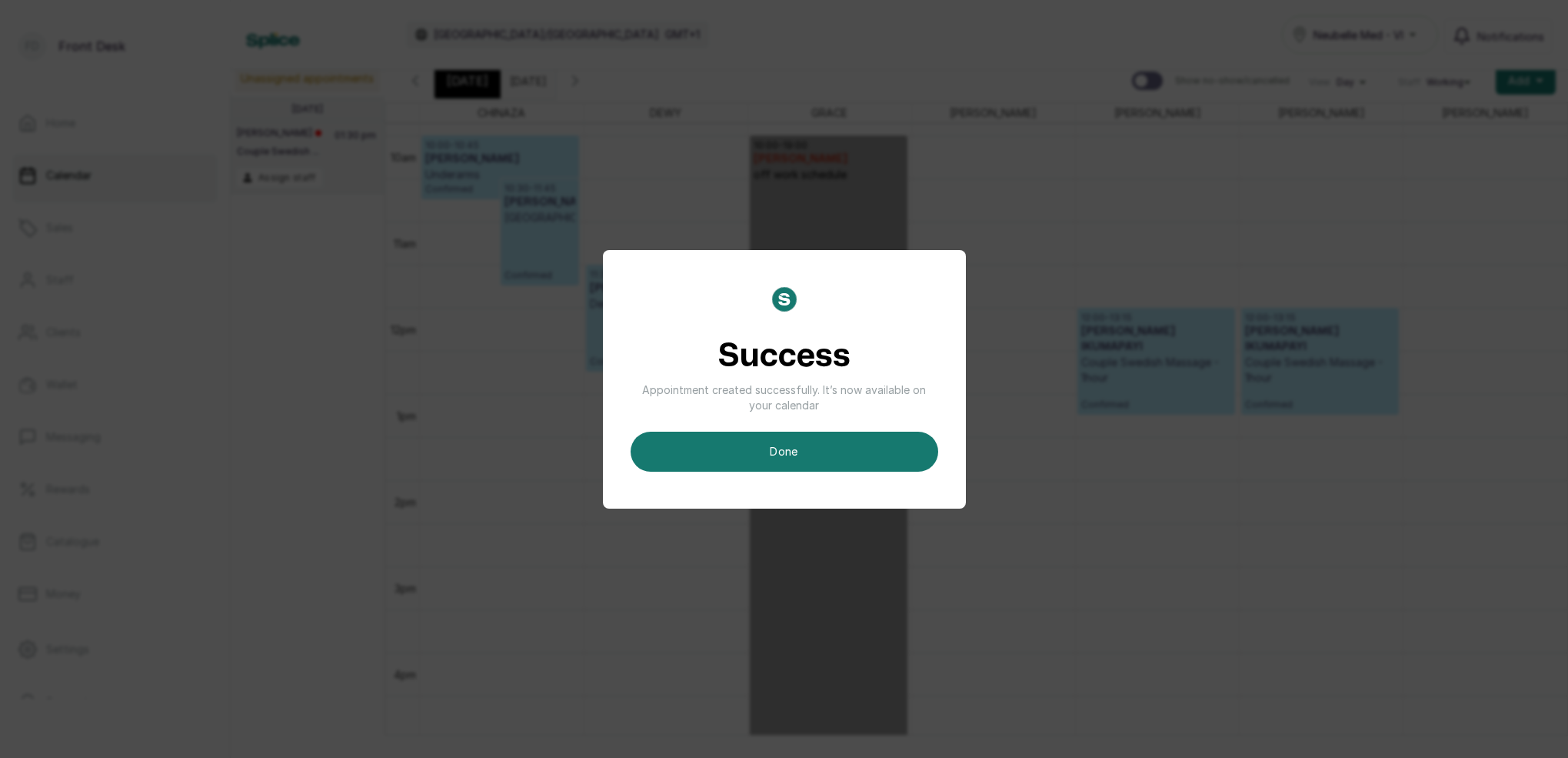
drag, startPoint x: 843, startPoint y: 447, endPoint x: 868, endPoint y: 428, distance: 31.4
click at [846, 446] on button "done" at bounding box center [784, 452] width 307 height 40
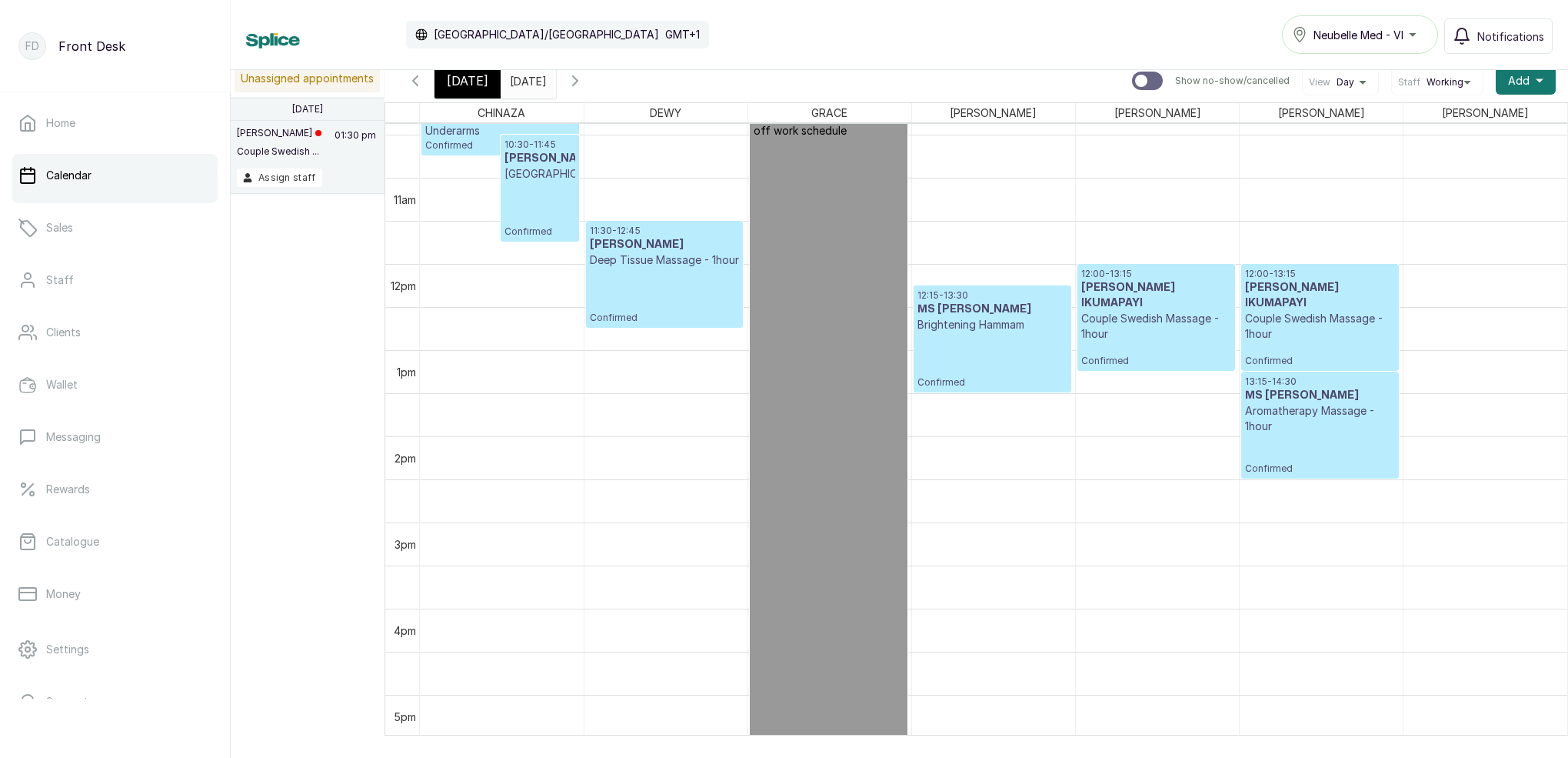
scroll to position [941, 0]
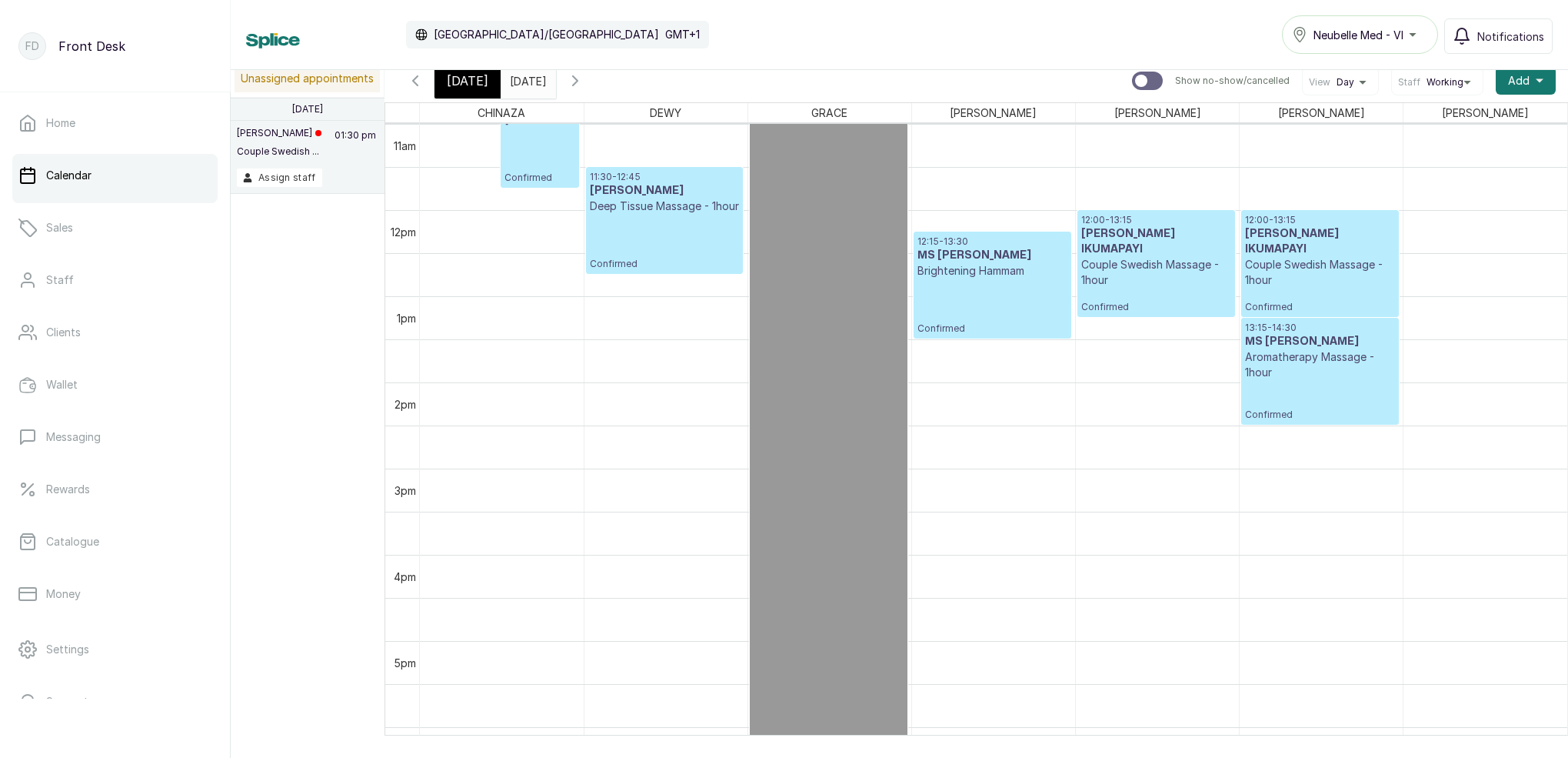
click at [1343, 352] on p "Aromatherapy Massage - 1hour" at bounding box center [1320, 365] width 150 height 31
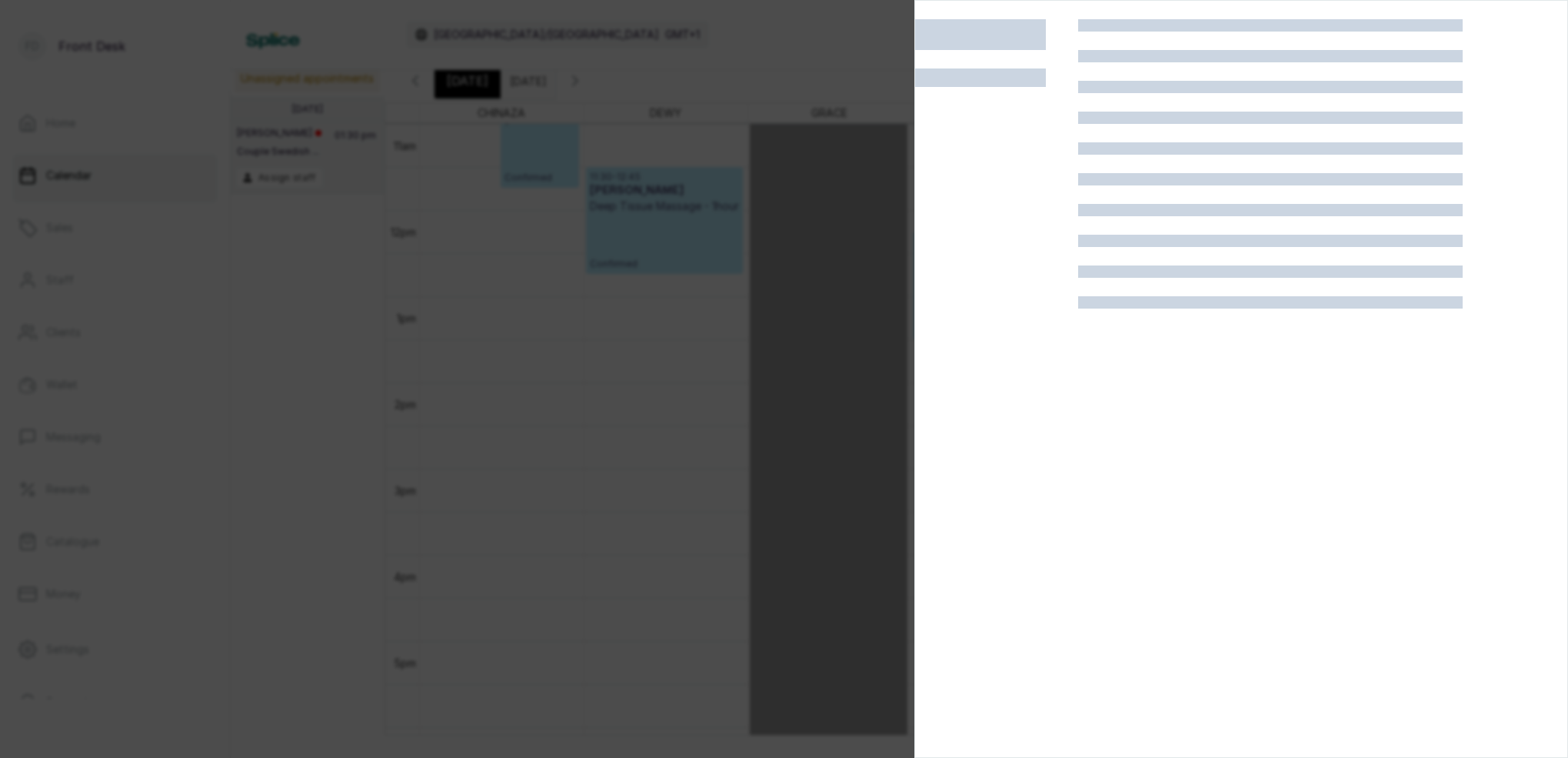
click at [1343, 352] on div at bounding box center [1270, 397] width 384 height 758
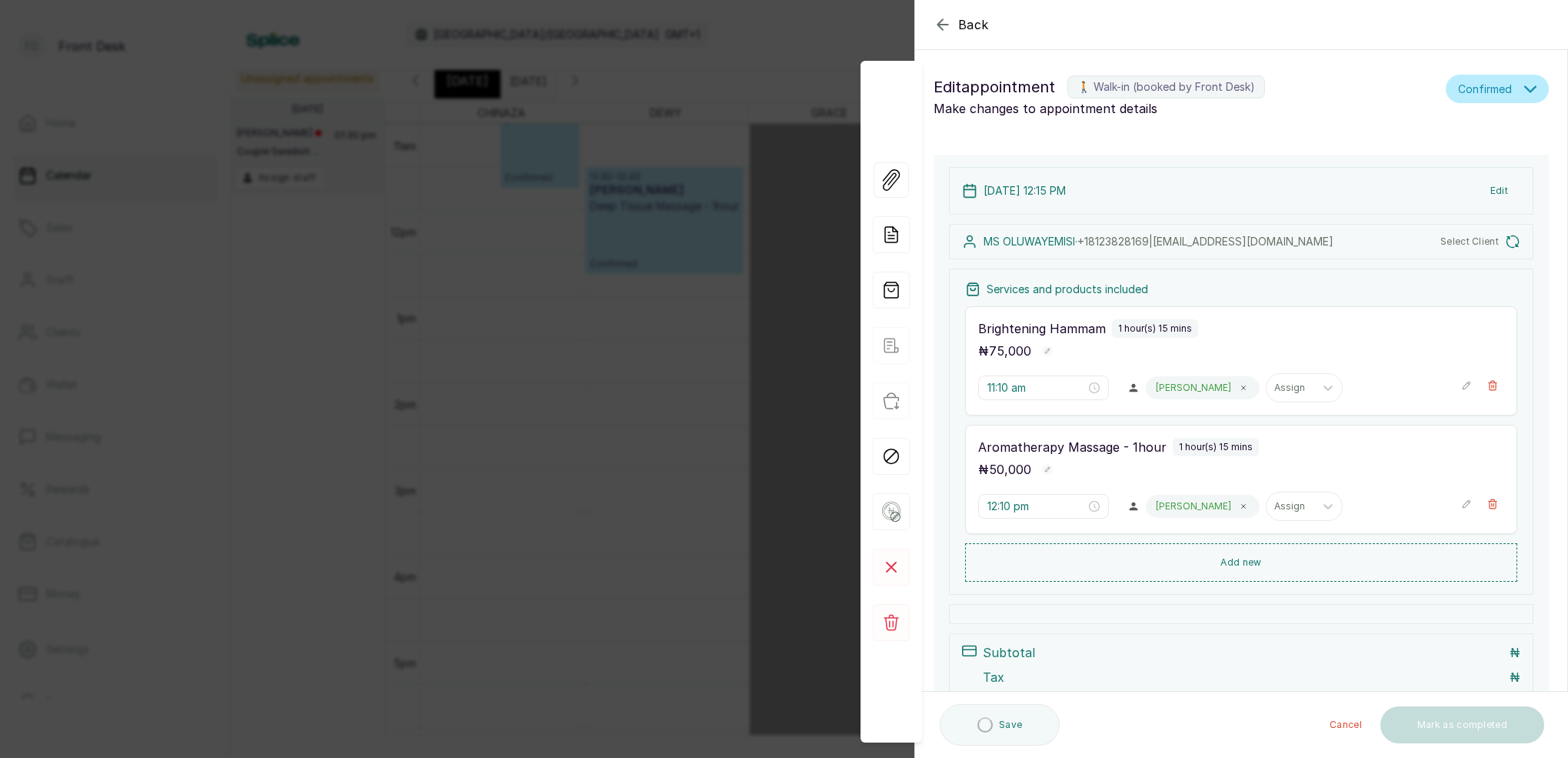
type input "12:15 pm"
type input "1:15 pm"
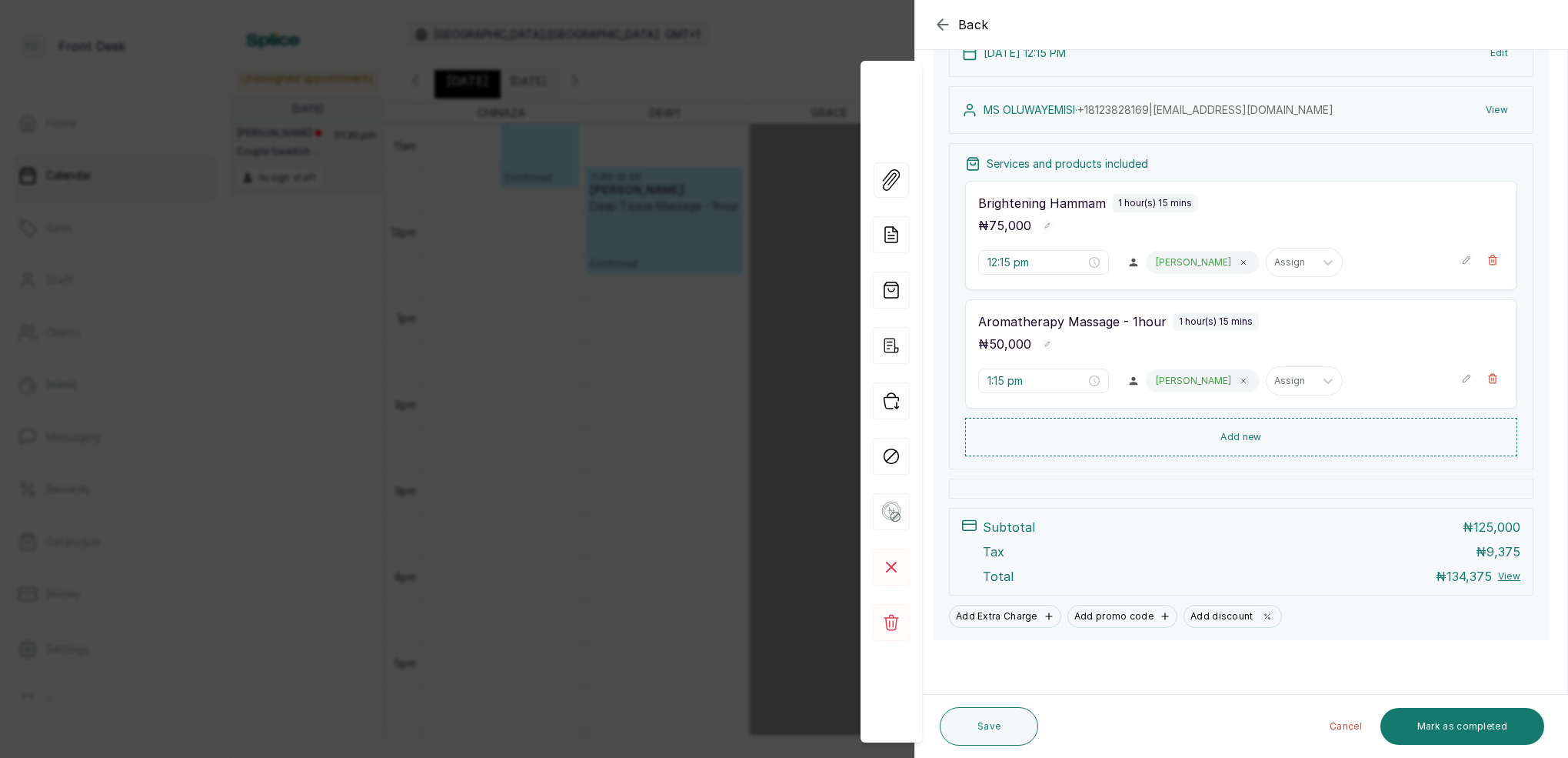
scroll to position [199, 0]
click at [781, 111] on div "Back Appointment Details Edit appointment 🚶 Walk-in (booked by Front Desk) Make…" at bounding box center [784, 379] width 1568 height 758
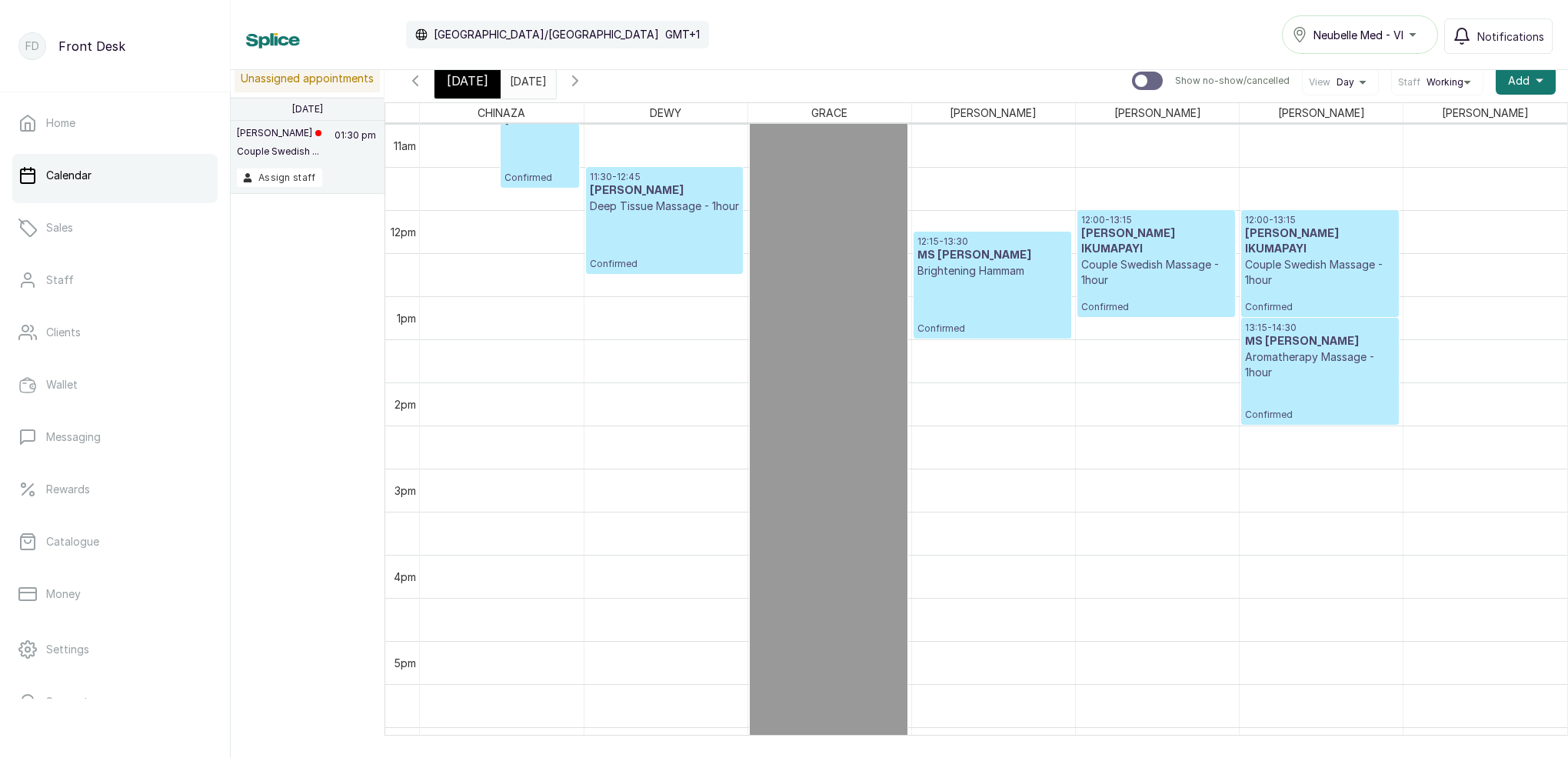
click at [493, 81] on div "[DATE]" at bounding box center [467, 80] width 66 height 35
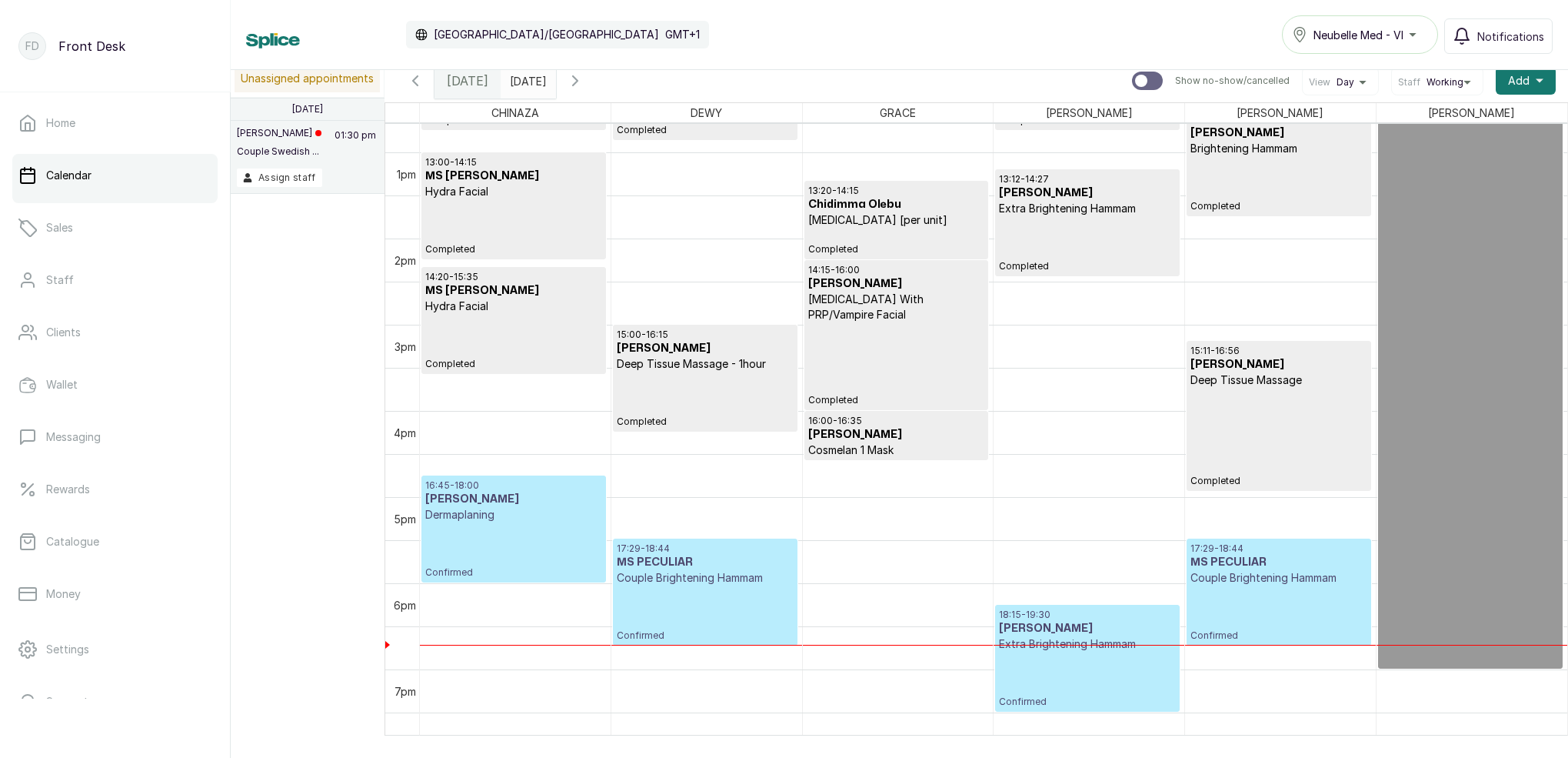
scroll to position [1101, 0]
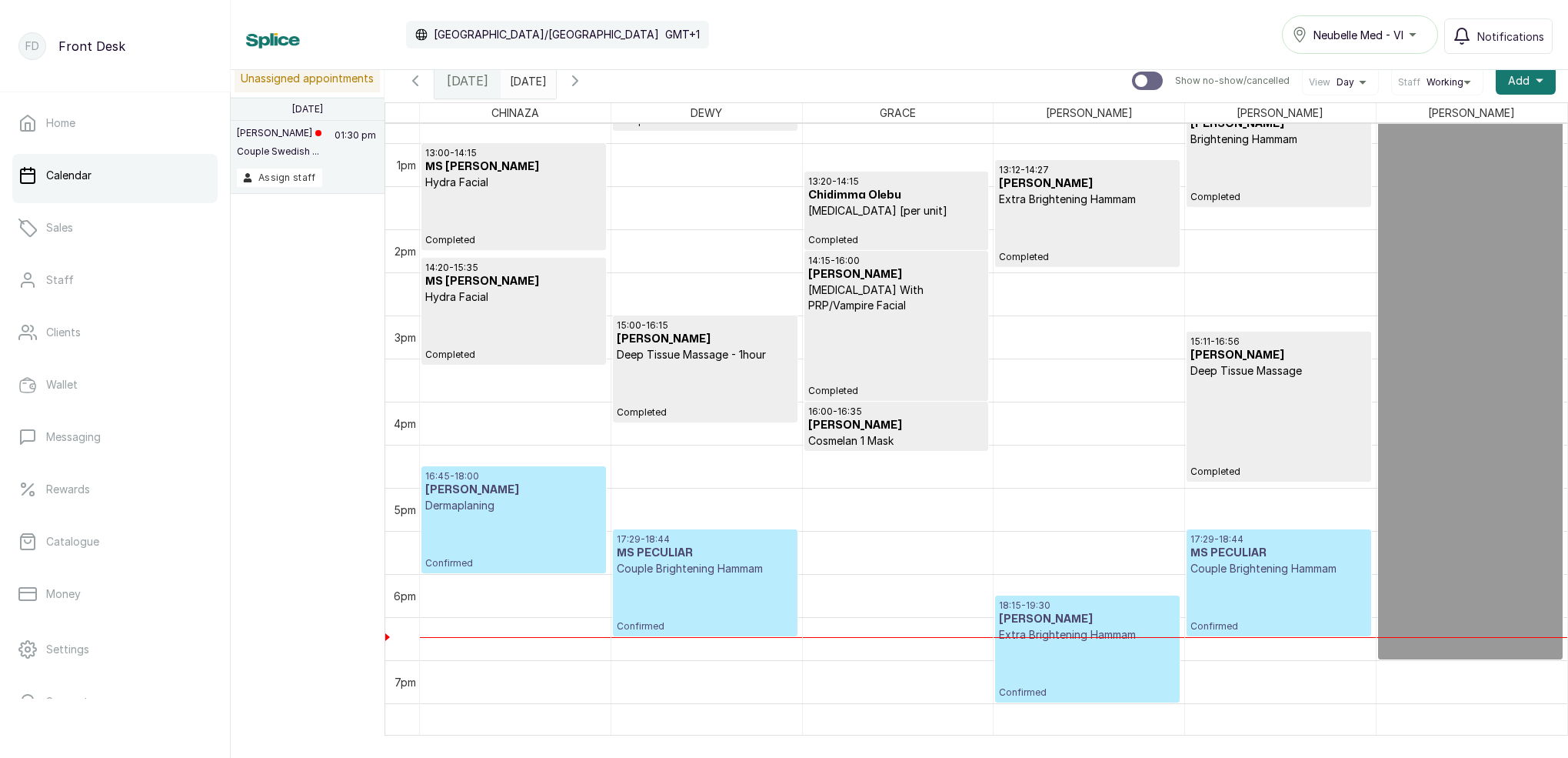
click at [515, 495] on h3 "[PERSON_NAME]" at bounding box center [514, 490] width 177 height 16
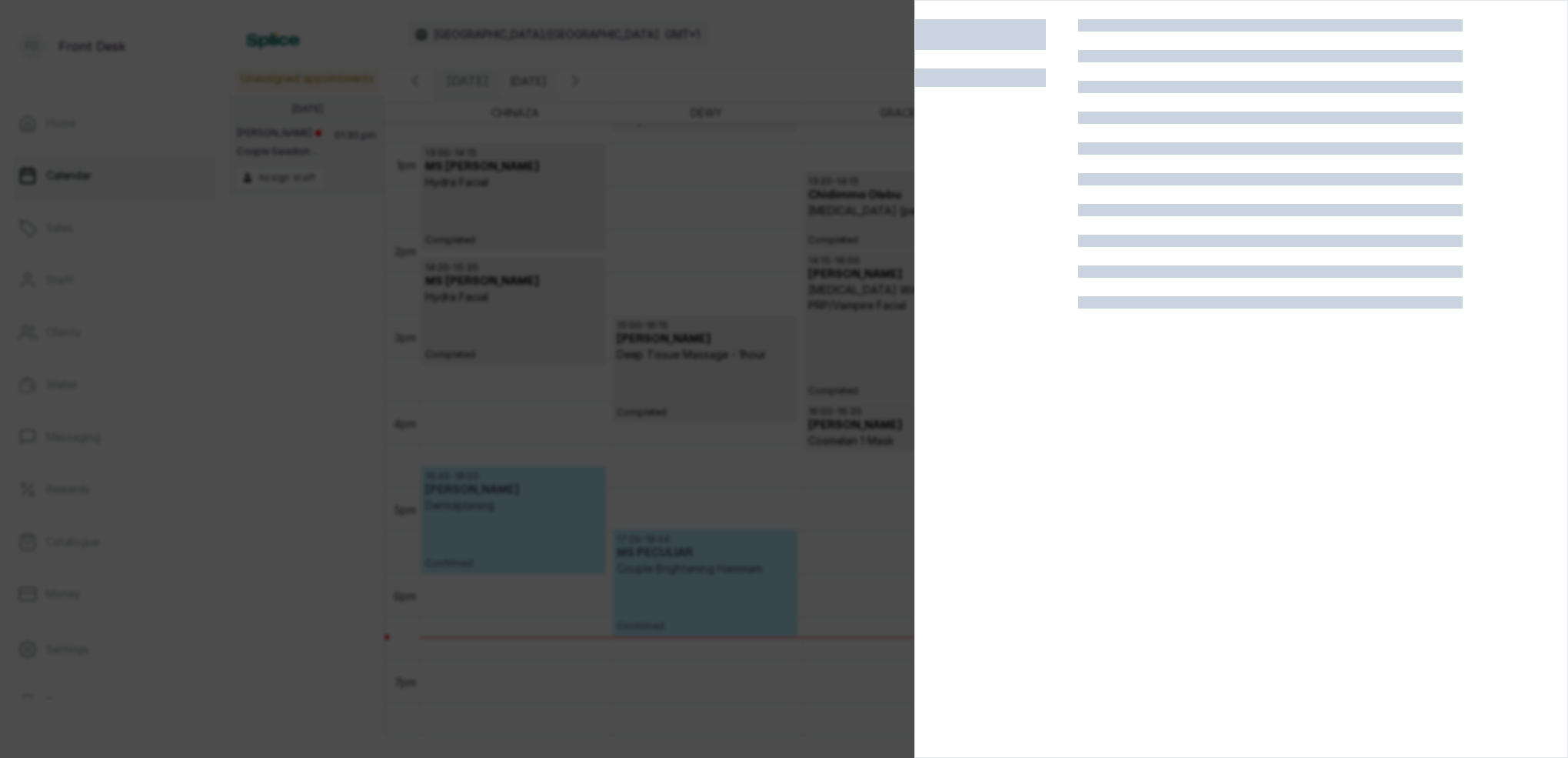
click at [522, 495] on div at bounding box center [784, 379] width 1568 height 758
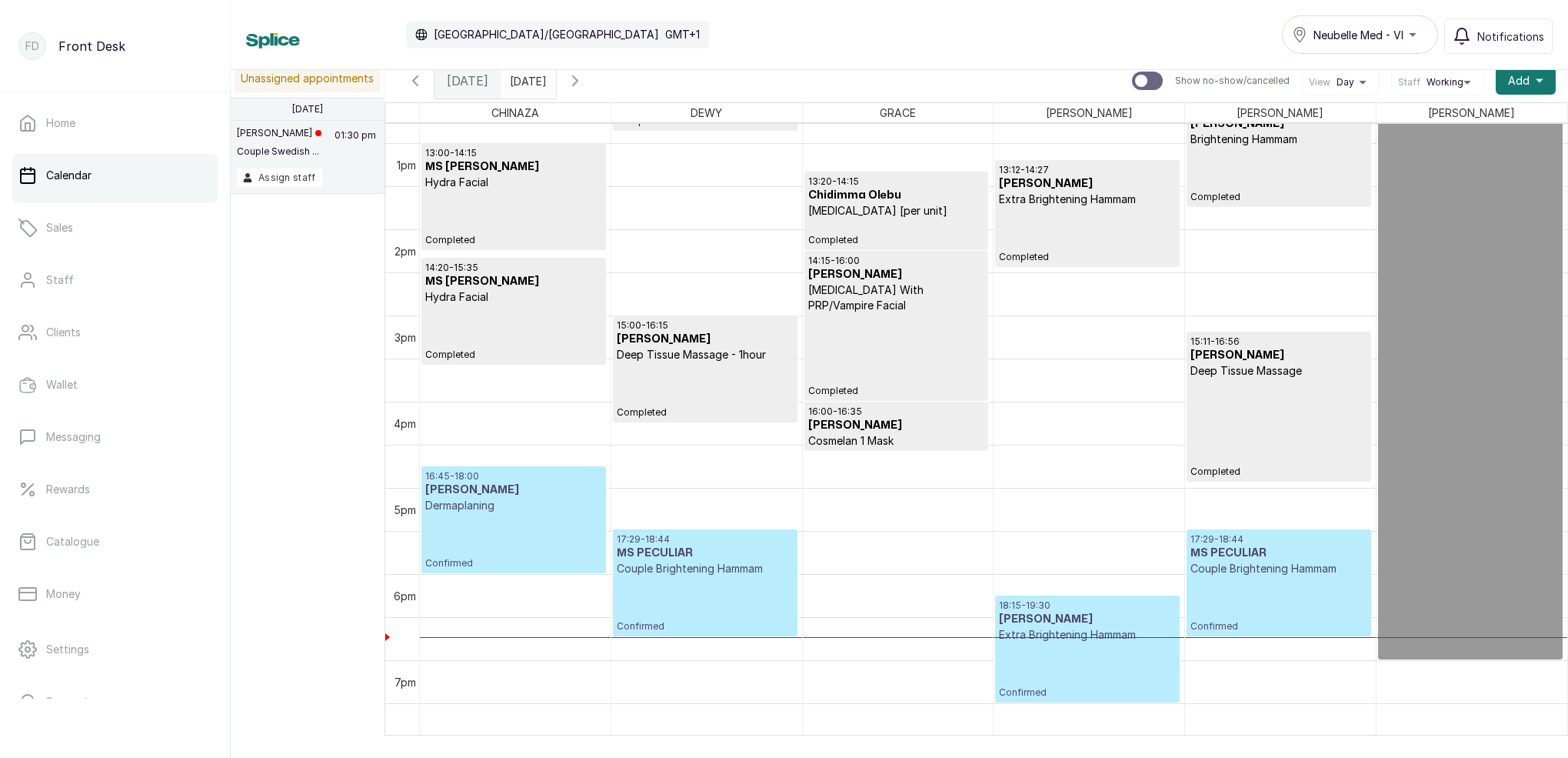
click at [557, 484] on h3 "[PERSON_NAME]" at bounding box center [514, 490] width 177 height 16
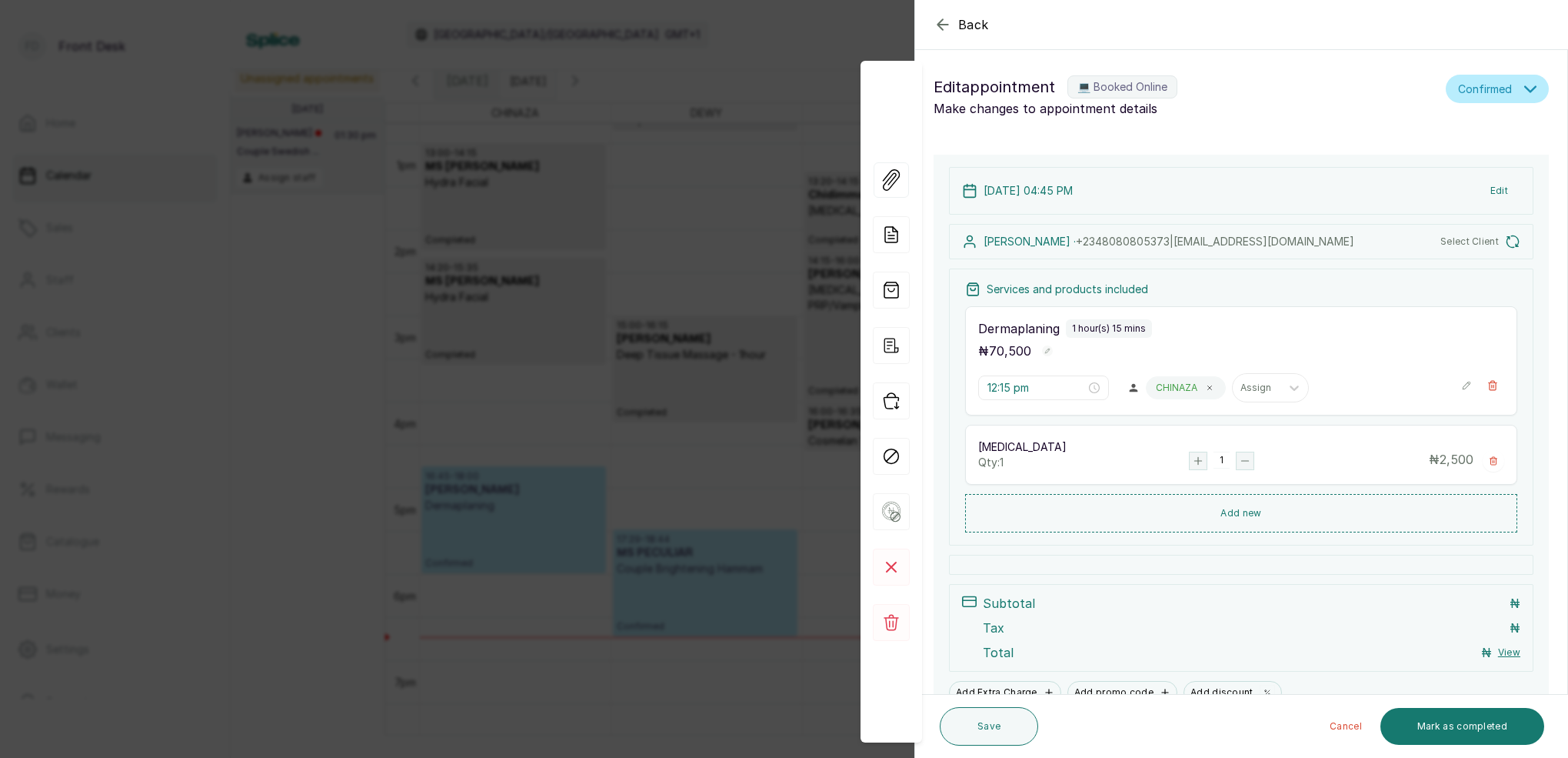
type input "4:45 pm"
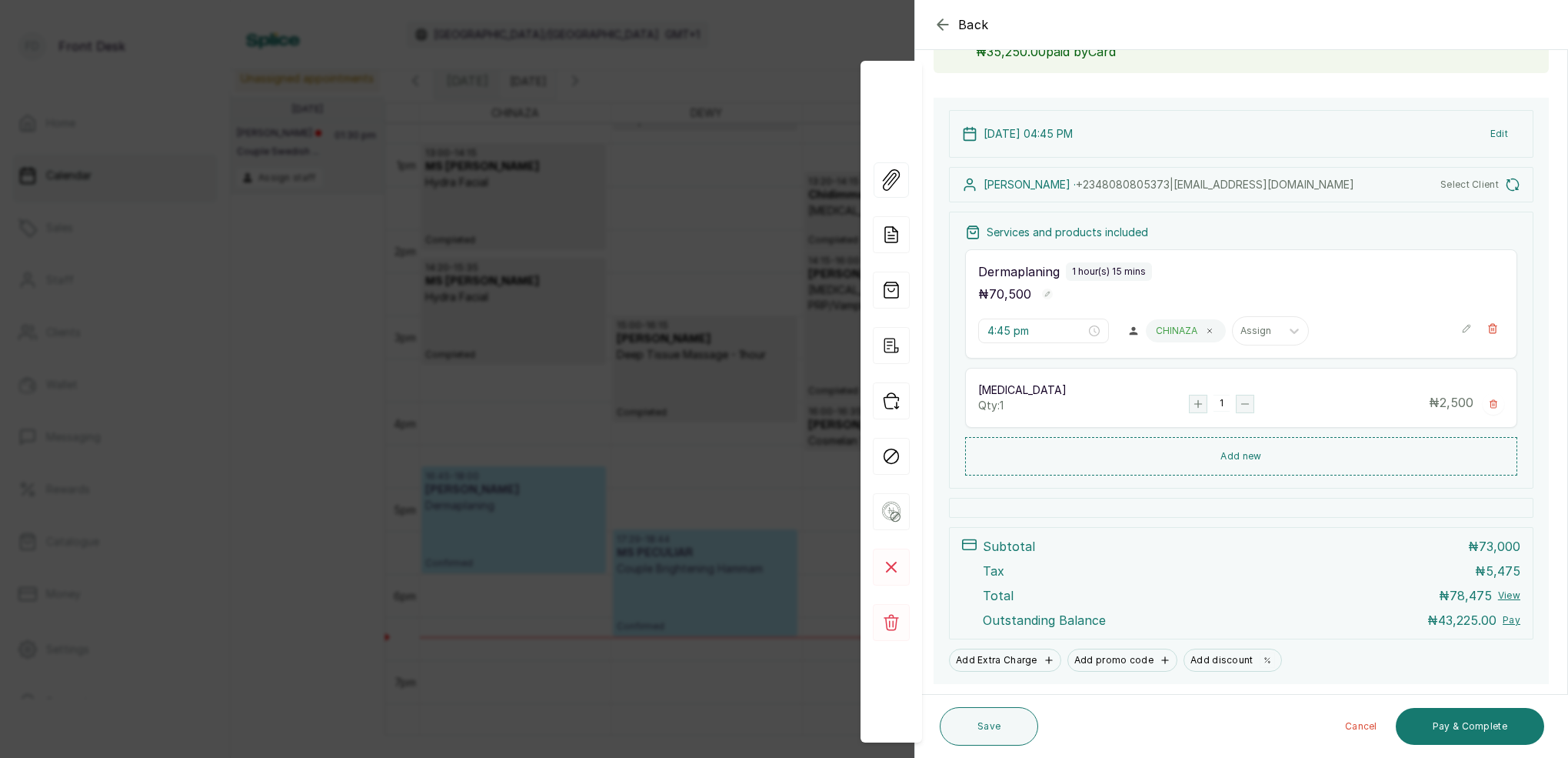
scroll to position [120, 0]
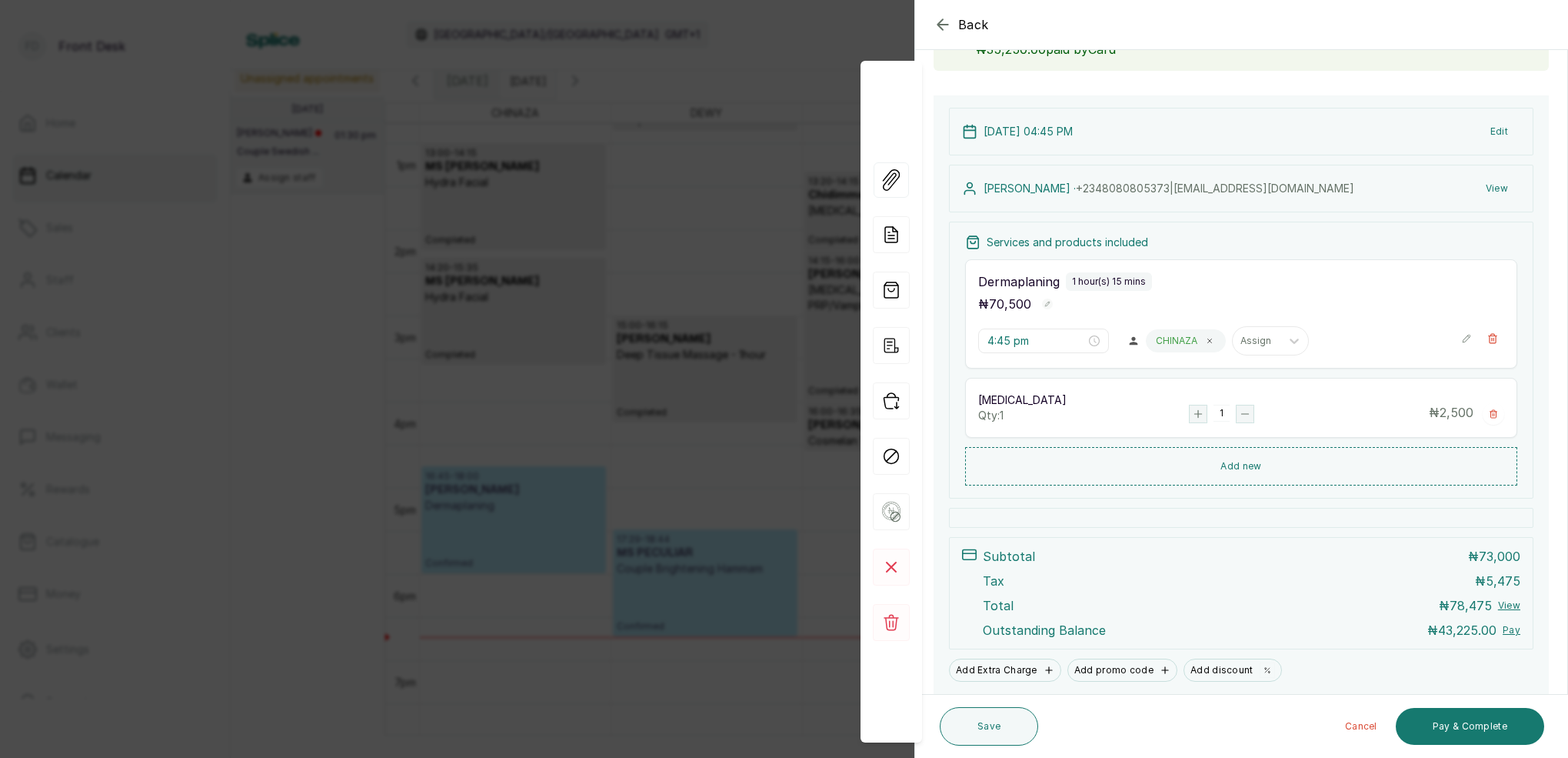
drag, startPoint x: 780, startPoint y: 87, endPoint x: 881, endPoint y: 103, distance: 102.3
click at [780, 87] on div "Back Appointment Details Edit appointment 💻 Booked Online Make changes to appoi…" at bounding box center [784, 379] width 1568 height 758
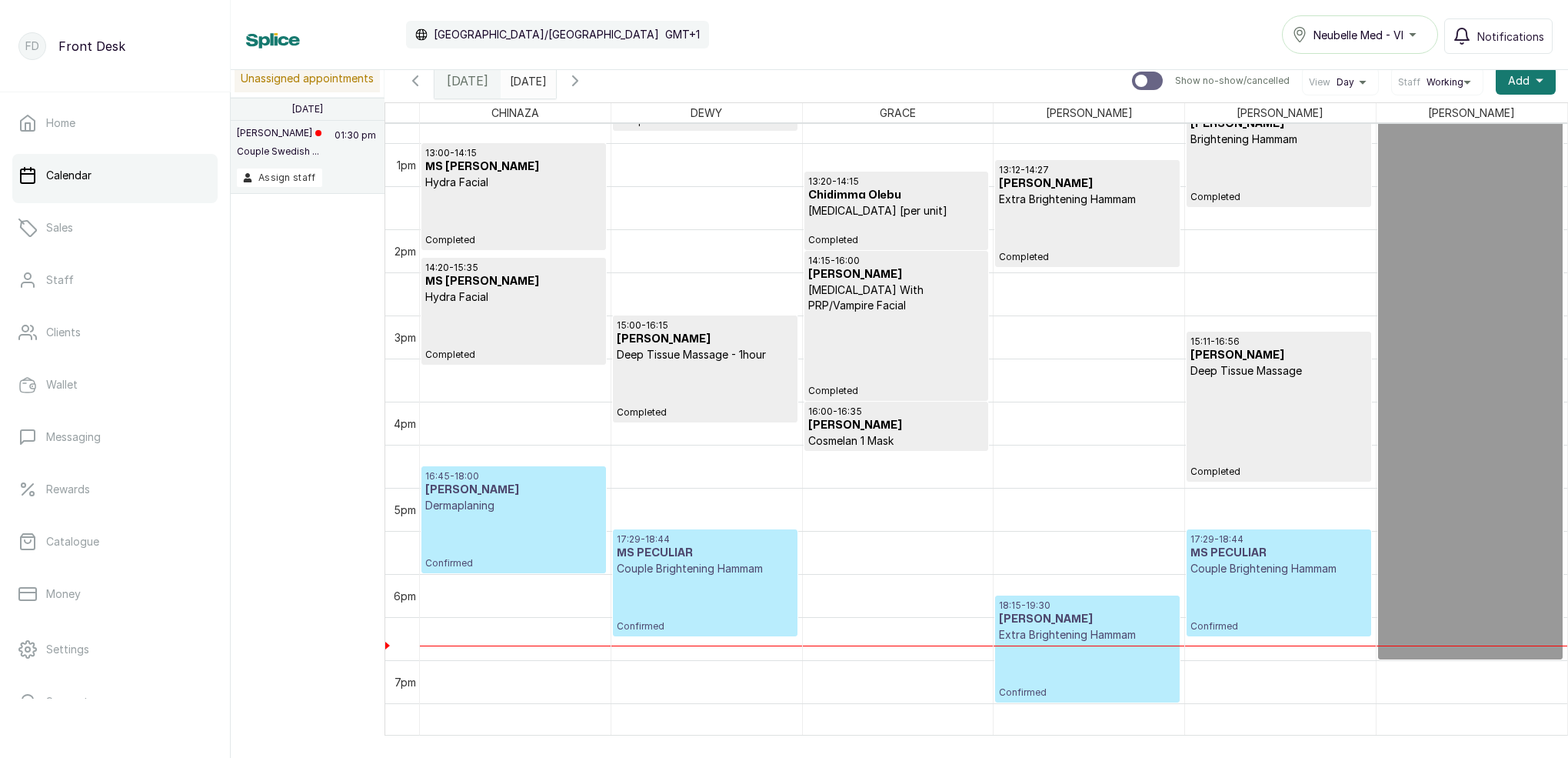
click at [526, 85] on input "[DATE]" at bounding box center [514, 77] width 25 height 26
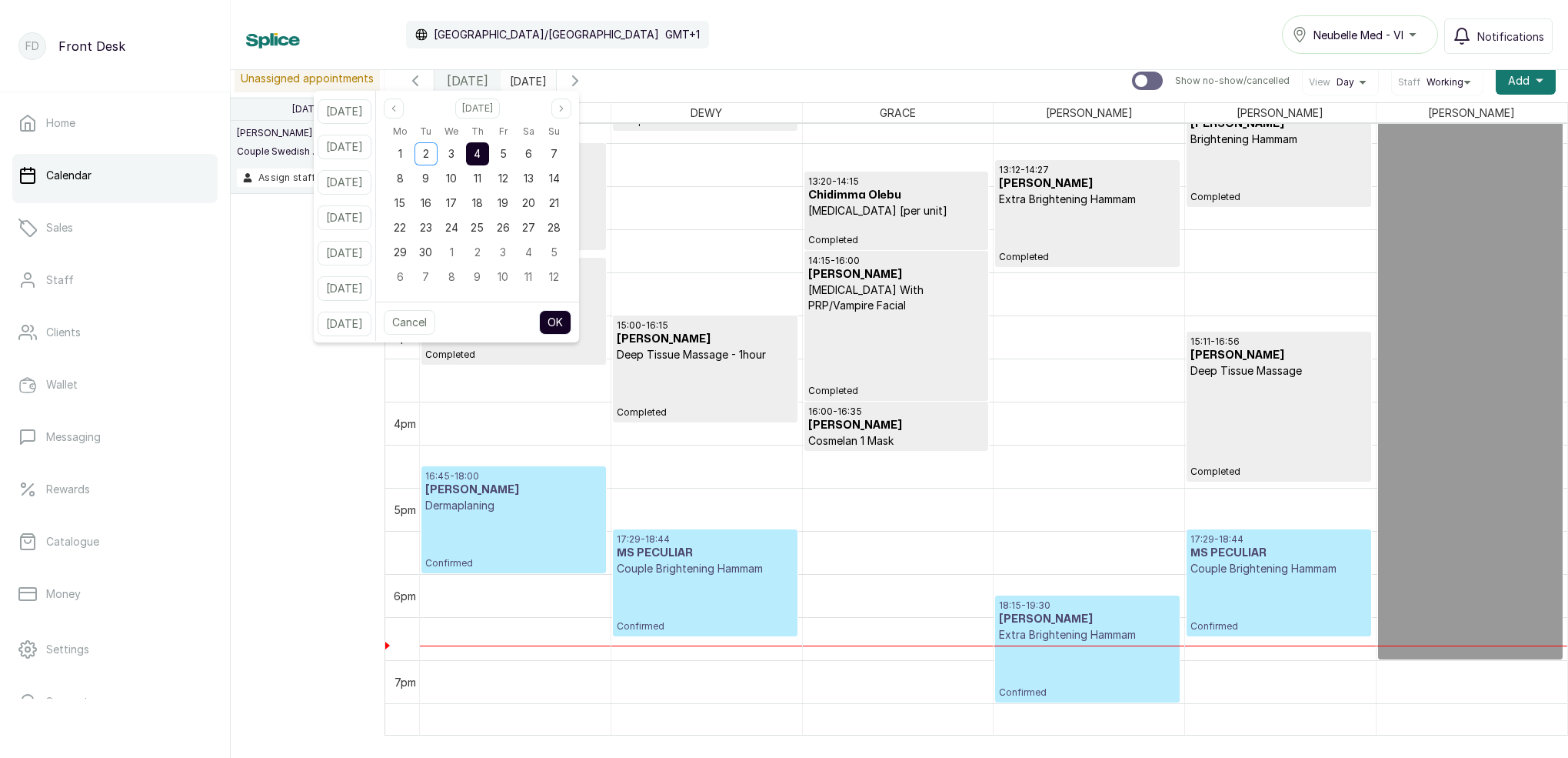
drag, startPoint x: 474, startPoint y: 153, endPoint x: 489, endPoint y: 153, distance: 15.0
click at [463, 153] on div "3" at bounding box center [451, 154] width 23 height 23
click at [489, 153] on div "4" at bounding box center [478, 154] width 23 height 23
click at [571, 311] on button "OK" at bounding box center [555, 322] width 32 height 25
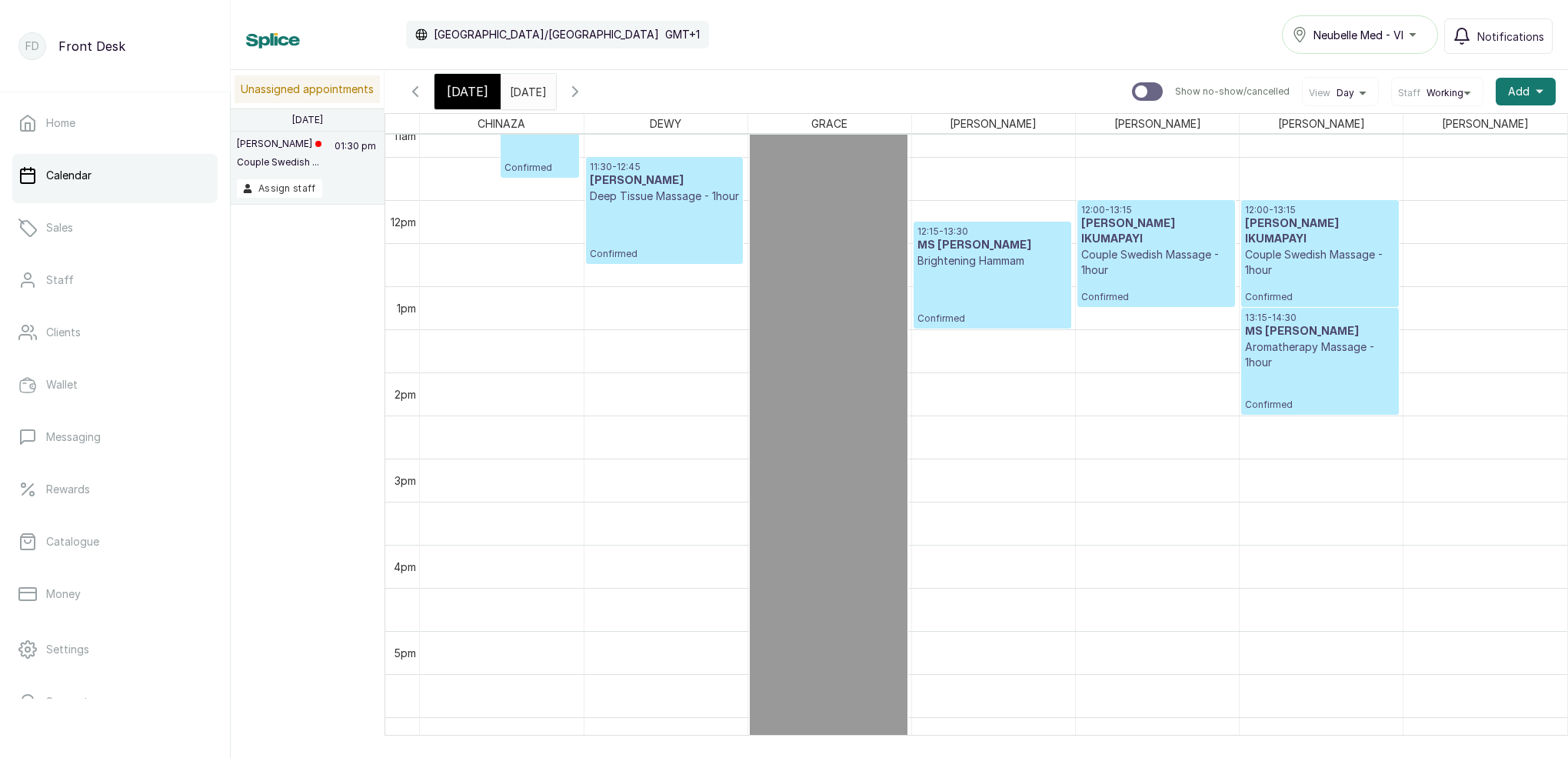
scroll to position [0, 0]
click at [526, 93] on input "[DATE]" at bounding box center [514, 88] width 25 height 26
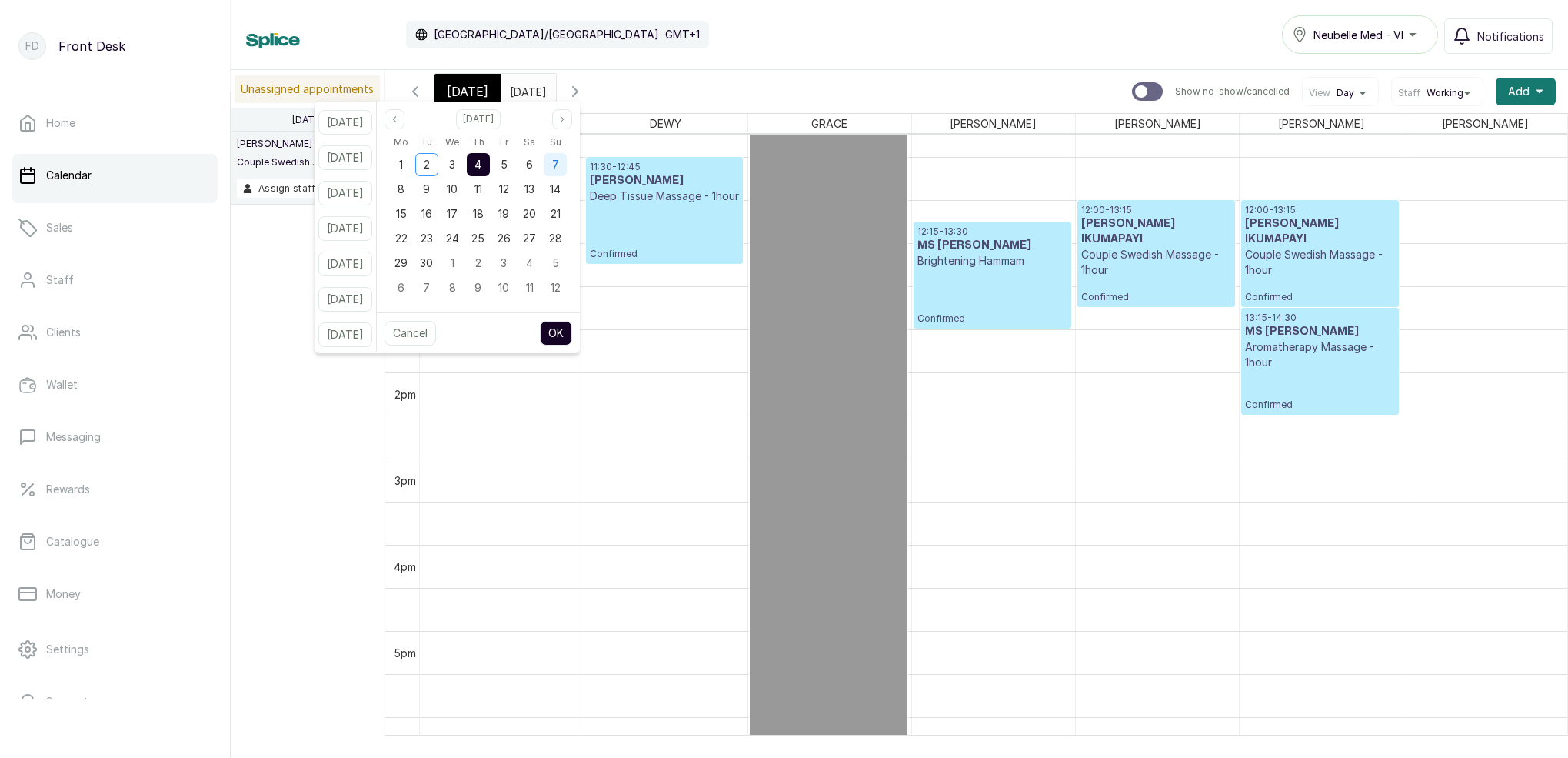
click at [559, 164] on span "7" at bounding box center [555, 164] width 7 height 13
click at [572, 340] on button "OK" at bounding box center [555, 333] width 32 height 25
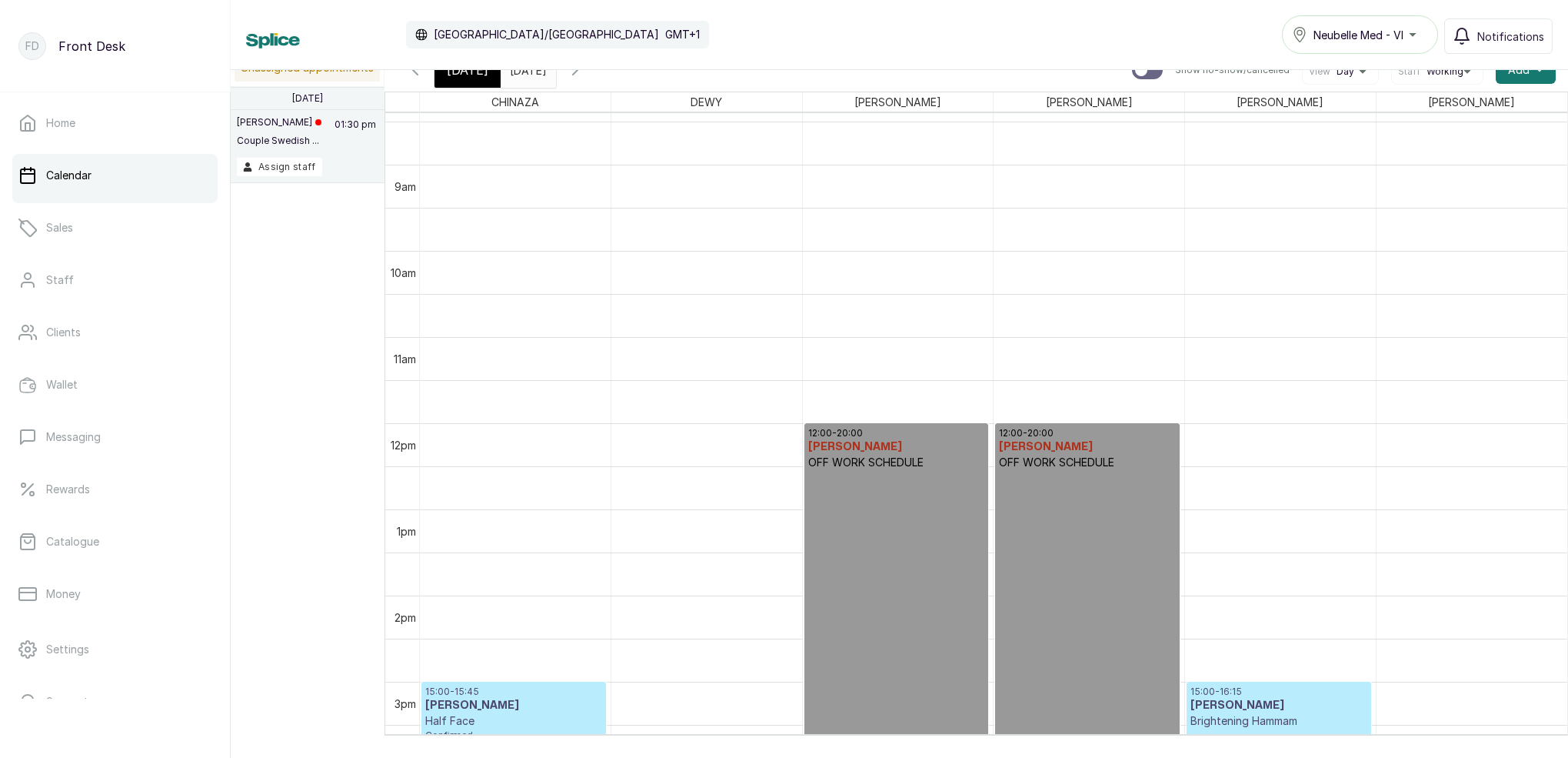
scroll to position [836, 0]
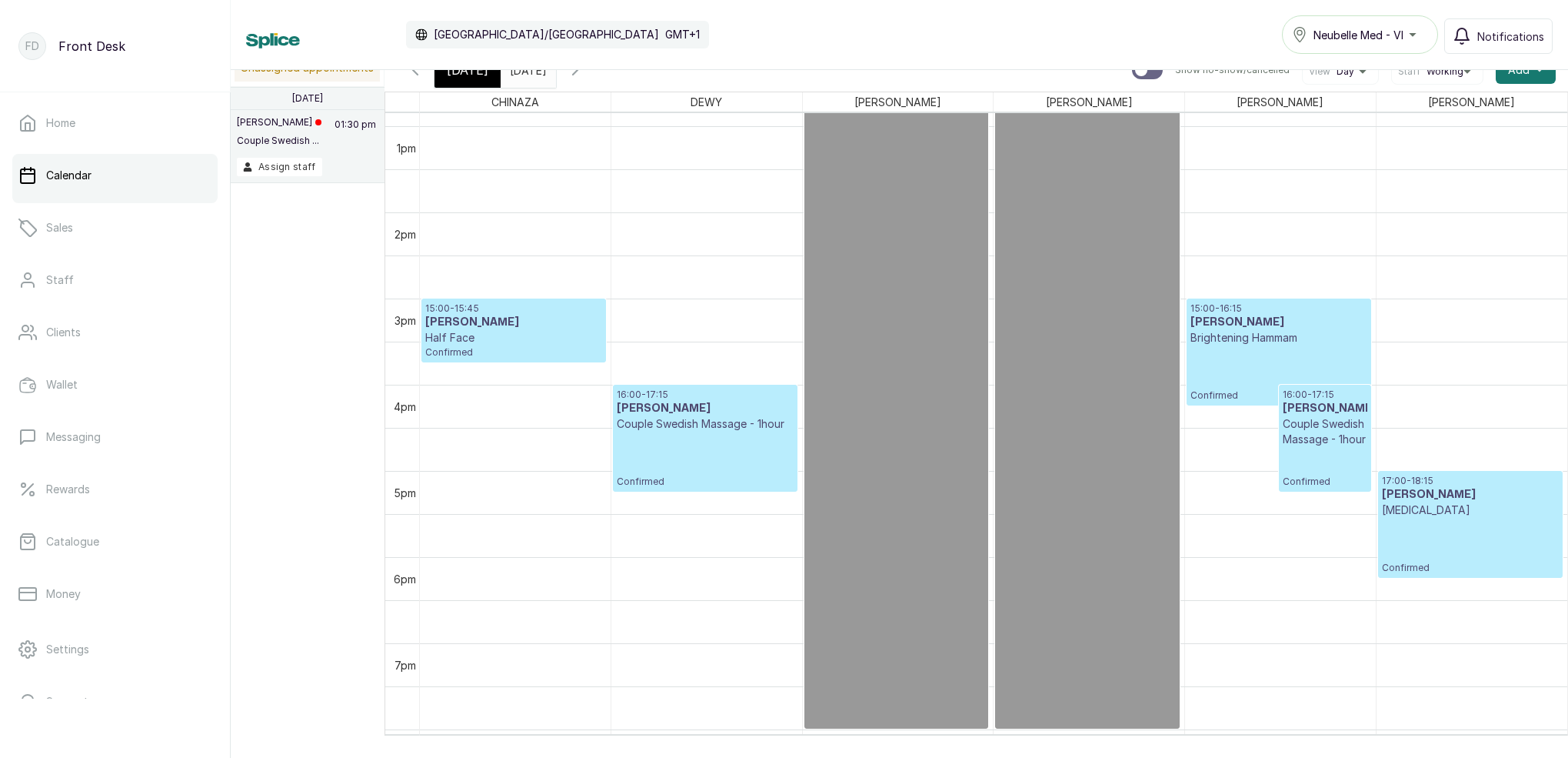
click at [523, 67] on div "Calendar [GEOGRAPHIC_DATA]/[GEOGRAPHIC_DATA] GMT+1 Neubelle Med - VI Notificati…" at bounding box center [900, 34] width 1337 height 70
click at [526, 74] on input "[DATE]" at bounding box center [514, 66] width 25 height 26
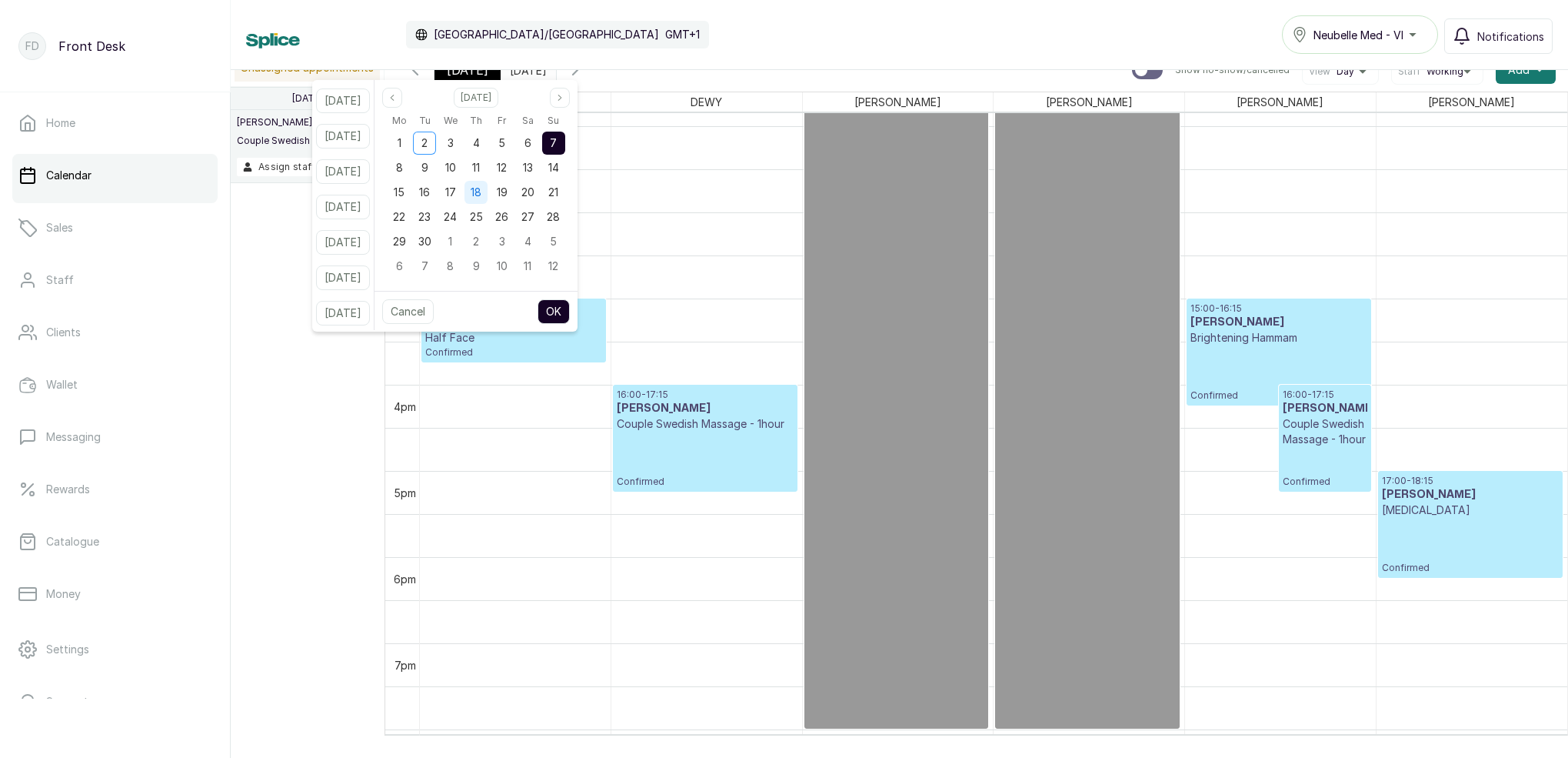
drag, startPoint x: 498, startPoint y: 145, endPoint x: 497, endPoint y: 182, distance: 37.0
click at [487, 146] on div "4" at bounding box center [476, 143] width 23 height 23
click at [570, 308] on button "OK" at bounding box center [553, 311] width 32 height 25
type input "[DATE]"
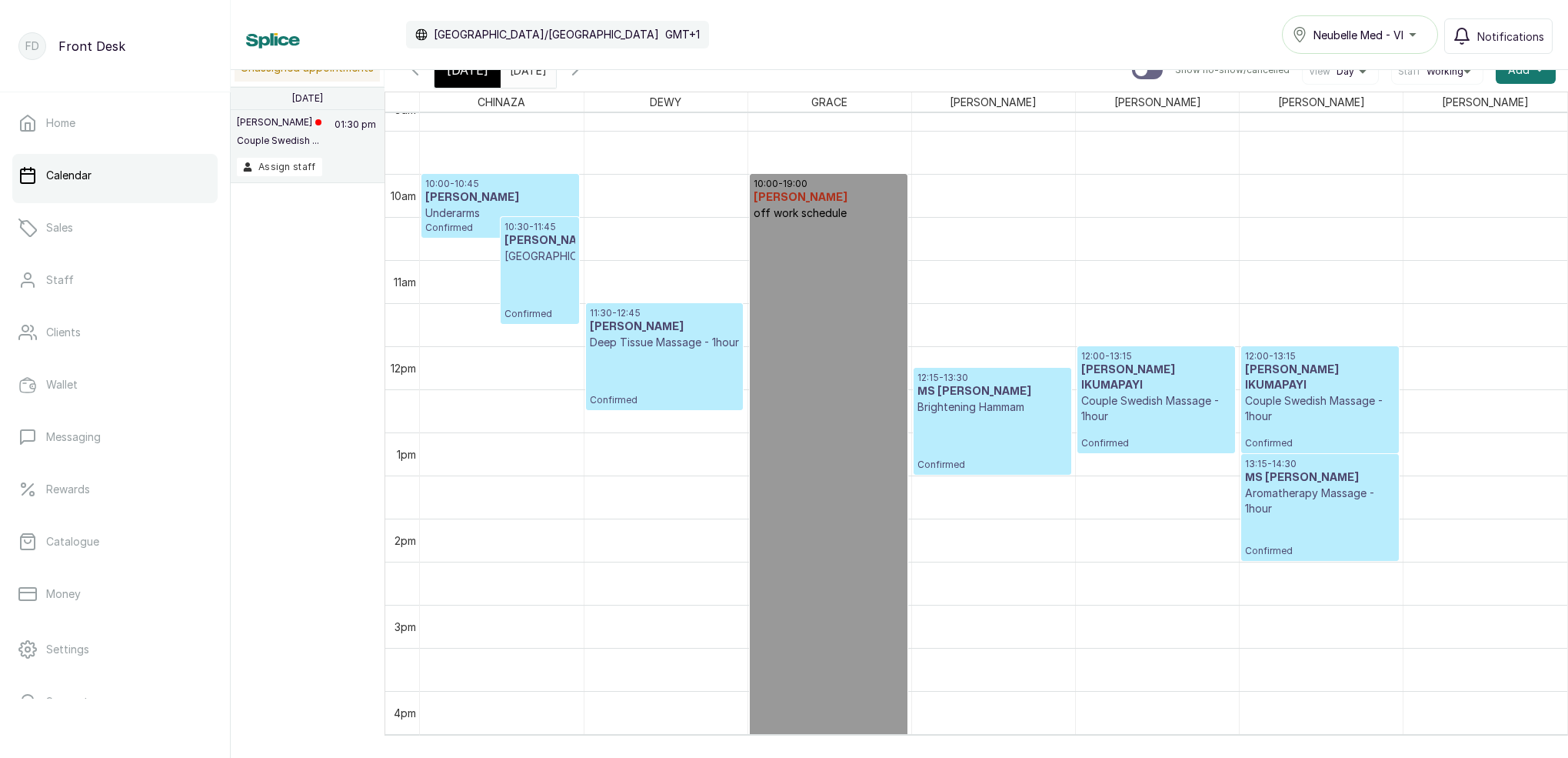
click at [532, 250] on p "[GEOGRAPHIC_DATA]" at bounding box center [540, 256] width 71 height 16
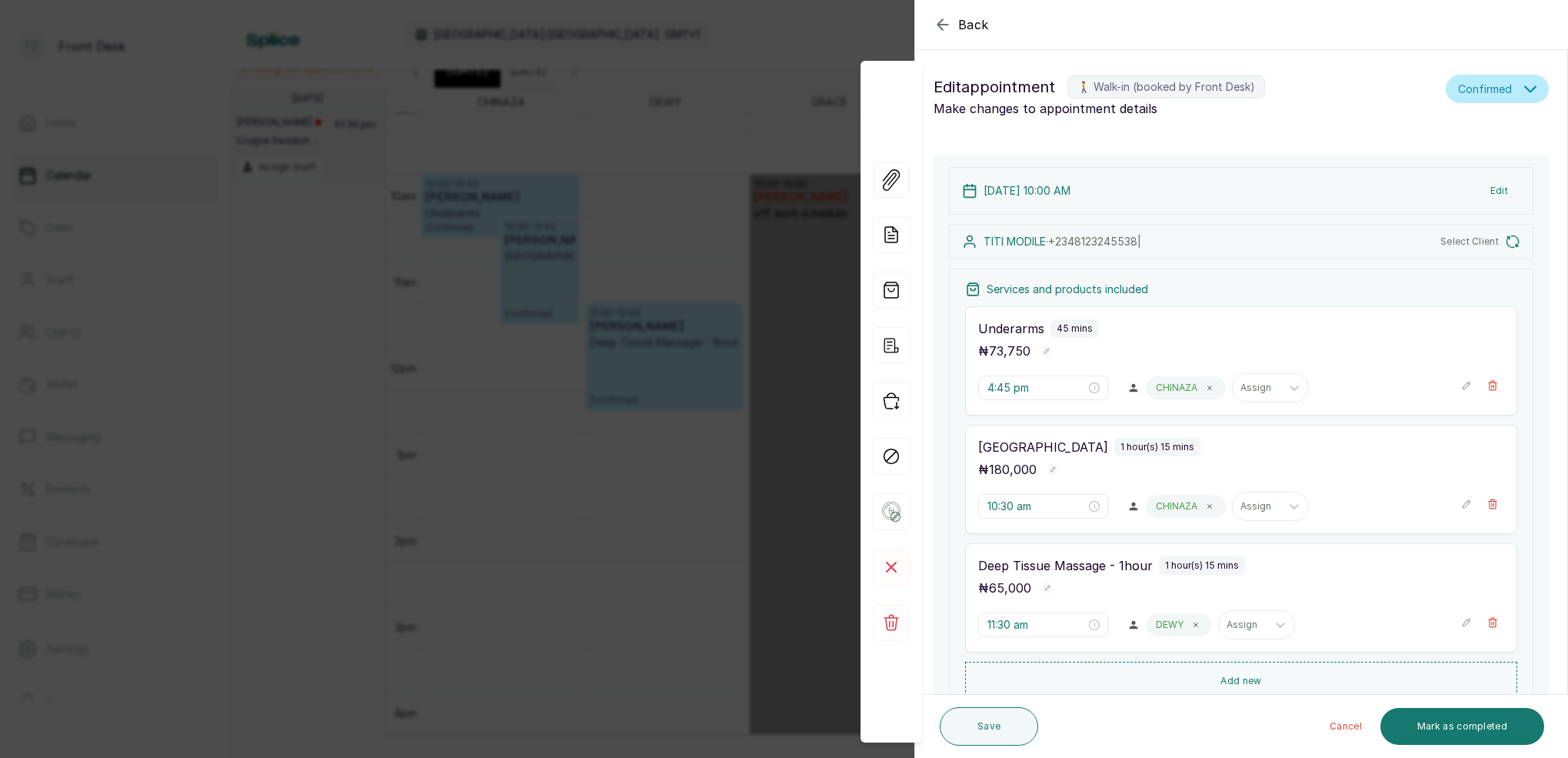
type input "10:00 am"
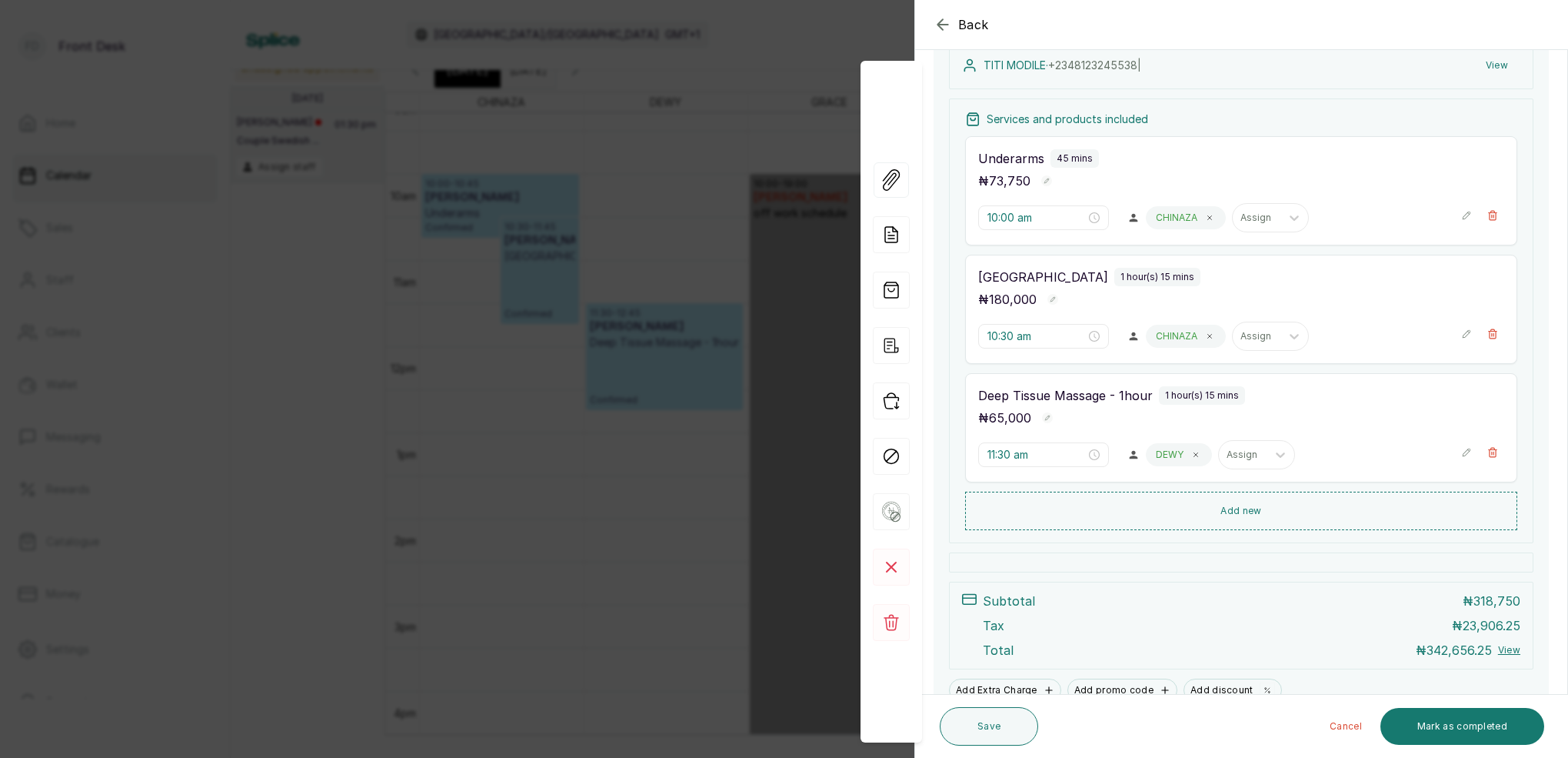
click at [766, 111] on div "Back Appointment Details Edit appointment 🚶 Walk-in (booked by Front Desk) Make…" at bounding box center [784, 379] width 1568 height 758
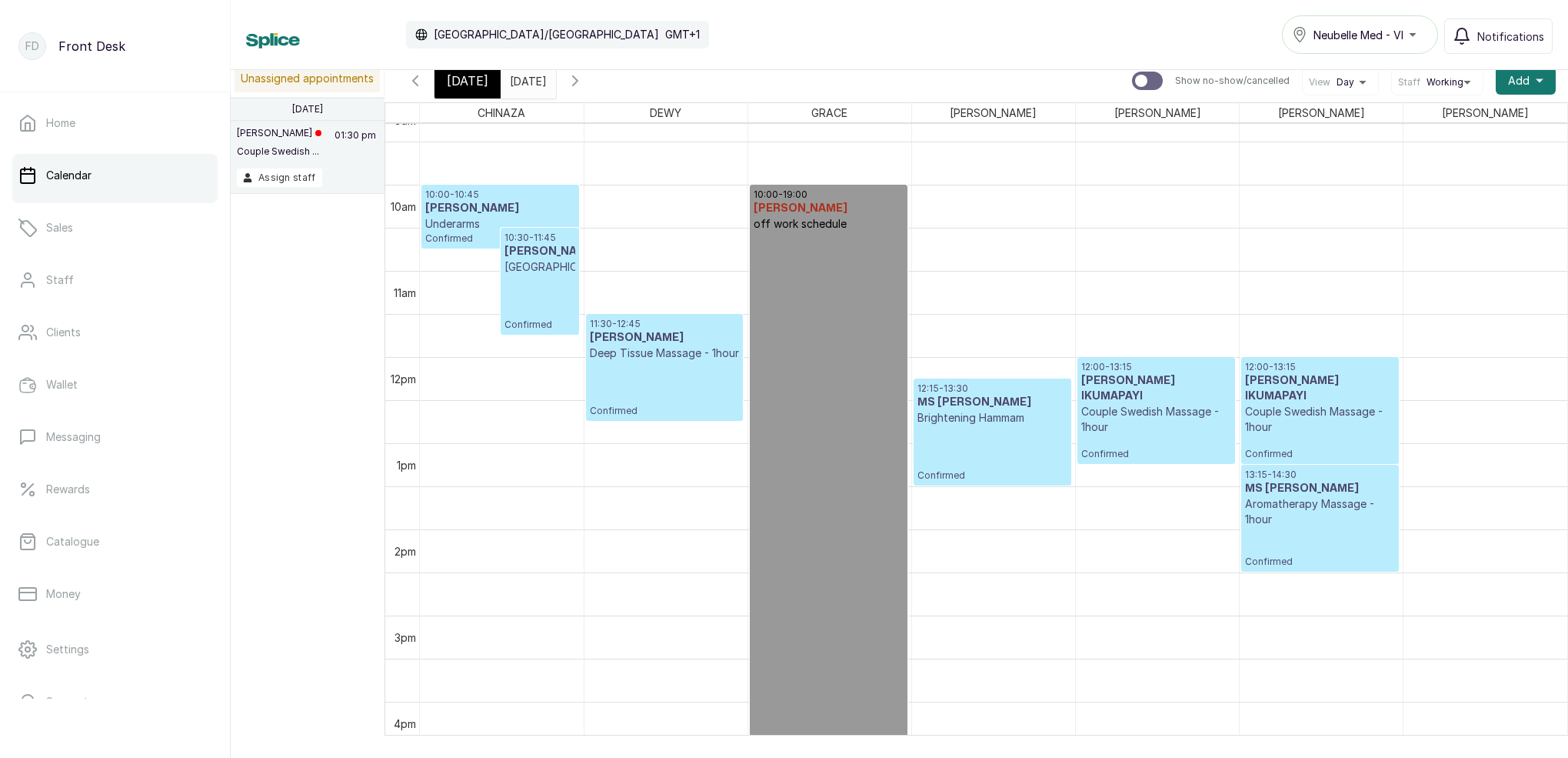
click at [526, 80] on input "[DATE]" at bounding box center [514, 77] width 25 height 26
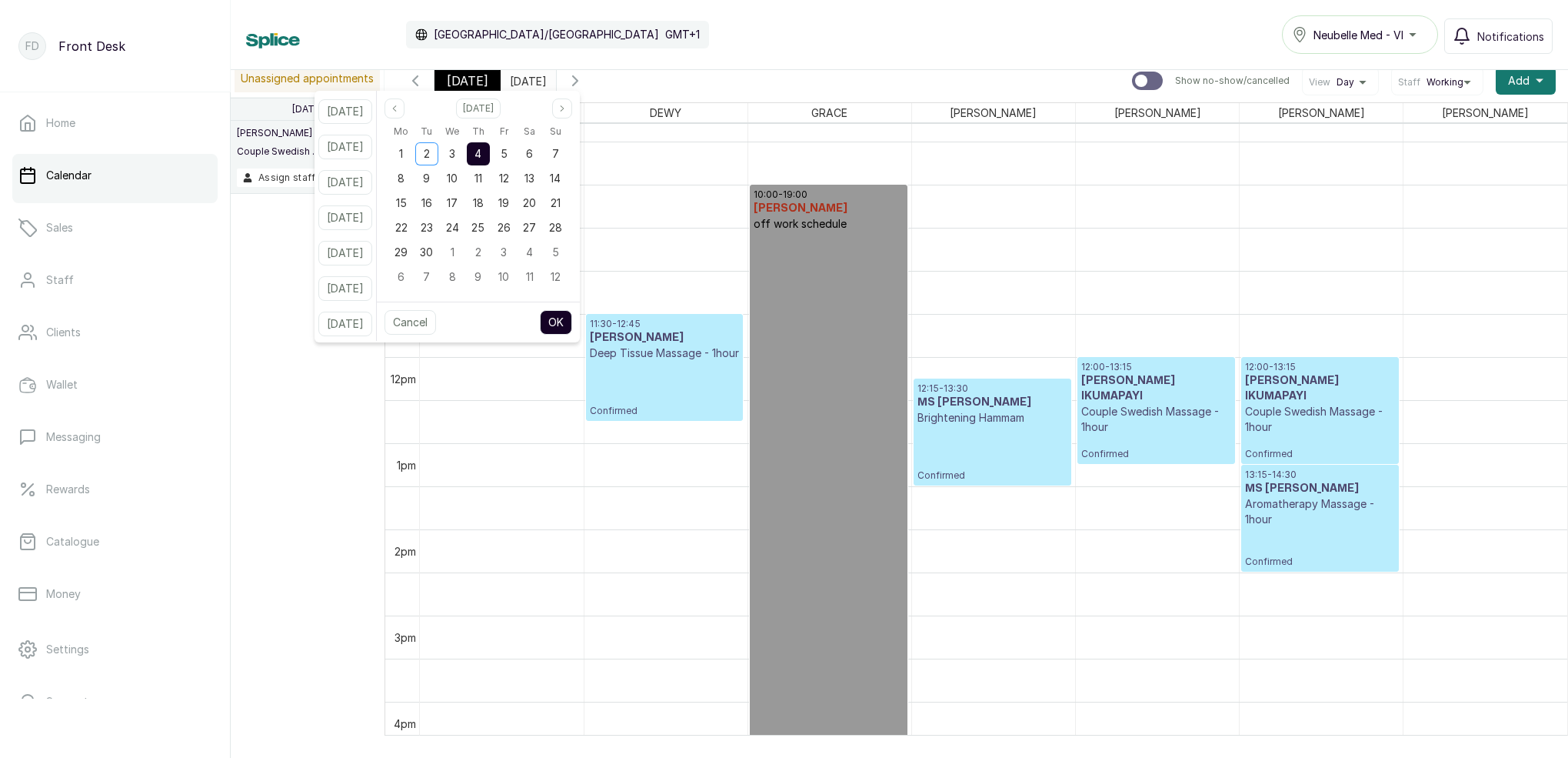
drag, startPoint x: 578, startPoint y: 157, endPoint x: 606, endPoint y: 201, distance: 52.2
click at [567, 158] on div "7" at bounding box center [555, 154] width 23 height 23
click at [567, 327] on button "OK" at bounding box center [555, 322] width 32 height 25
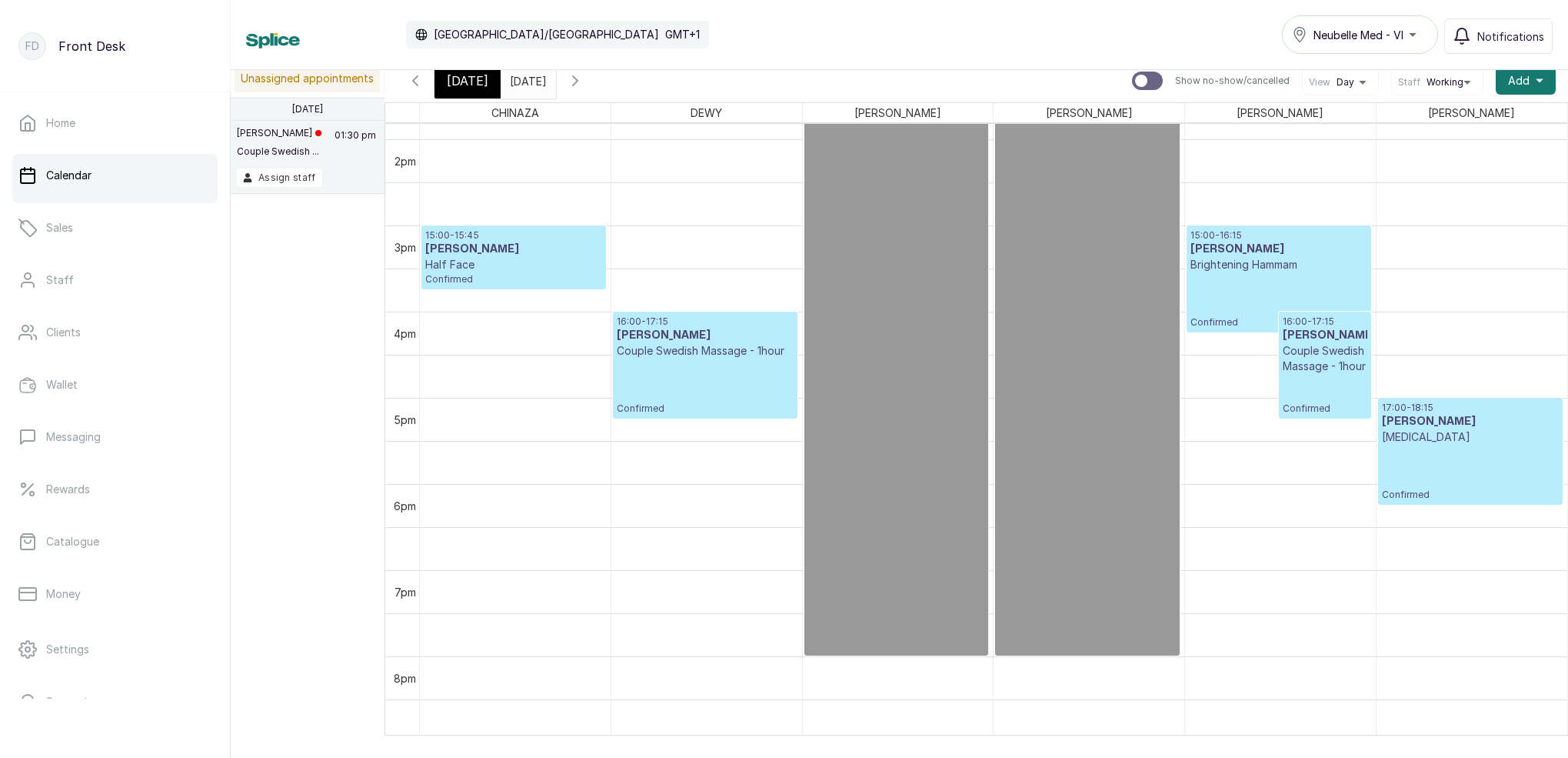
click at [480, 84] on span "[DATE]" at bounding box center [467, 80] width 42 height 19
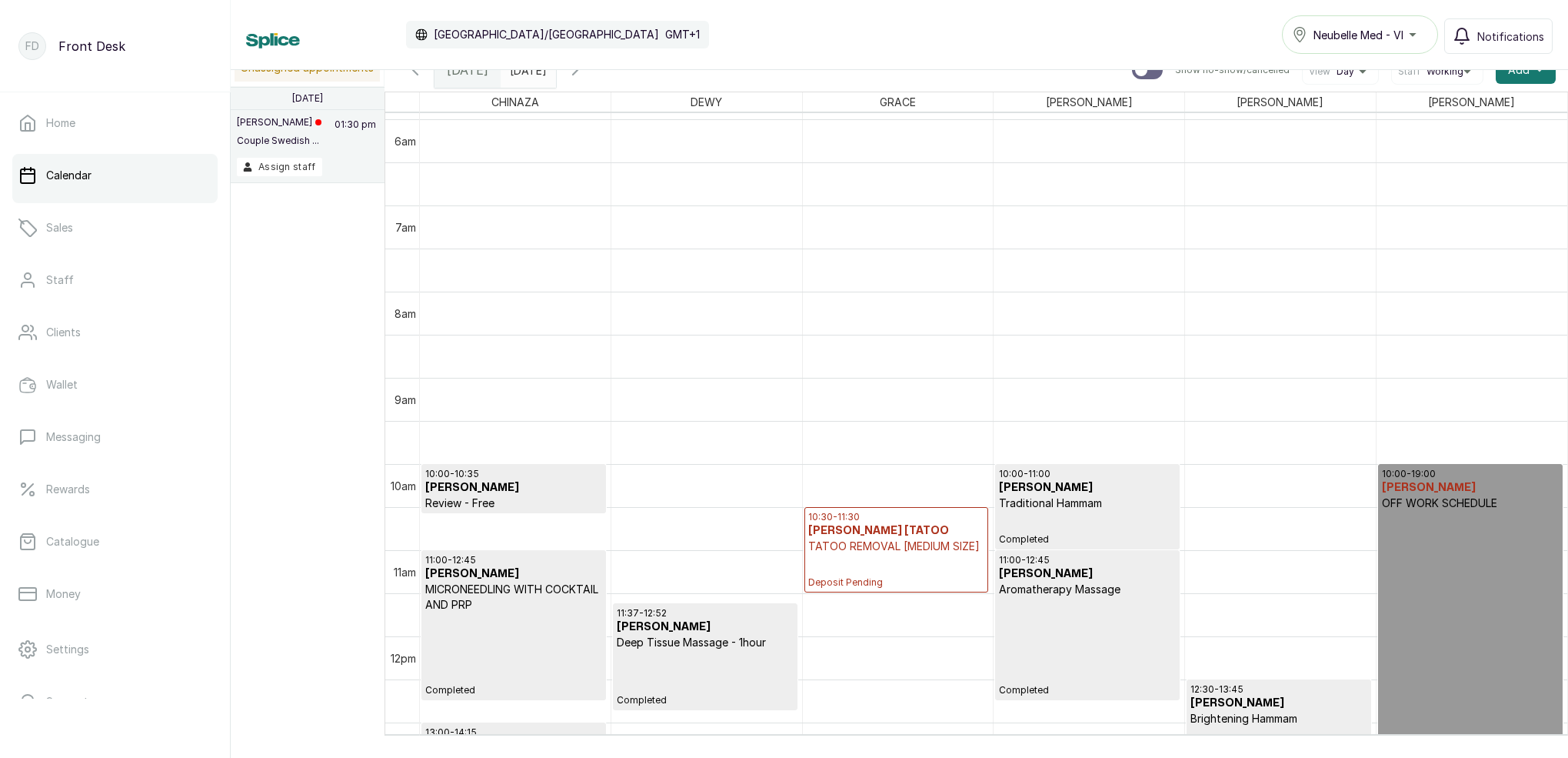
click at [526, 74] on input "[DATE]" at bounding box center [514, 66] width 25 height 26
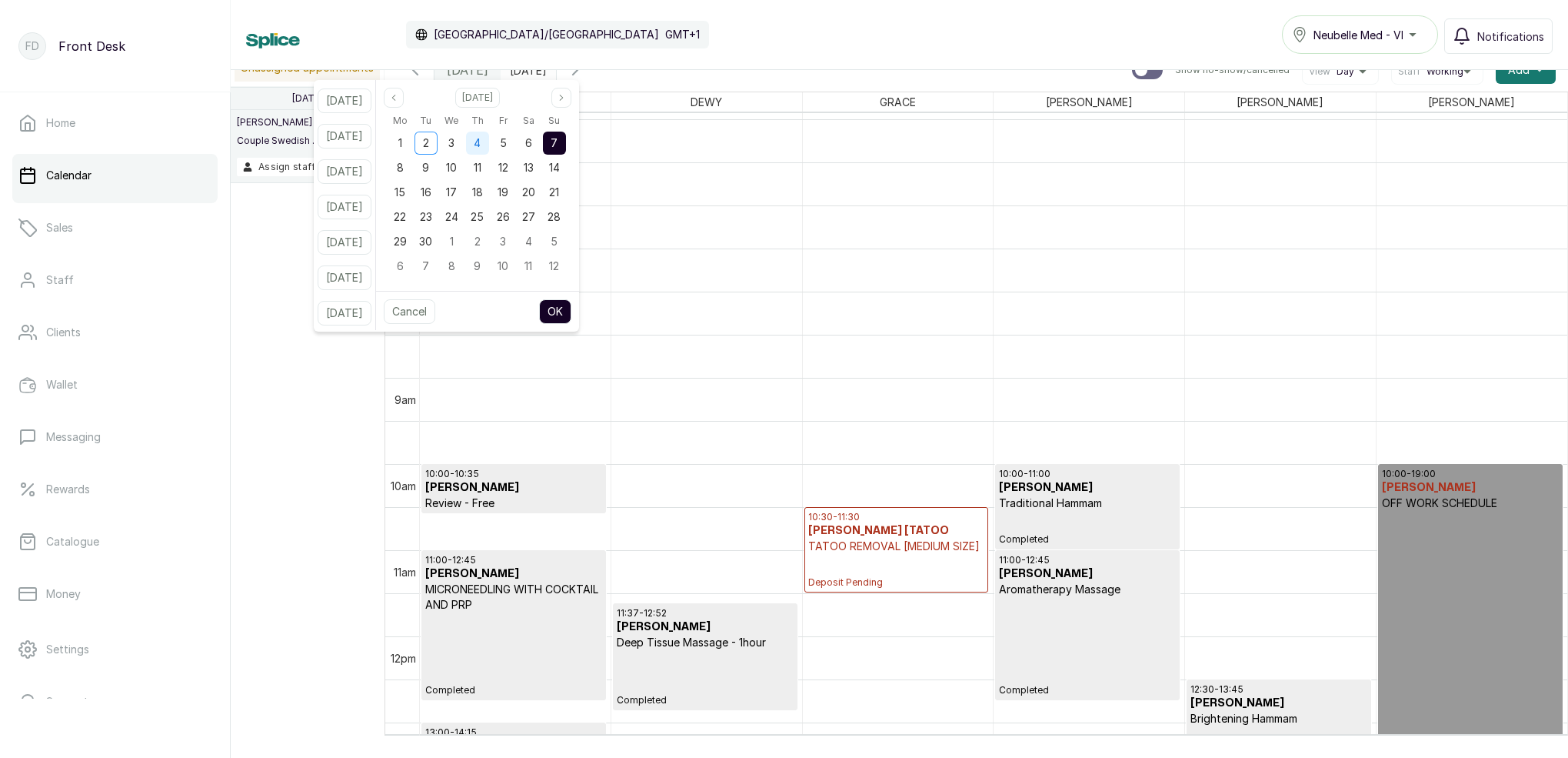
drag, startPoint x: 496, startPoint y: 143, endPoint x: 504, endPoint y: 152, distance: 12.0
click at [481, 143] on span "4" at bounding box center [477, 143] width 7 height 13
click at [571, 312] on button "OK" at bounding box center [555, 311] width 32 height 25
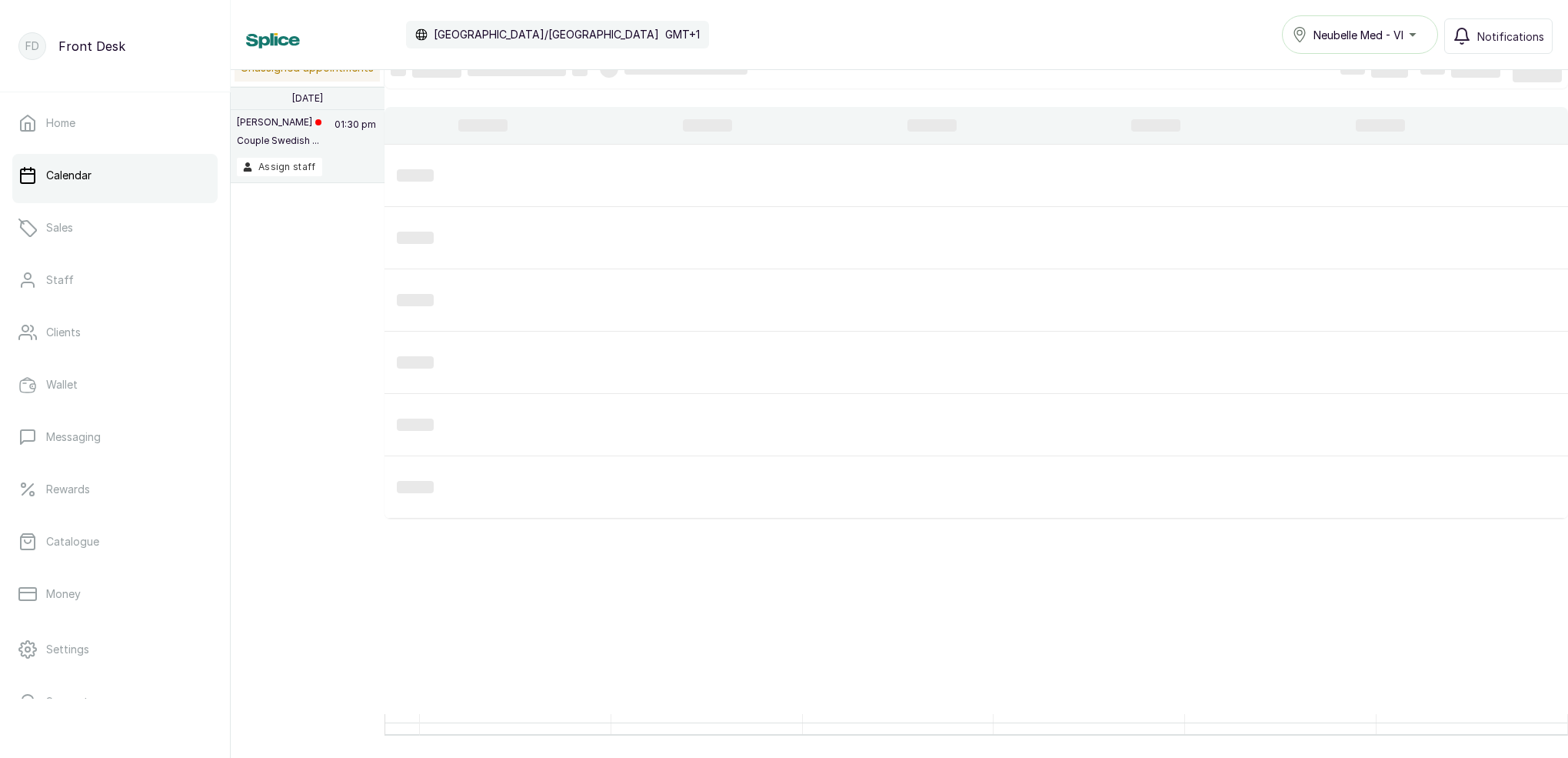
type input "[DATE]"
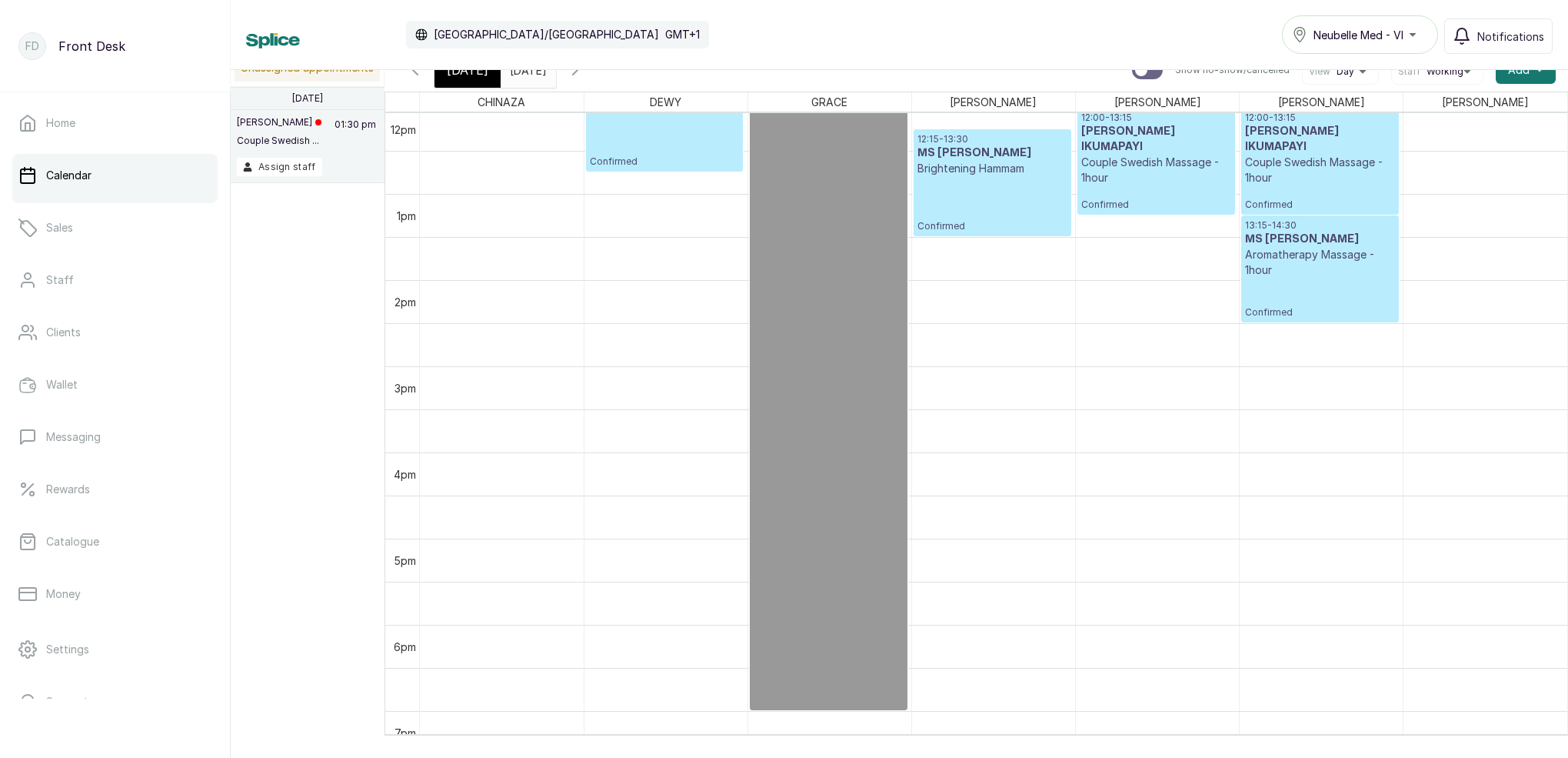
scroll to position [1076, 0]
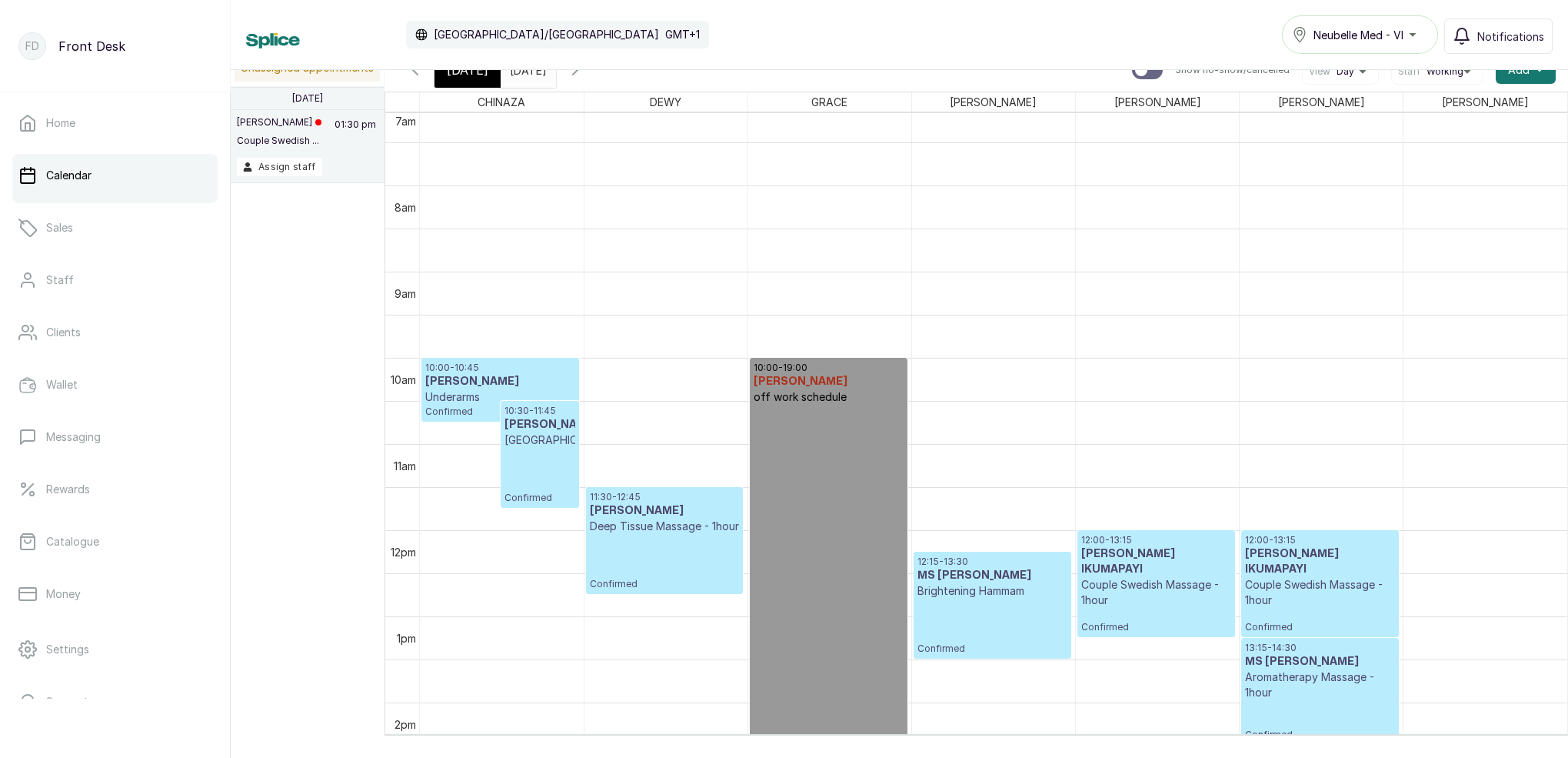
click at [526, 76] on input "[DATE]" at bounding box center [514, 66] width 25 height 26
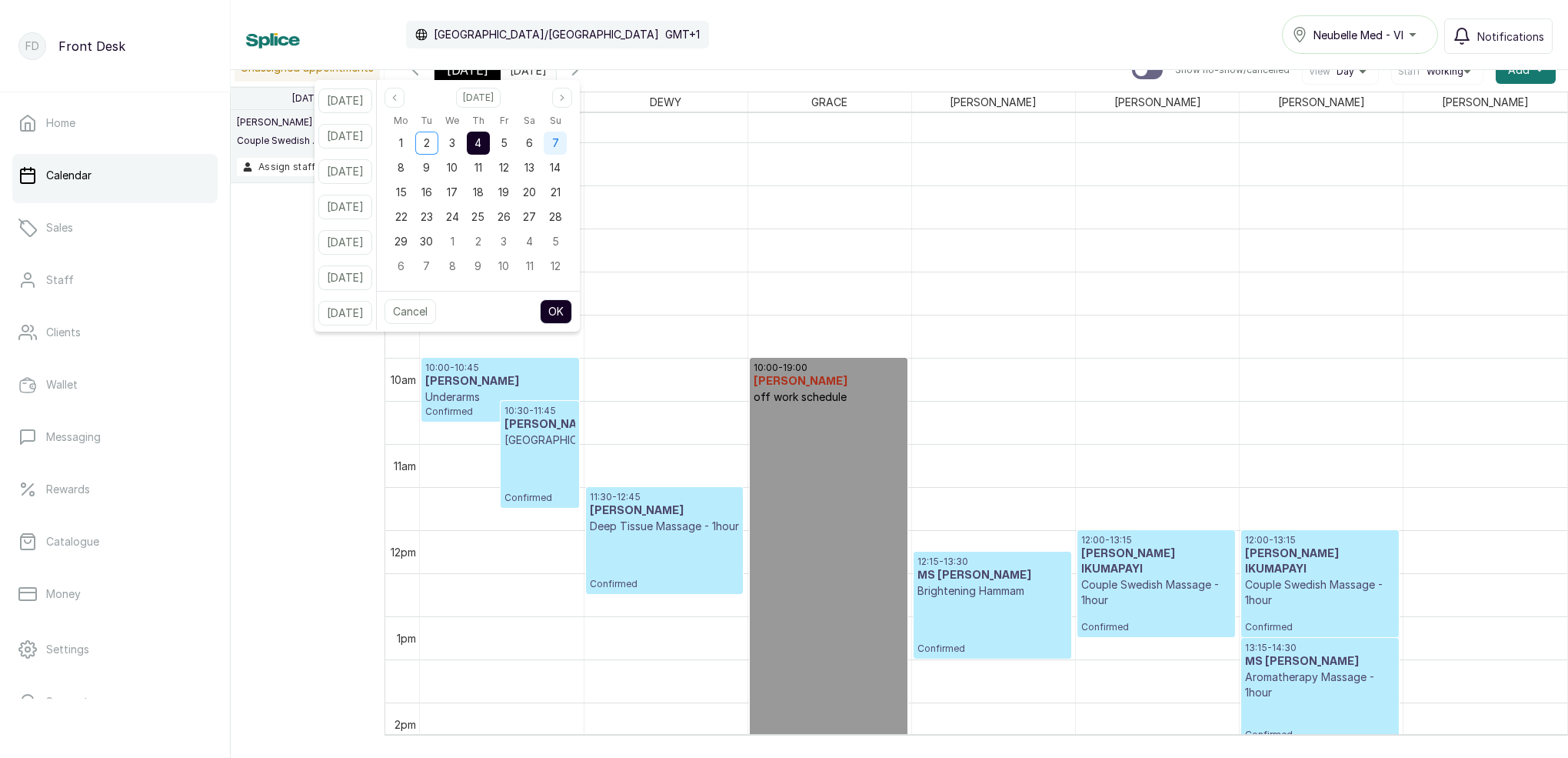
click at [567, 145] on div "7" at bounding box center [555, 143] width 23 height 23
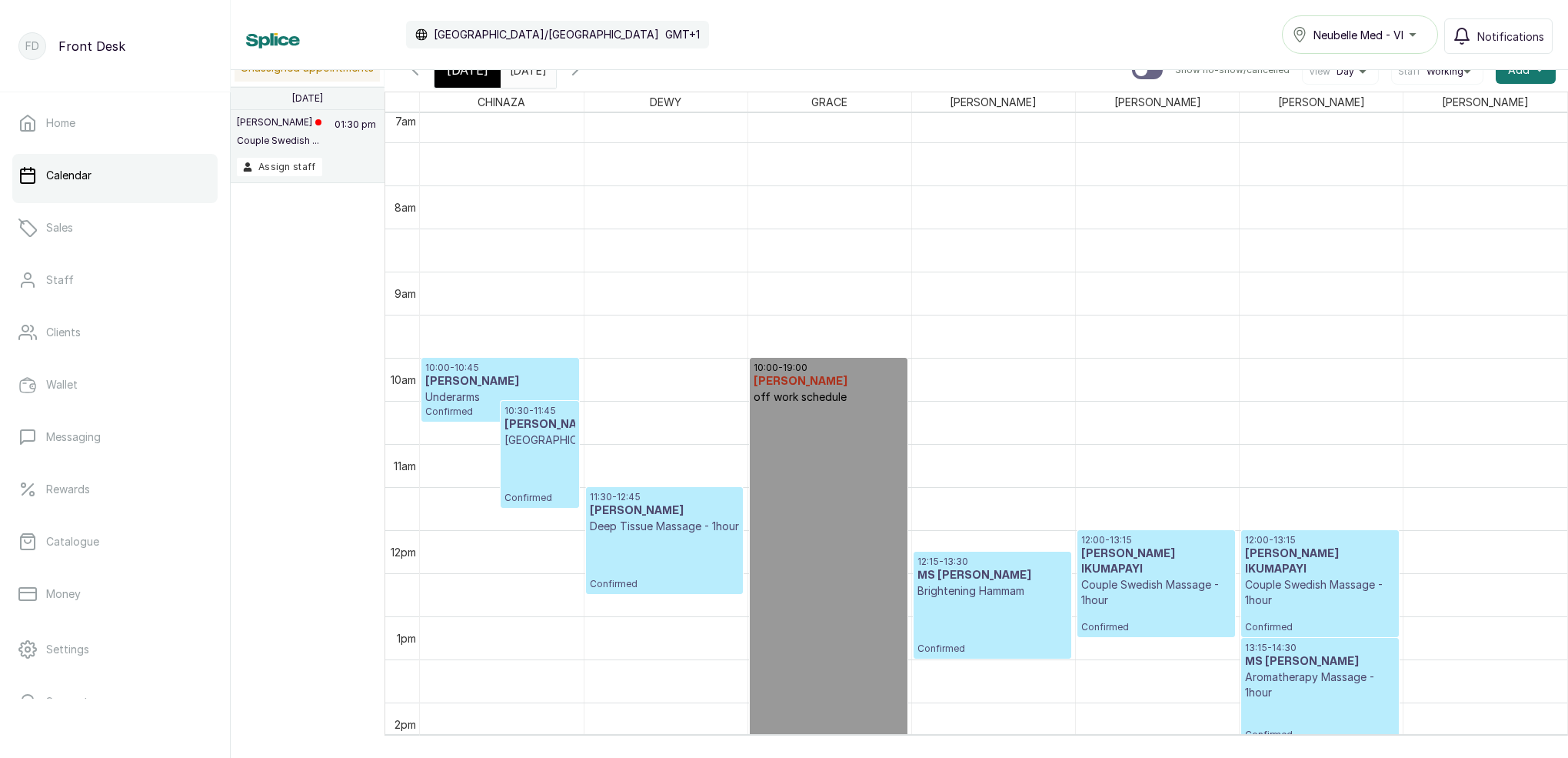
click at [675, 52] on div "Calendar [GEOGRAPHIC_DATA]/[GEOGRAPHIC_DATA] GMT+1 Neubelle Med - VI Notificati…" at bounding box center [899, 34] width 1307 height 39
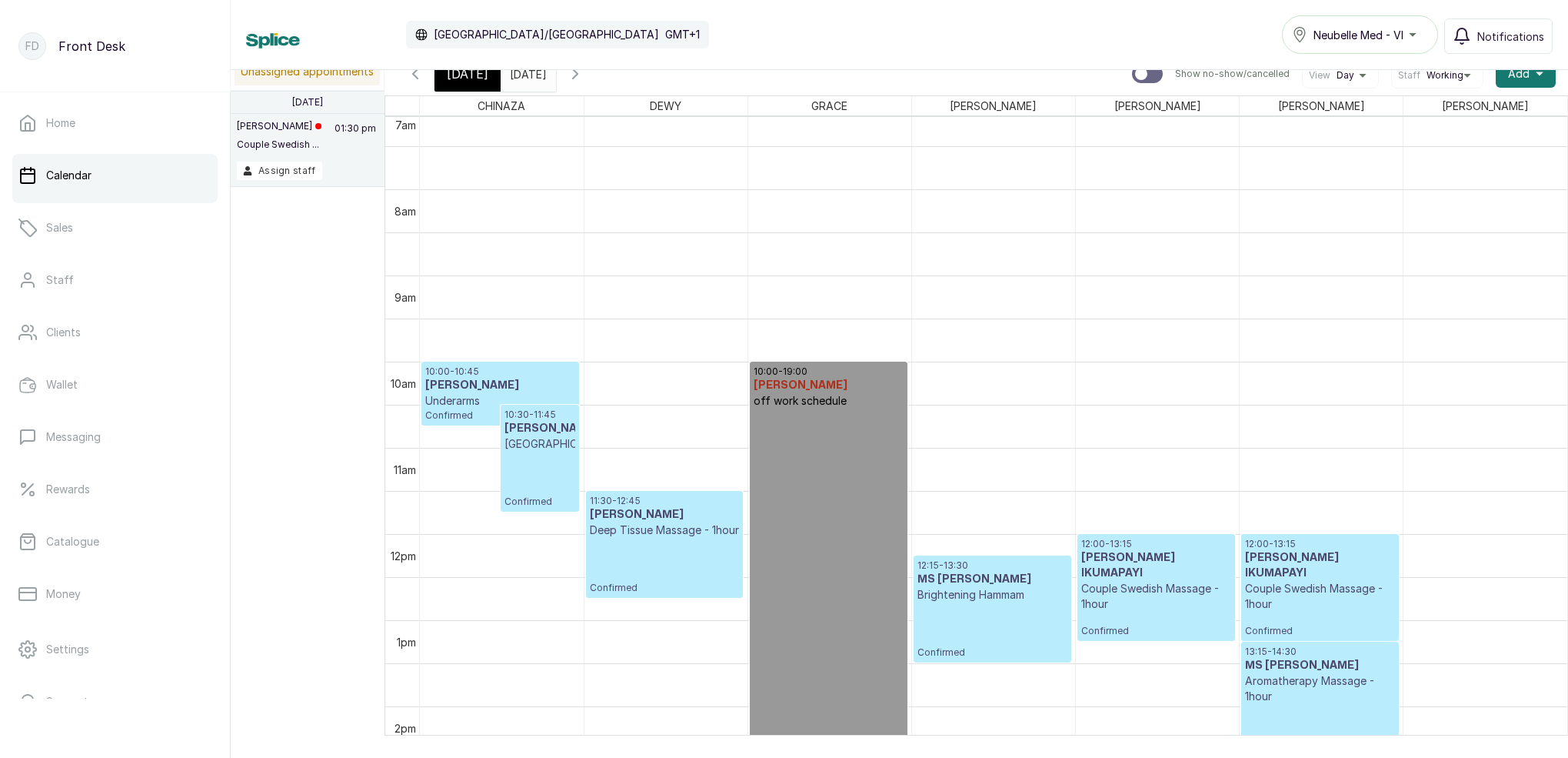
scroll to position [17, 0]
click at [544, 397] on p "Underarms" at bounding box center [500, 402] width 150 height 16
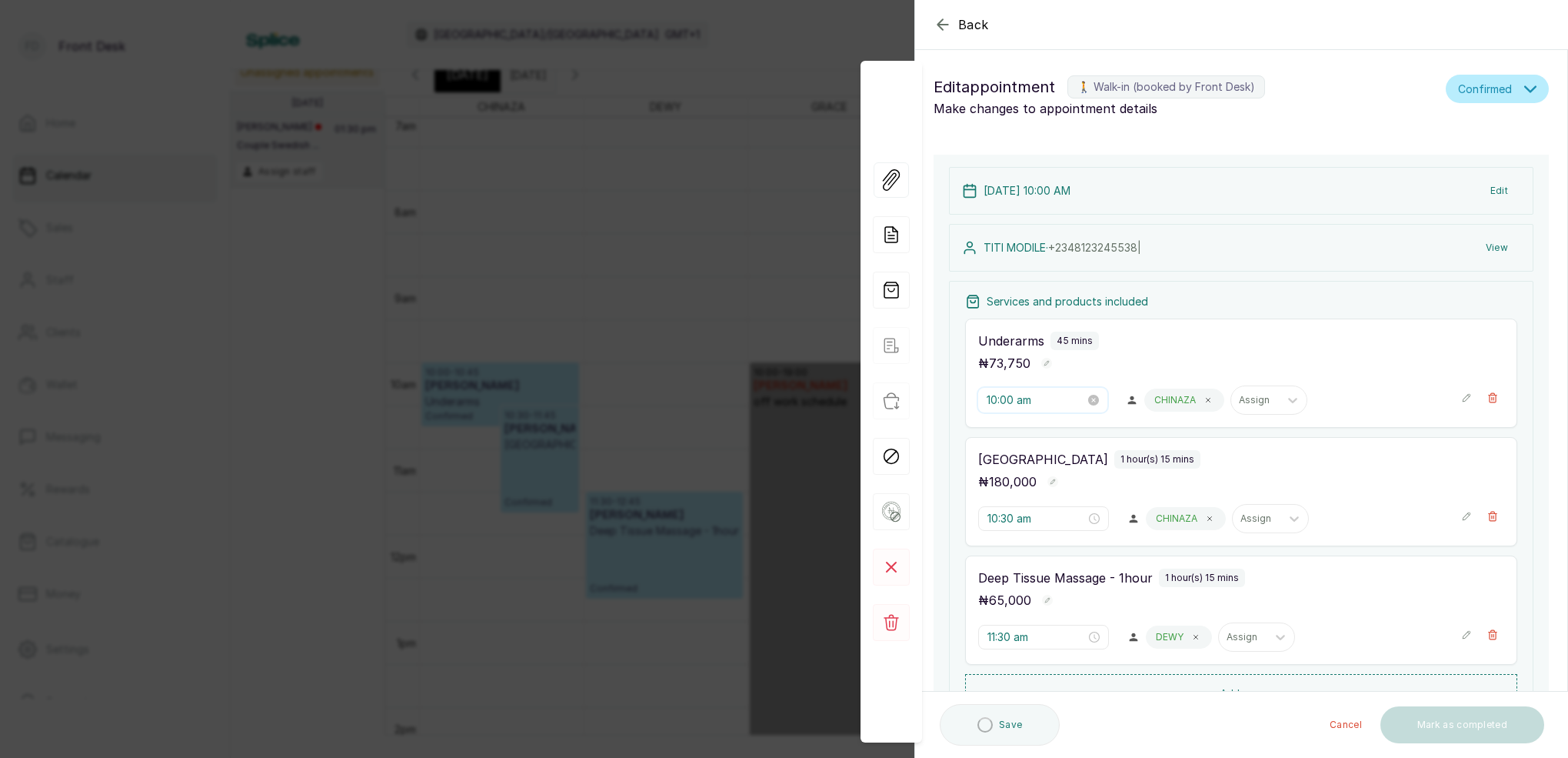
drag, startPoint x: 997, startPoint y: 397, endPoint x: 1006, endPoint y: 411, distance: 16.6
click at [997, 397] on input "10:00 am" at bounding box center [1036, 400] width 98 height 17
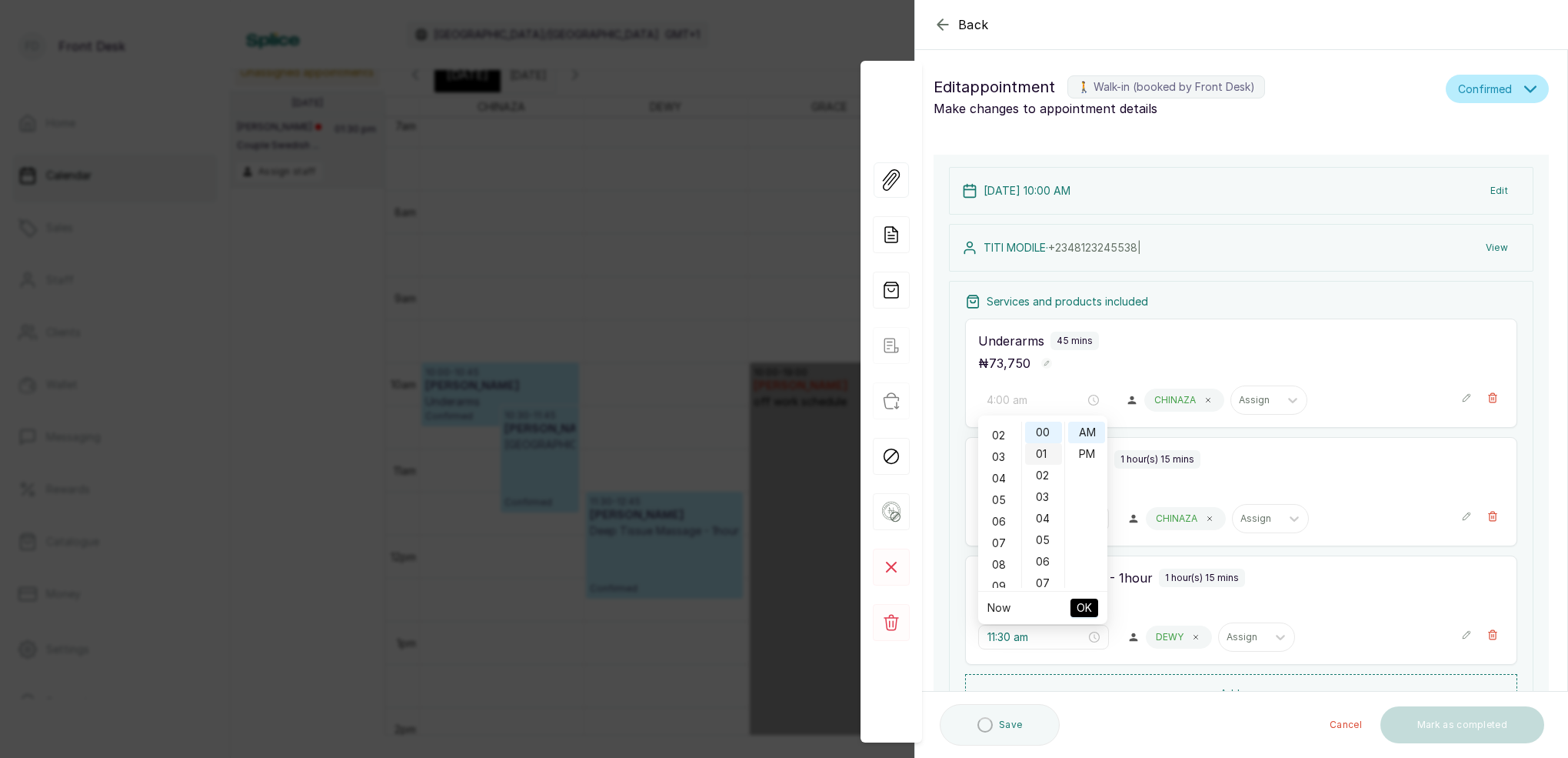
drag, startPoint x: 1002, startPoint y: 479, endPoint x: 1047, endPoint y: 451, distance: 53.0
click at [1007, 475] on div "04" at bounding box center [999, 479] width 37 height 21
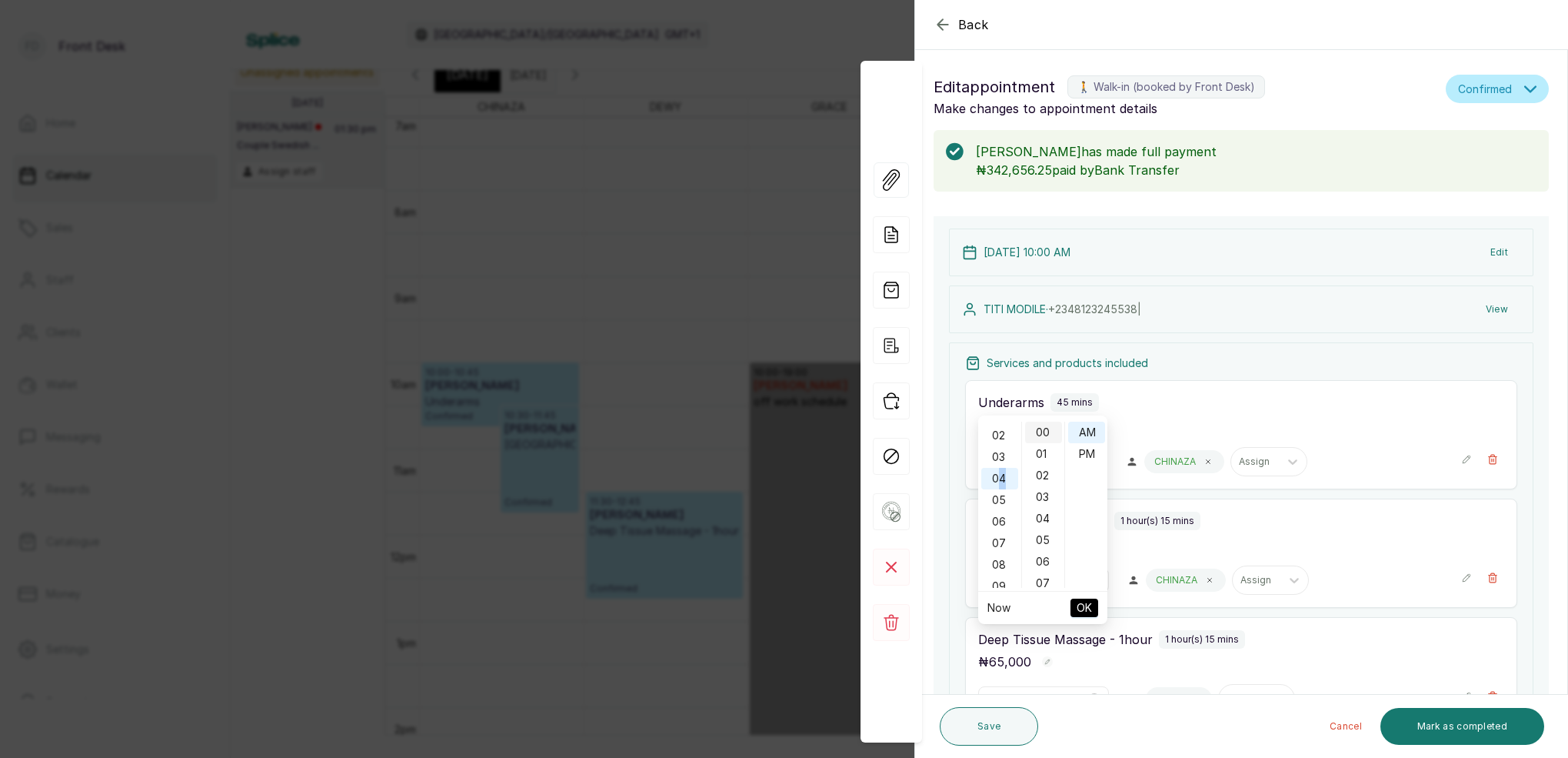
scroll to position [84, 0]
drag, startPoint x: 1050, startPoint y: 434, endPoint x: 1062, endPoint y: 433, distance: 12.0
click at [1051, 433] on div "00" at bounding box center [1043, 432] width 37 height 21
drag, startPoint x: 1092, startPoint y: 456, endPoint x: 1091, endPoint y: 503, distance: 47.0
click at [1092, 456] on div "PM" at bounding box center [1086, 454] width 37 height 21
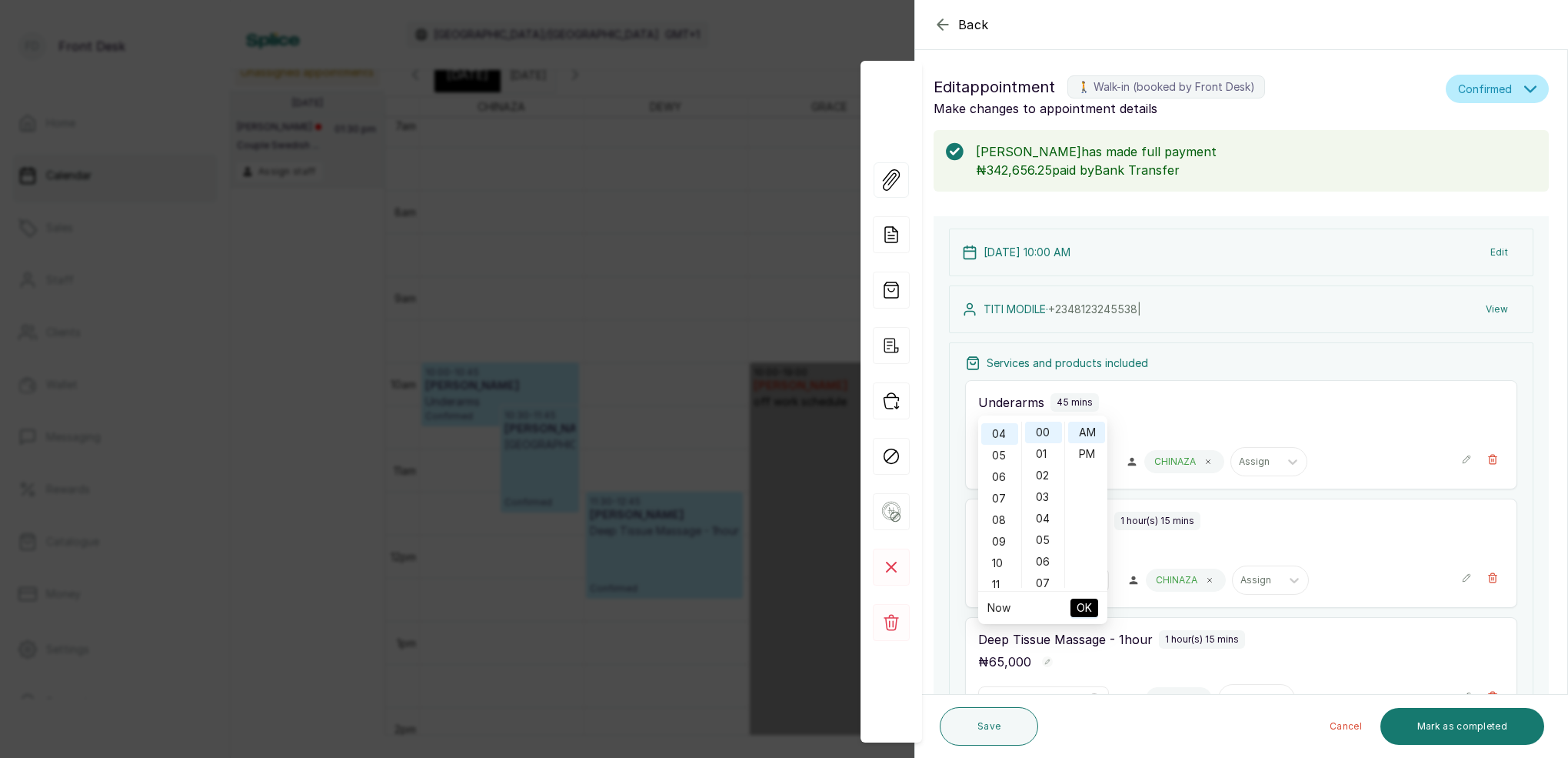
scroll to position [20, 0]
click at [1081, 612] on span "OK" at bounding box center [1084, 608] width 16 height 30
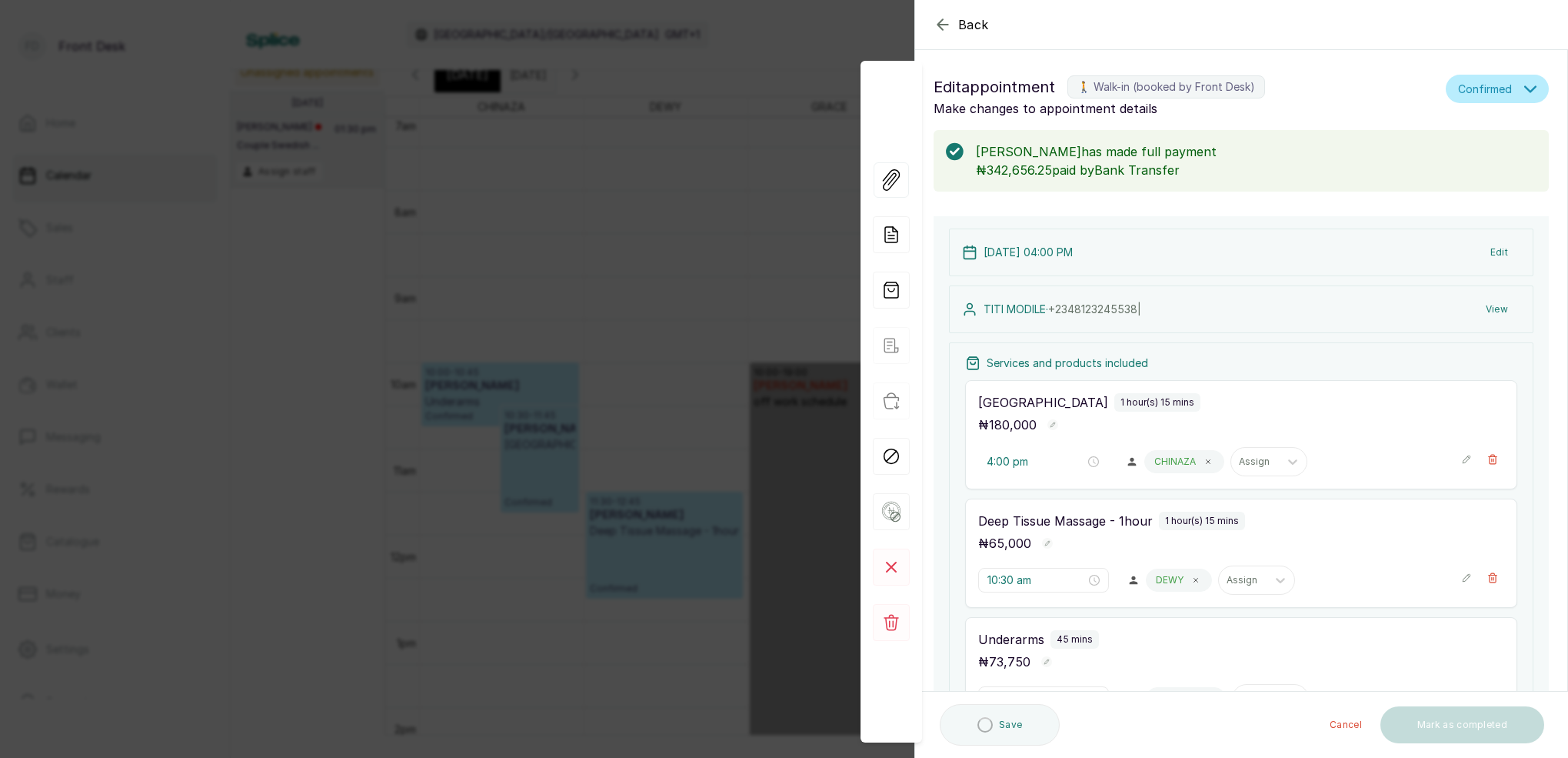
type input "10:30 am"
type input "11:30 am"
type input "4:00 pm"
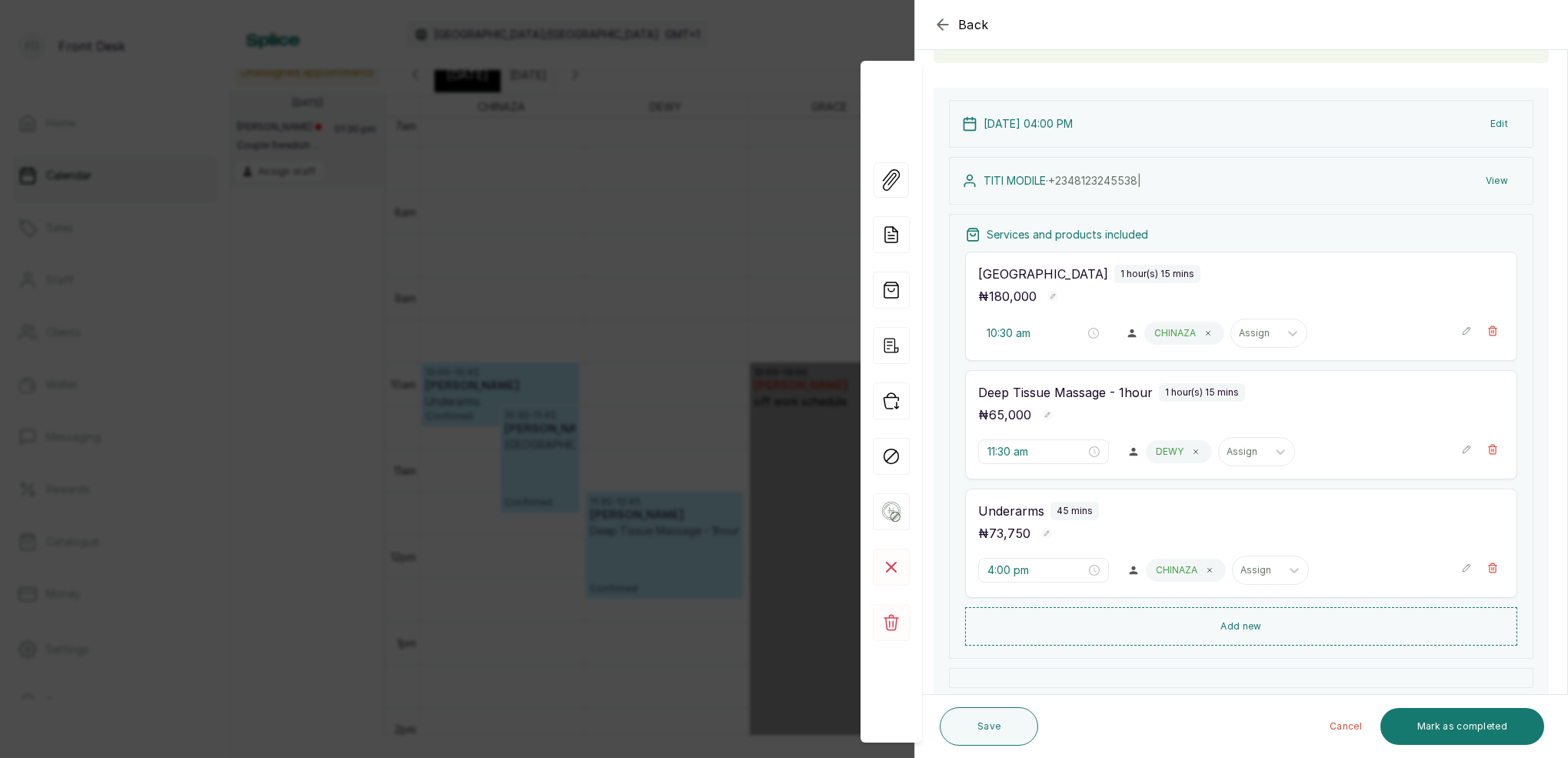
scroll to position [129, 0]
click at [998, 333] on input "10:30 am" at bounding box center [1036, 332] width 98 height 17
drag, startPoint x: 1003, startPoint y: 378, endPoint x: 1029, endPoint y: 372, distance: 26.7
click at [1004, 377] on div "04" at bounding box center [999, 375] width 37 height 21
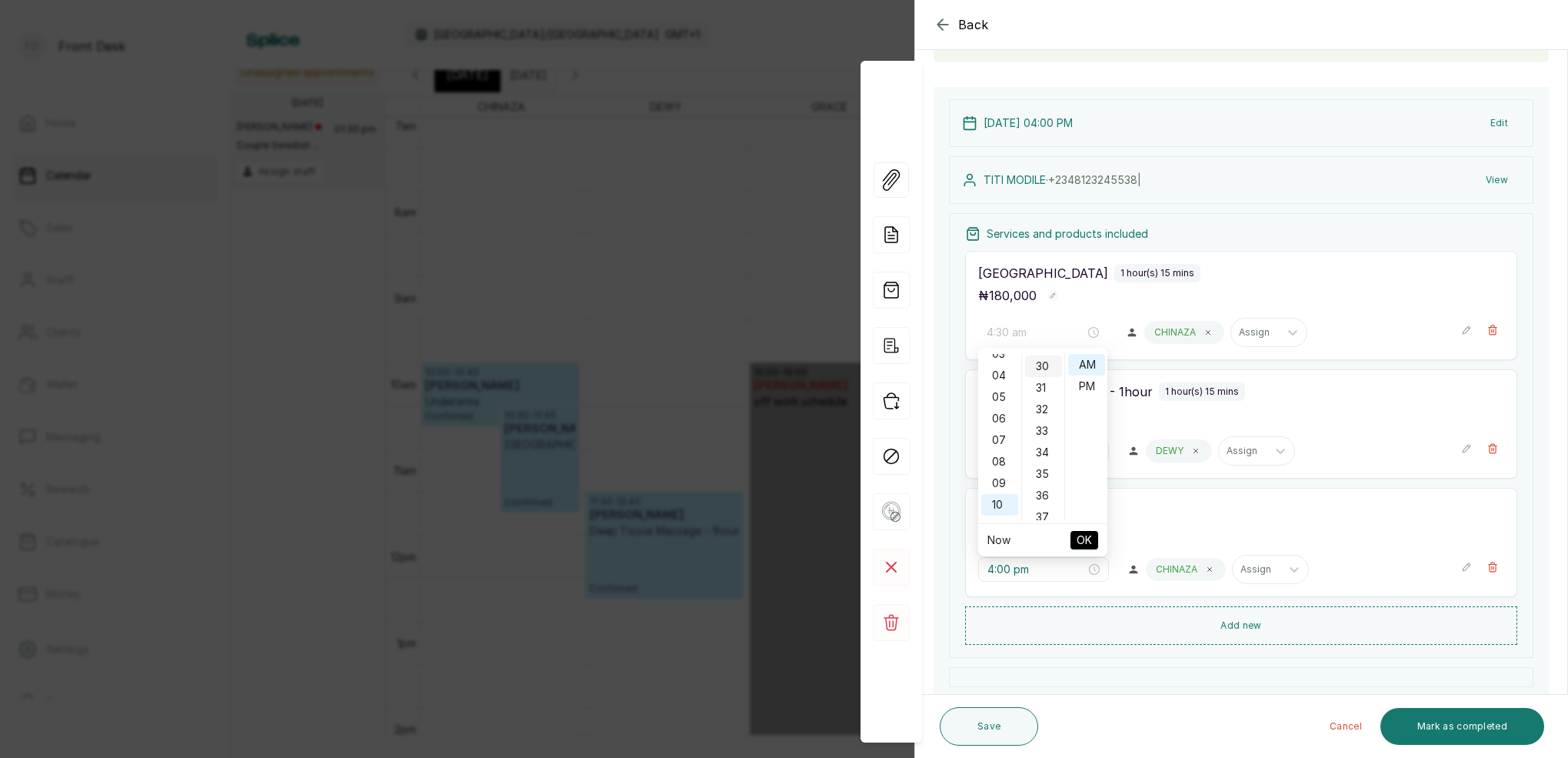
scroll to position [84, 0]
click at [1044, 363] on div "30" at bounding box center [1043, 366] width 37 height 21
click at [1091, 388] on div "PM" at bounding box center [1086, 386] width 37 height 21
click at [1088, 531] on span "OK" at bounding box center [1084, 540] width 16 height 30
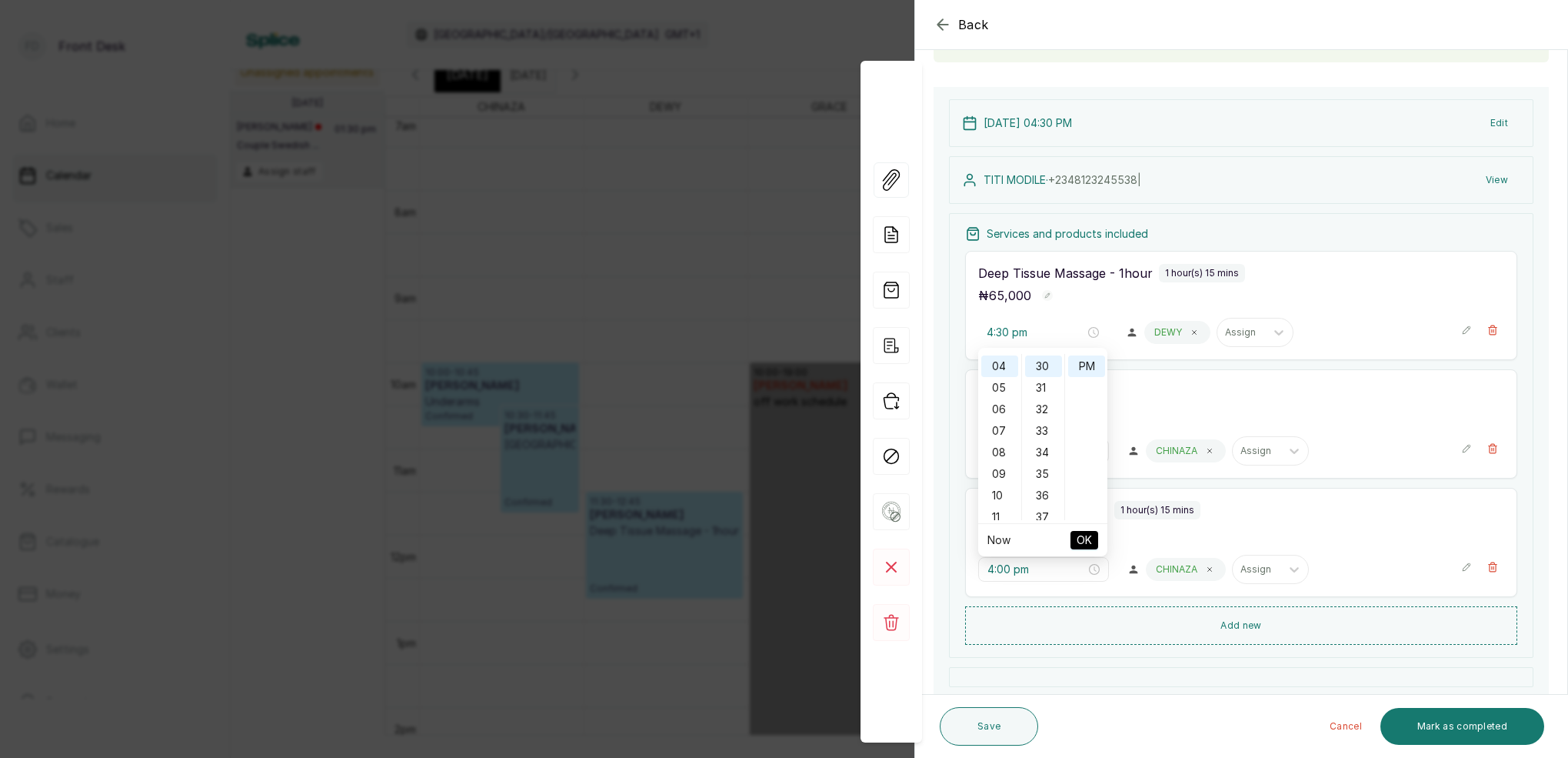
type input "11:30 am"
type input "4:00 pm"
type input "4:30 pm"
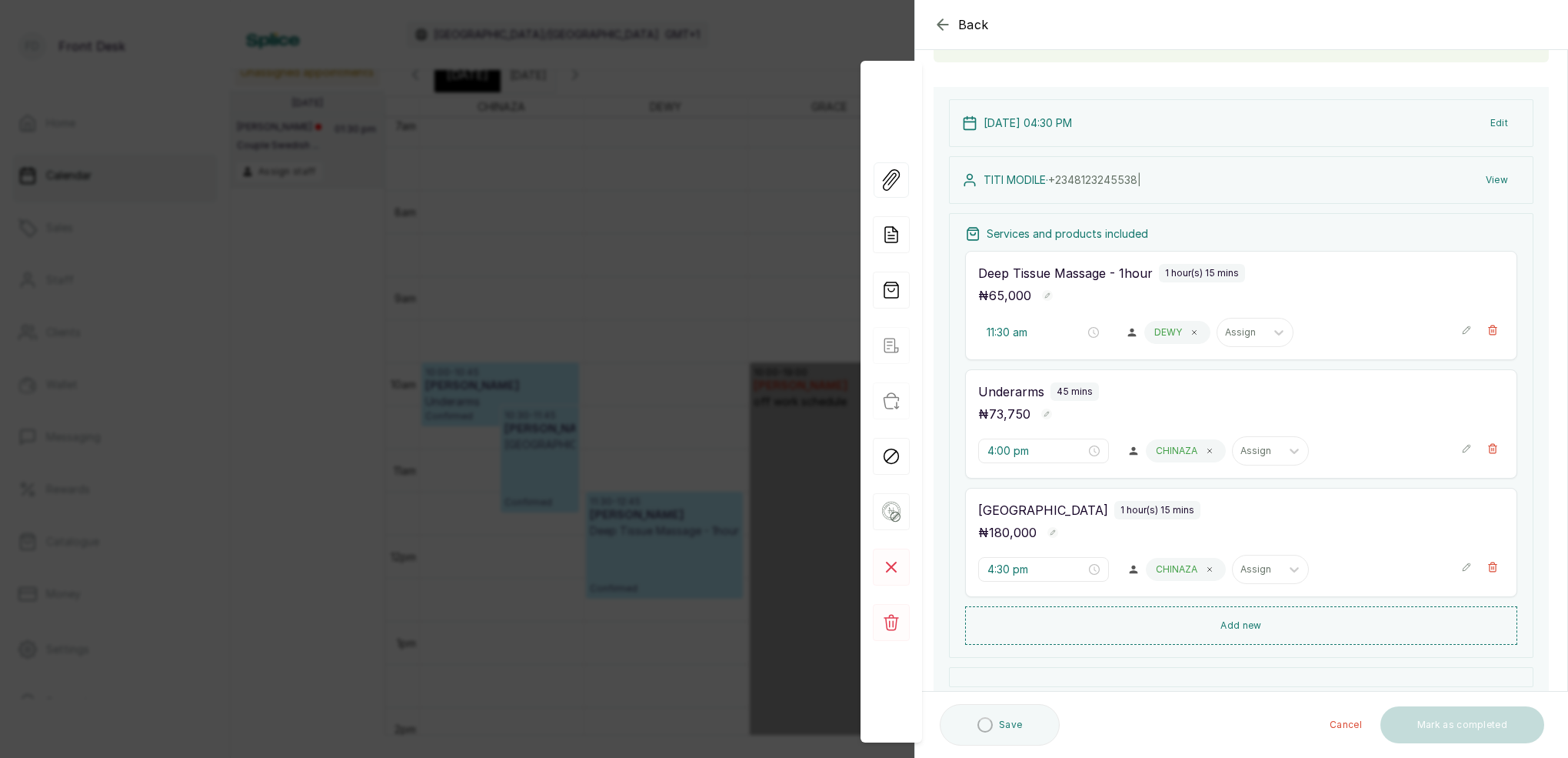
scroll to position [170, 0]
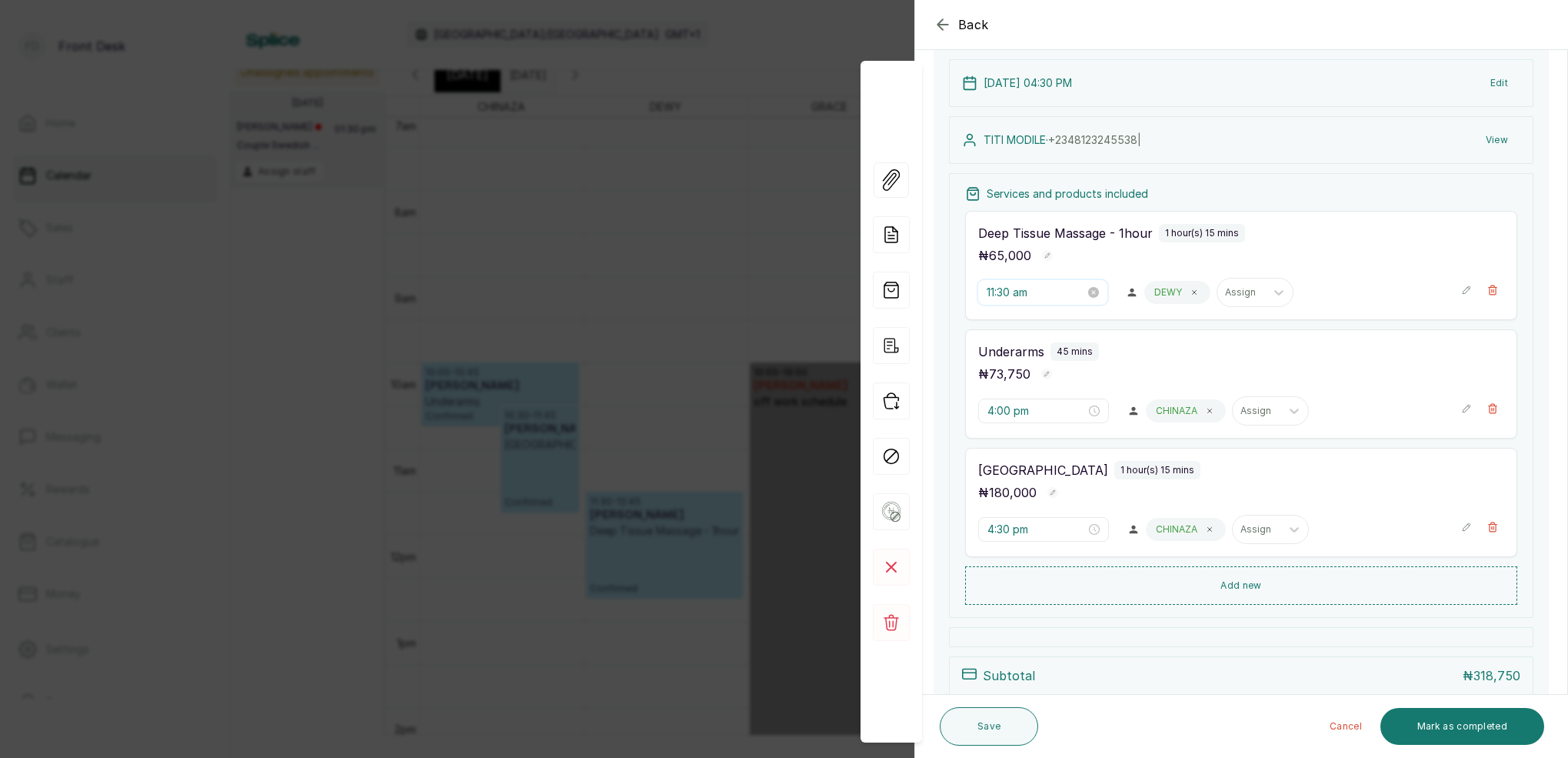
click at [1000, 294] on input "11:30 am" at bounding box center [1036, 292] width 98 height 17
drag, startPoint x: 999, startPoint y: 339, endPoint x: 1019, endPoint y: 333, distance: 20.9
click at [999, 339] on div "05" at bounding box center [999, 339] width 37 height 21
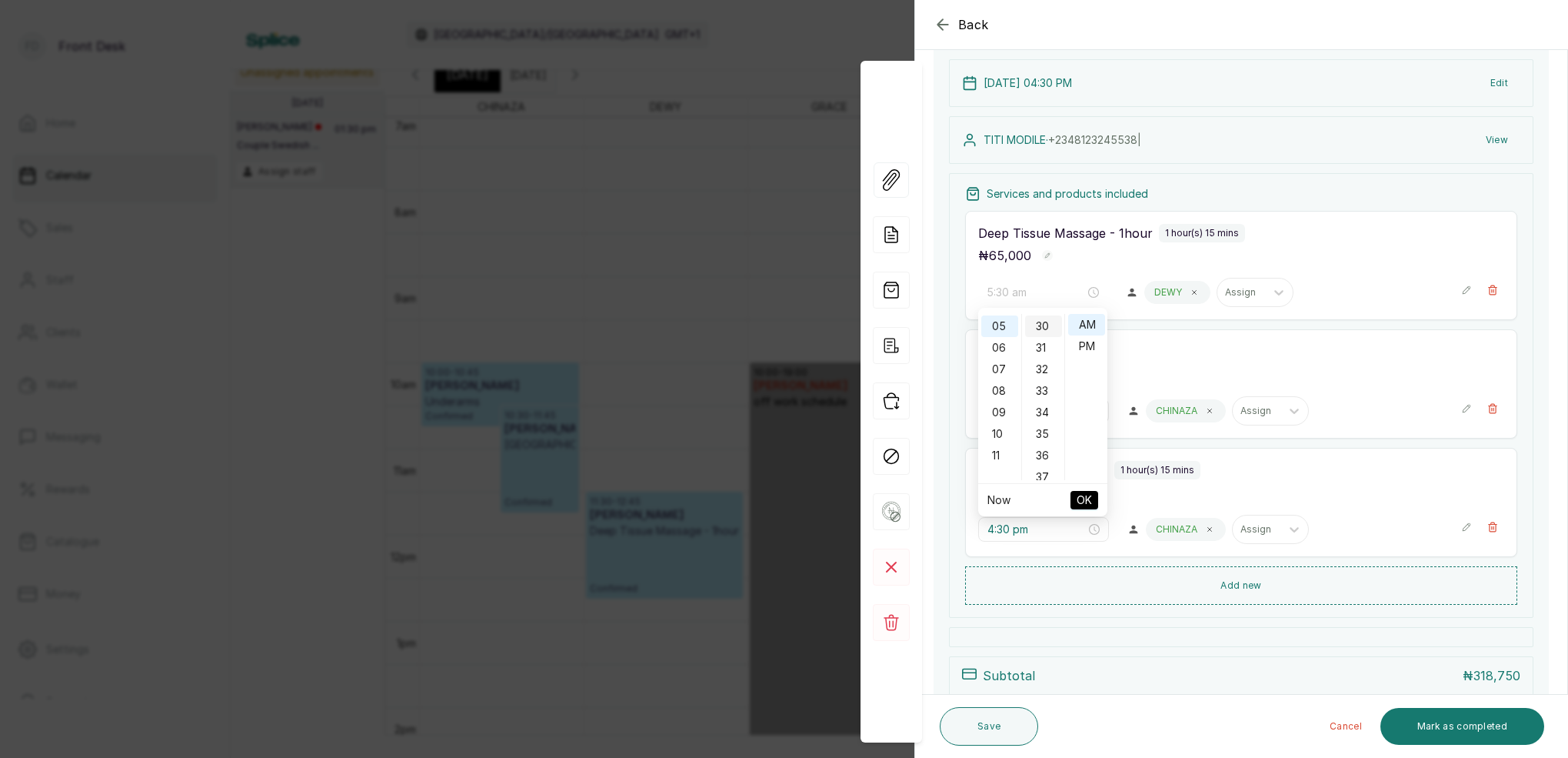
click at [1038, 324] on div "30" at bounding box center [1043, 326] width 37 height 21
drag, startPoint x: 1095, startPoint y: 343, endPoint x: 1094, endPoint y: 355, distance: 12.0
click at [1095, 343] on div "PM" at bounding box center [1086, 346] width 37 height 21
click at [1090, 496] on span "OK" at bounding box center [1084, 500] width 16 height 30
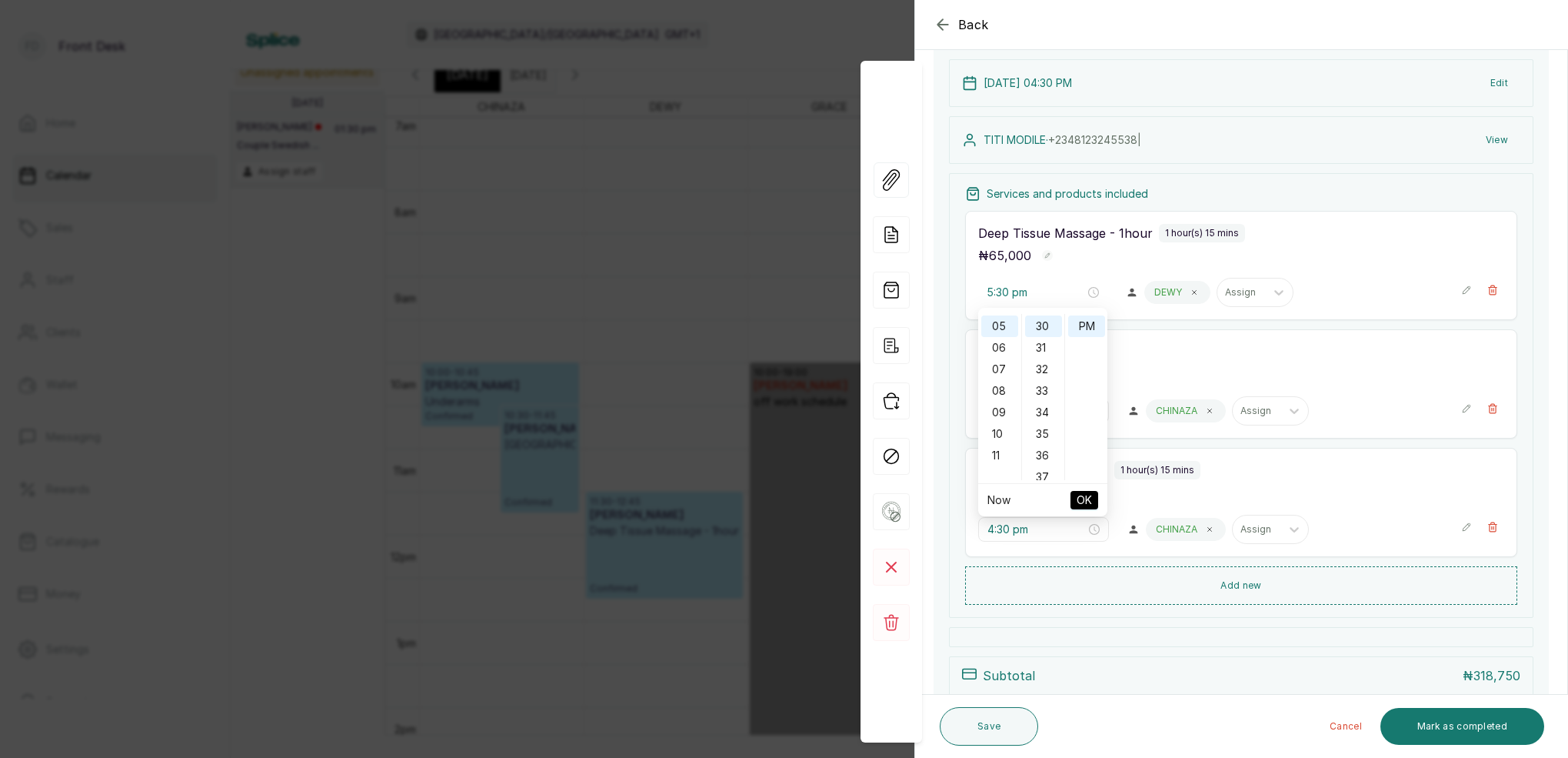
type input "4:00 pm"
type input "4:30 pm"
type input "5:30 pm"
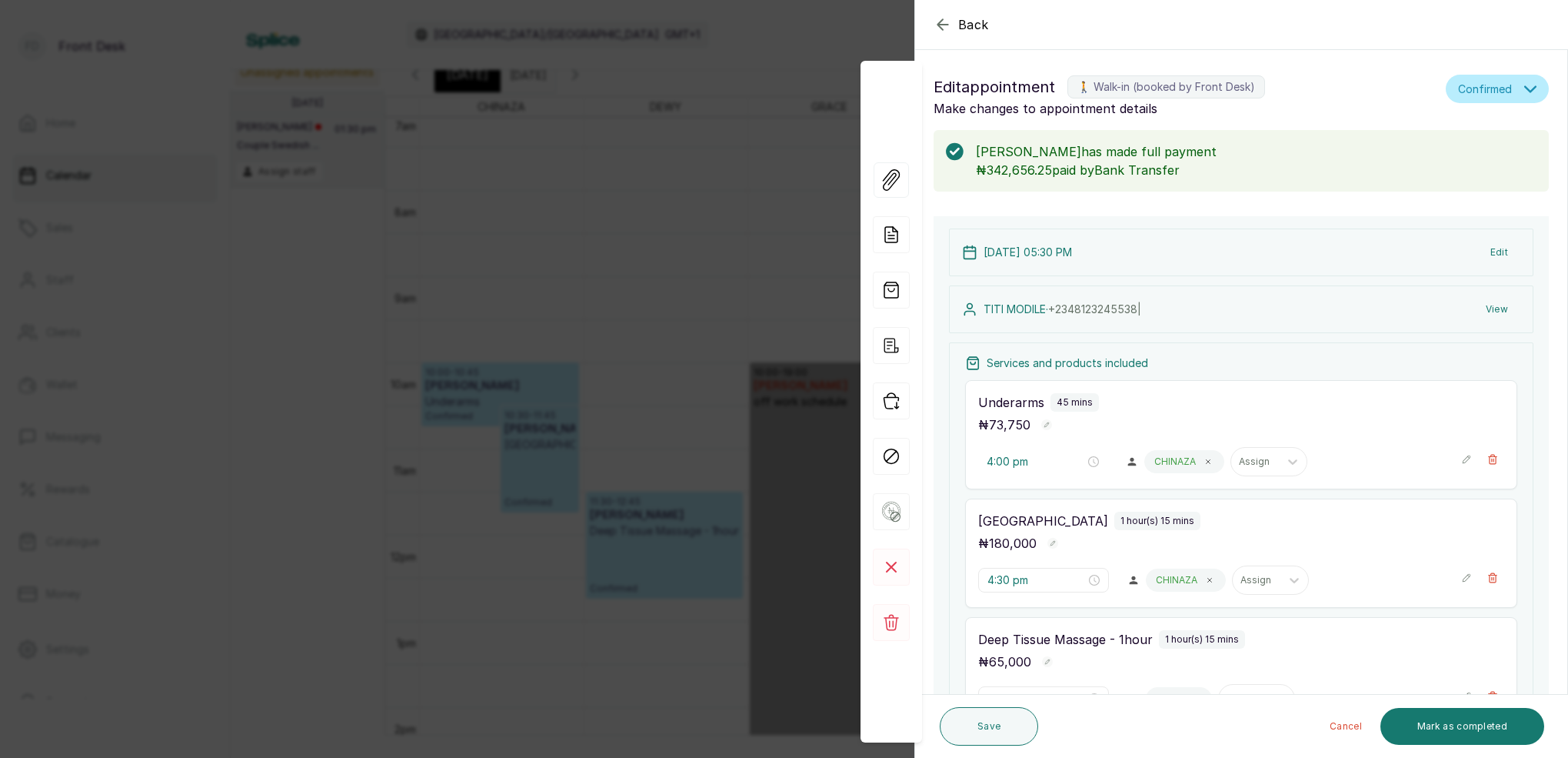
scroll to position [0, 0]
click at [1499, 248] on button "Edit" at bounding box center [1499, 252] width 43 height 28
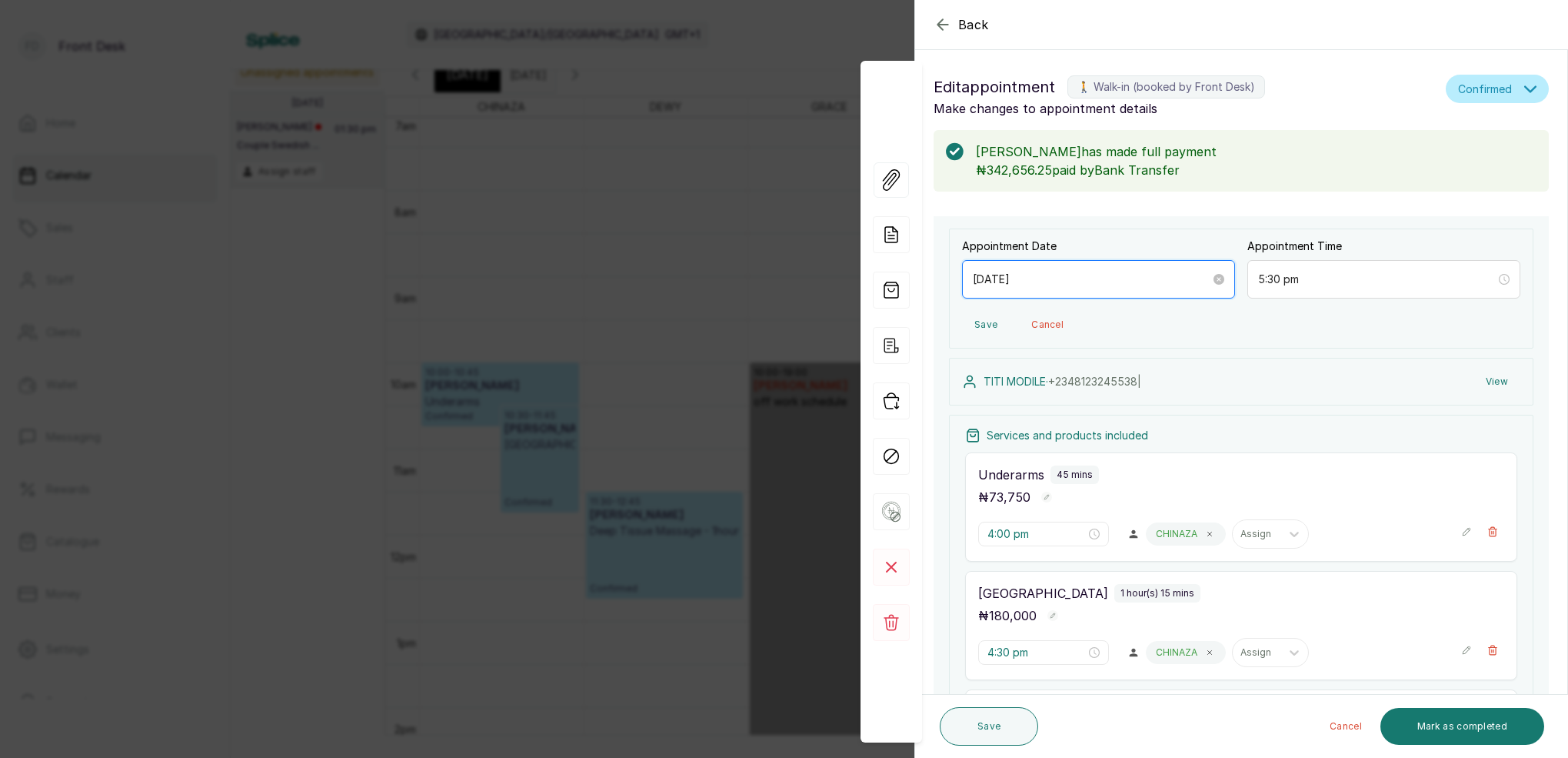
click at [1035, 284] on input "[DATE]" at bounding box center [1091, 279] width 238 height 17
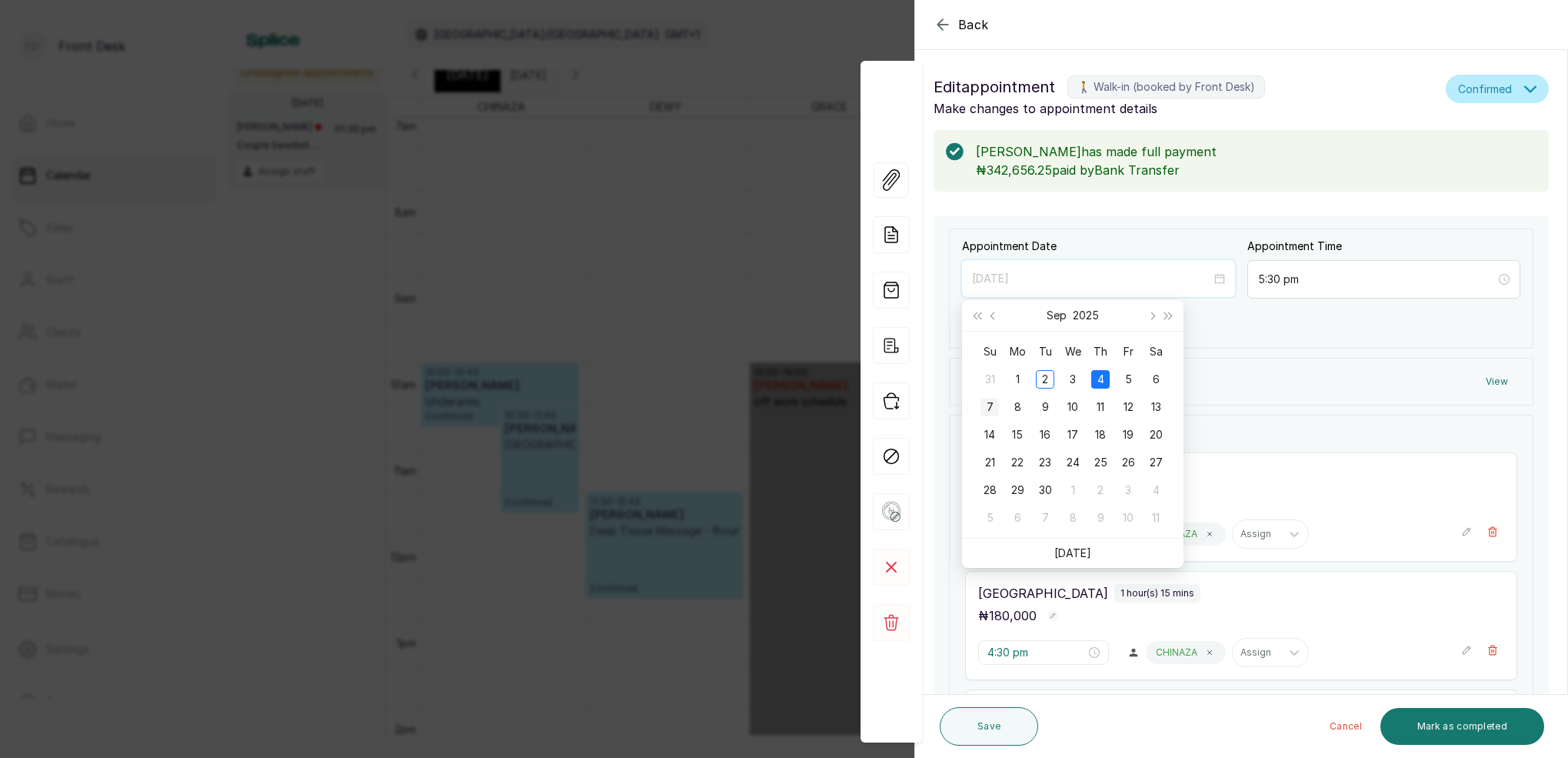
type input "[DATE]"
click at [990, 406] on div "7" at bounding box center [990, 406] width 19 height 19
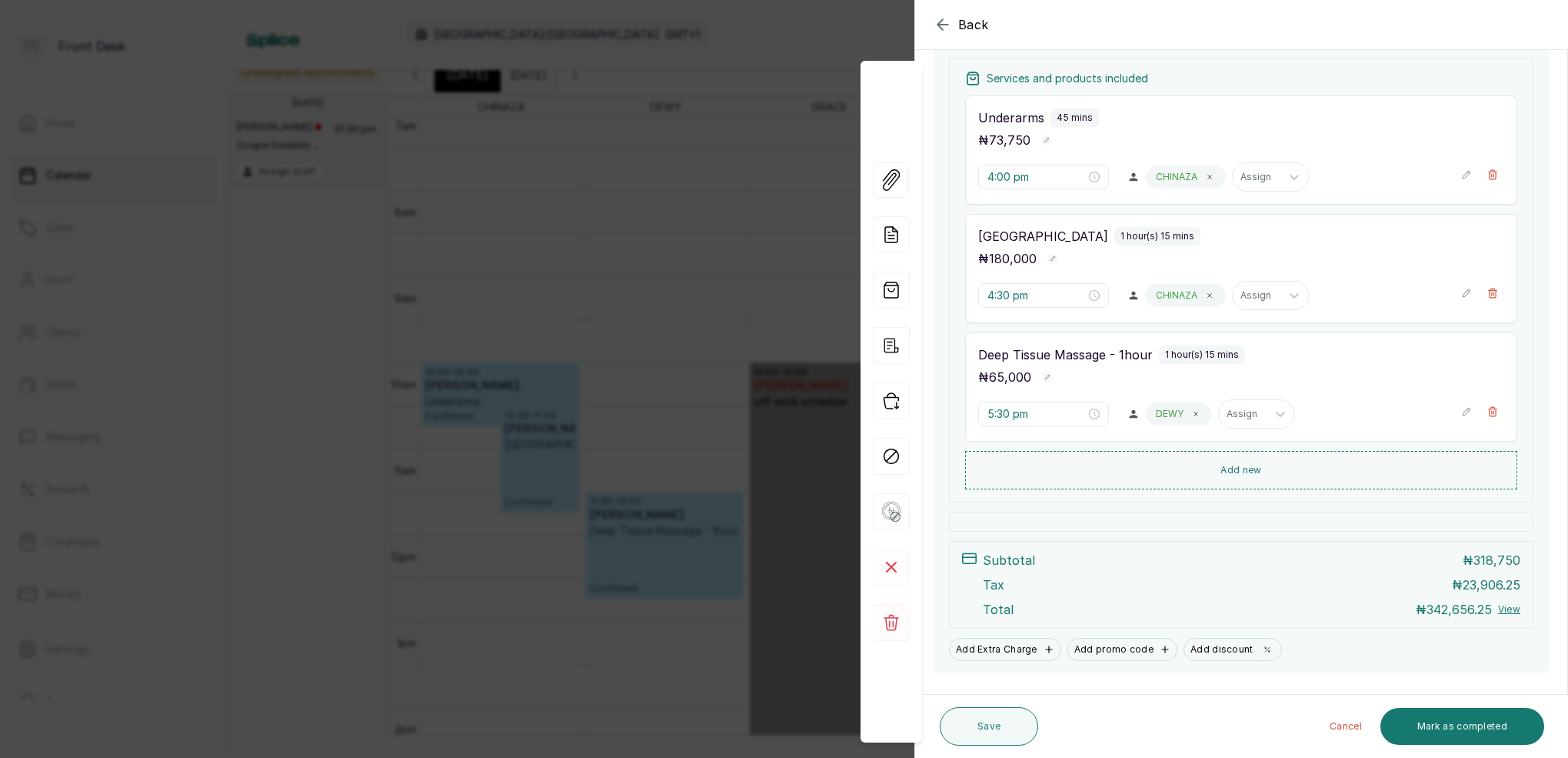
scroll to position [360, 0]
click at [1017, 723] on button "Save" at bounding box center [989, 726] width 98 height 39
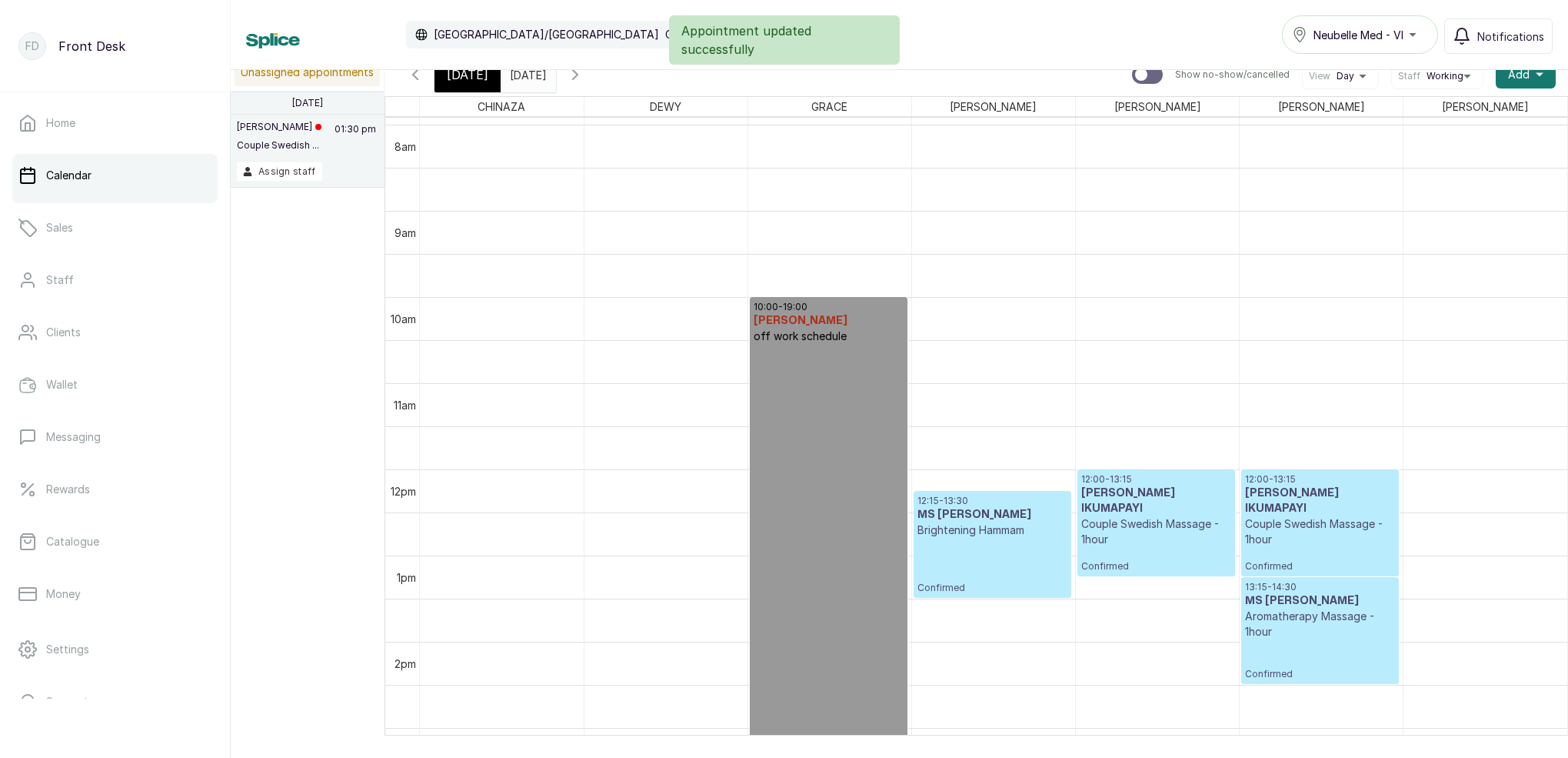
scroll to position [716, 0]
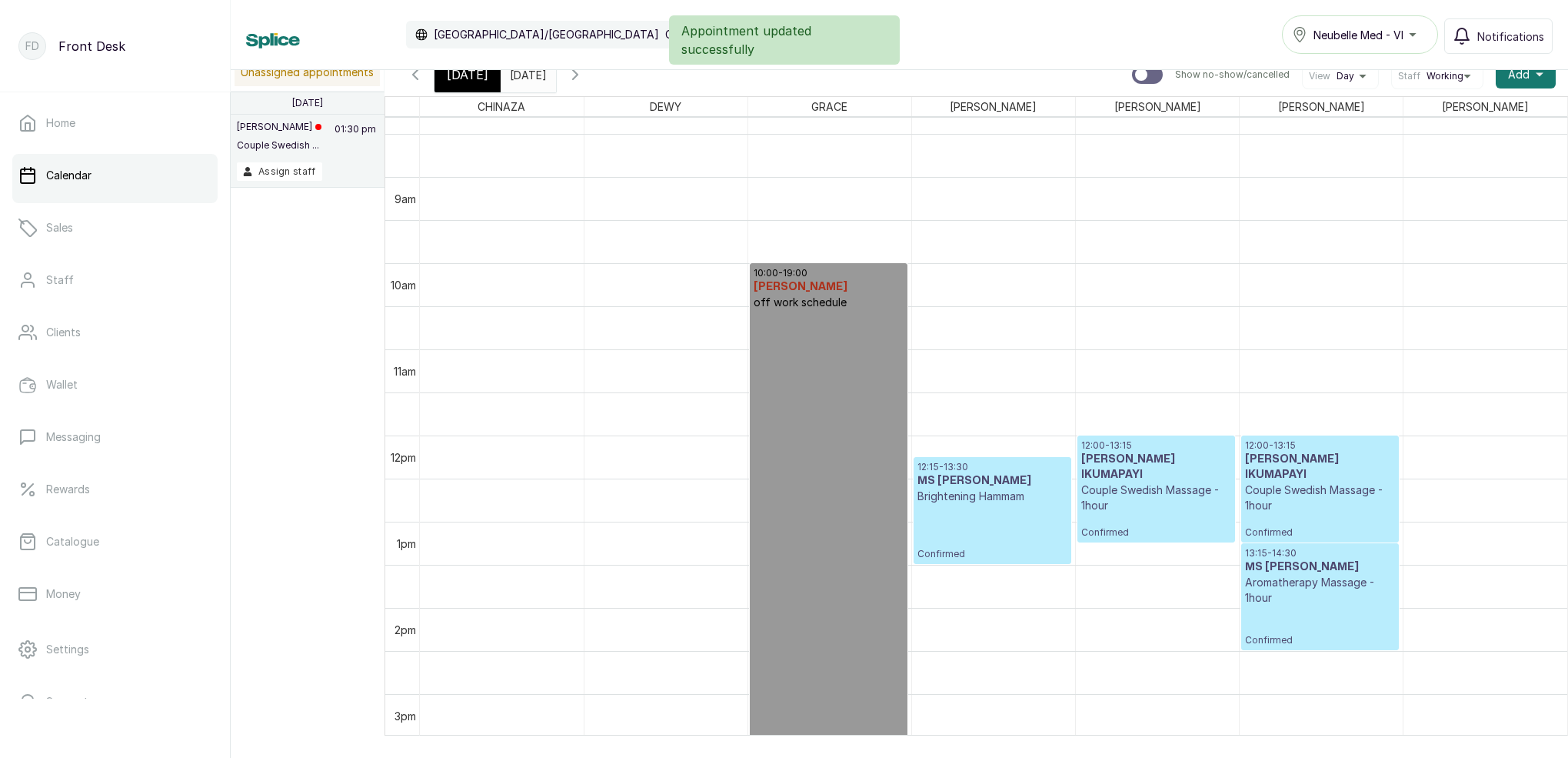
click at [526, 73] on input "[DATE]" at bounding box center [514, 70] width 25 height 26
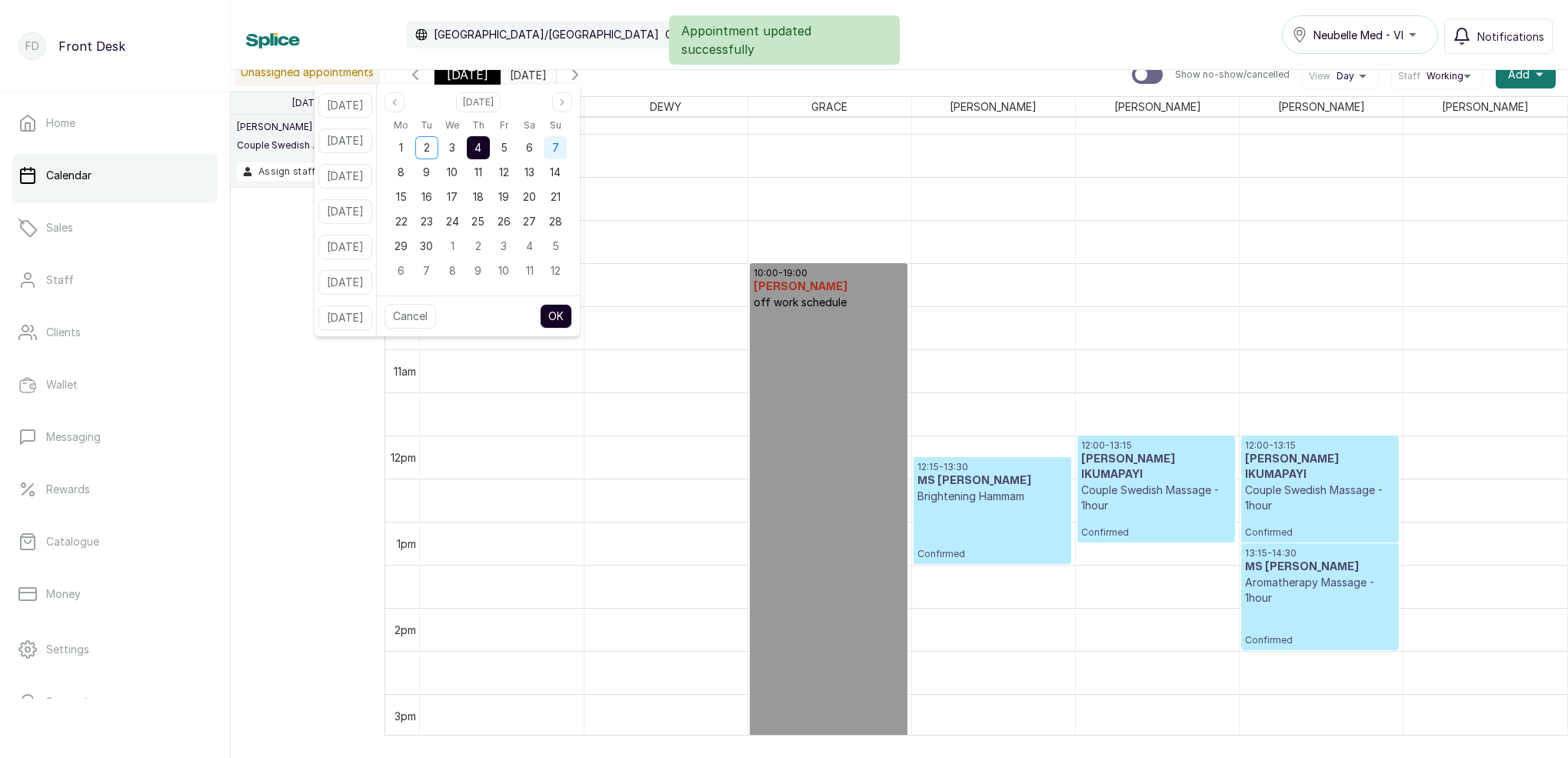
click at [567, 156] on div "7" at bounding box center [555, 148] width 23 height 23
click at [572, 317] on button "OK" at bounding box center [555, 316] width 32 height 25
type input "[DATE]"
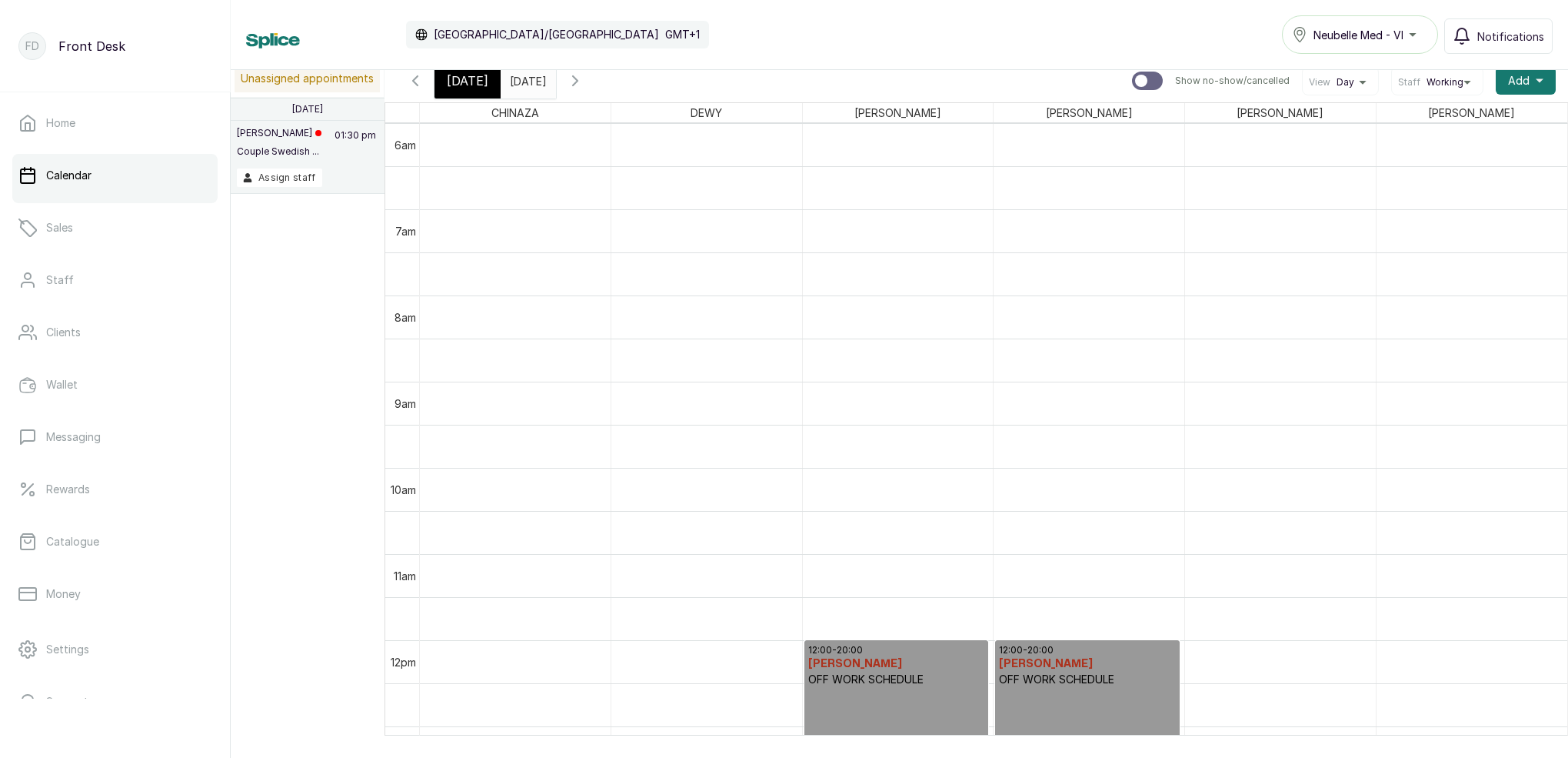
scroll to position [641, 0]
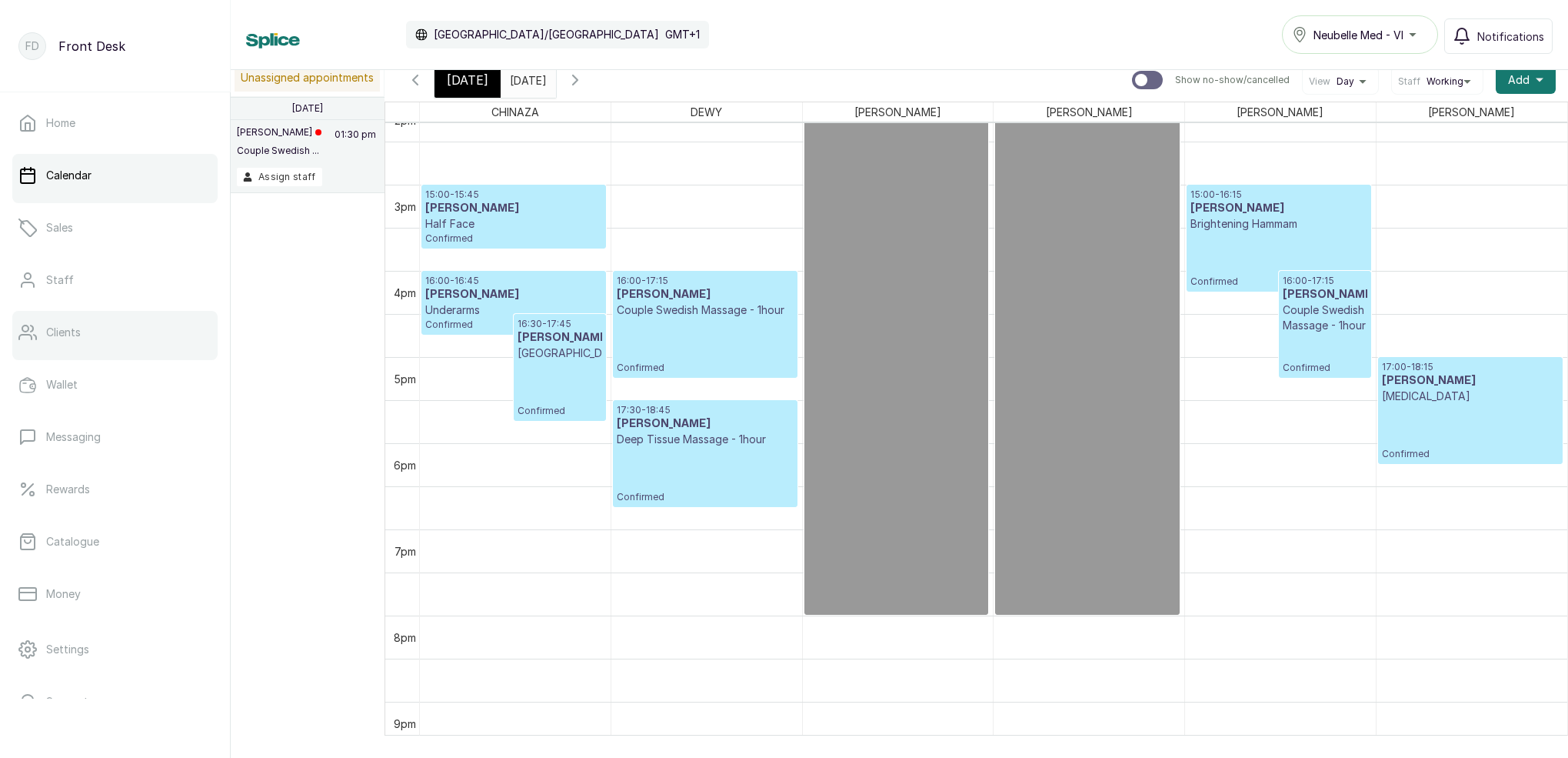
click at [71, 329] on p "Clients" at bounding box center [63, 332] width 34 height 16
